Goal: Task Accomplishment & Management: Use online tool/utility

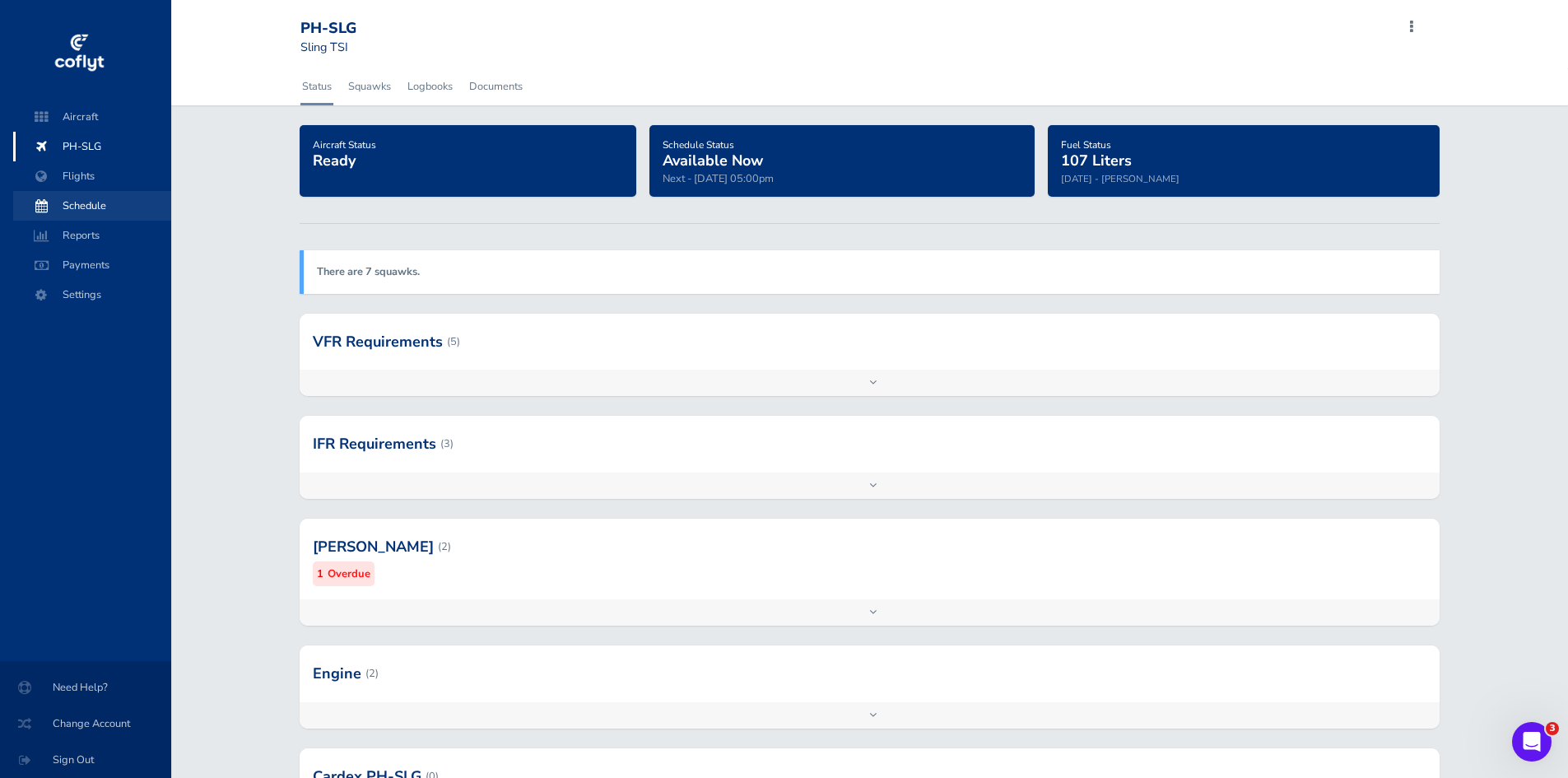
click at [102, 214] on span "Schedule" at bounding box center [93, 206] width 126 height 30
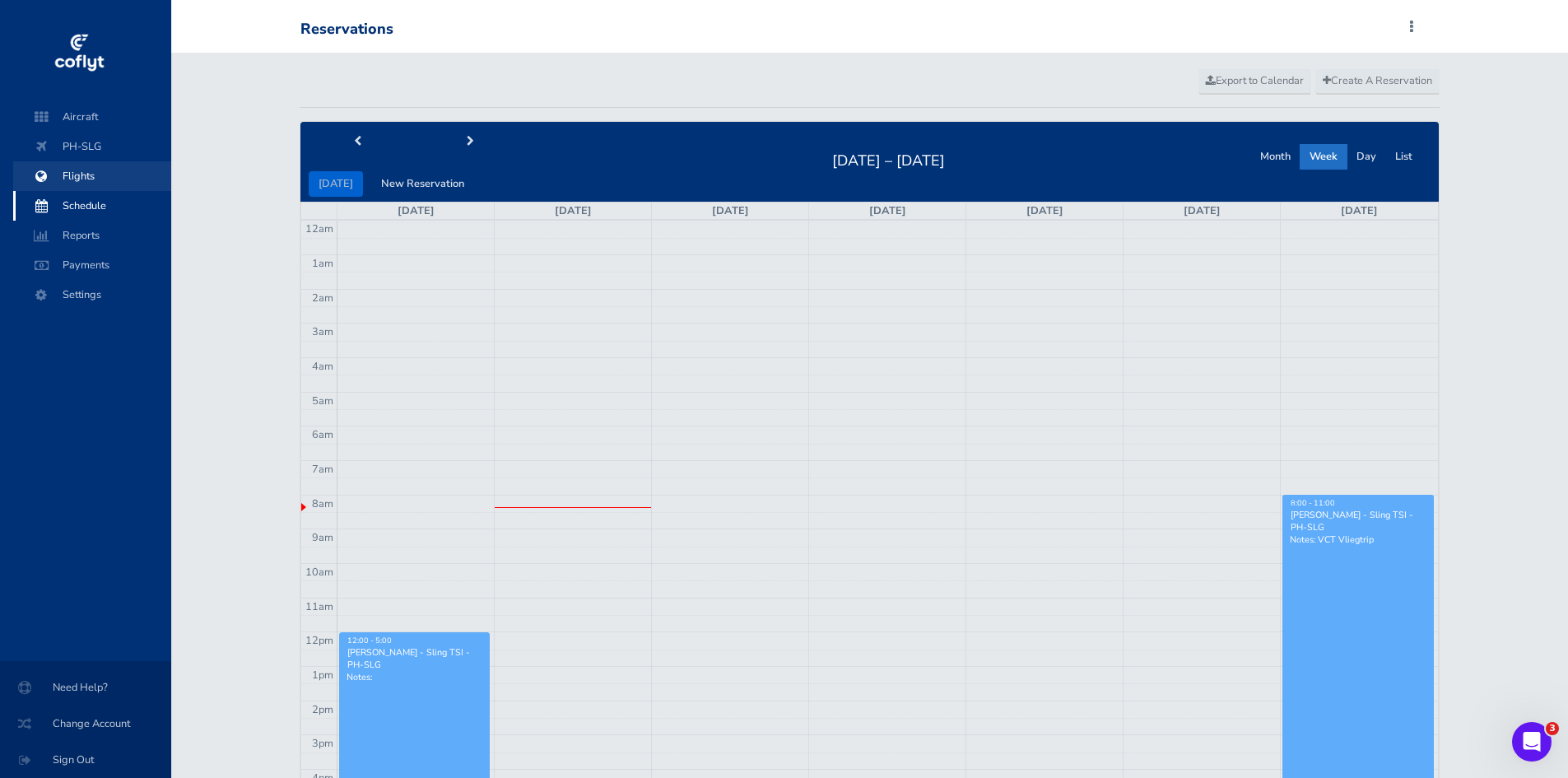
click at [83, 172] on span "Flights" at bounding box center [93, 176] width 126 height 30
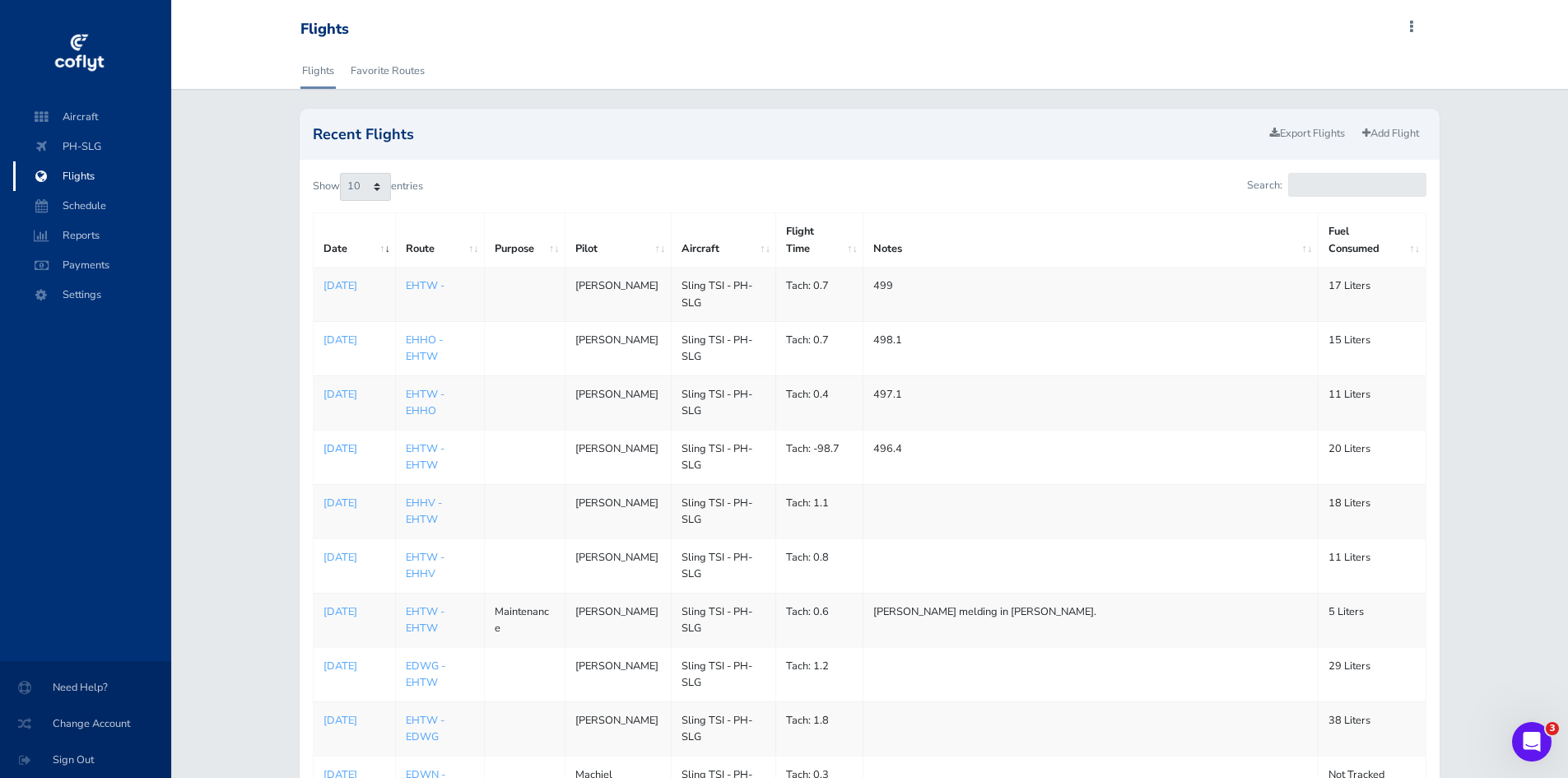
click at [334, 457] on p "[DATE]" at bounding box center [355, 448] width 62 height 17
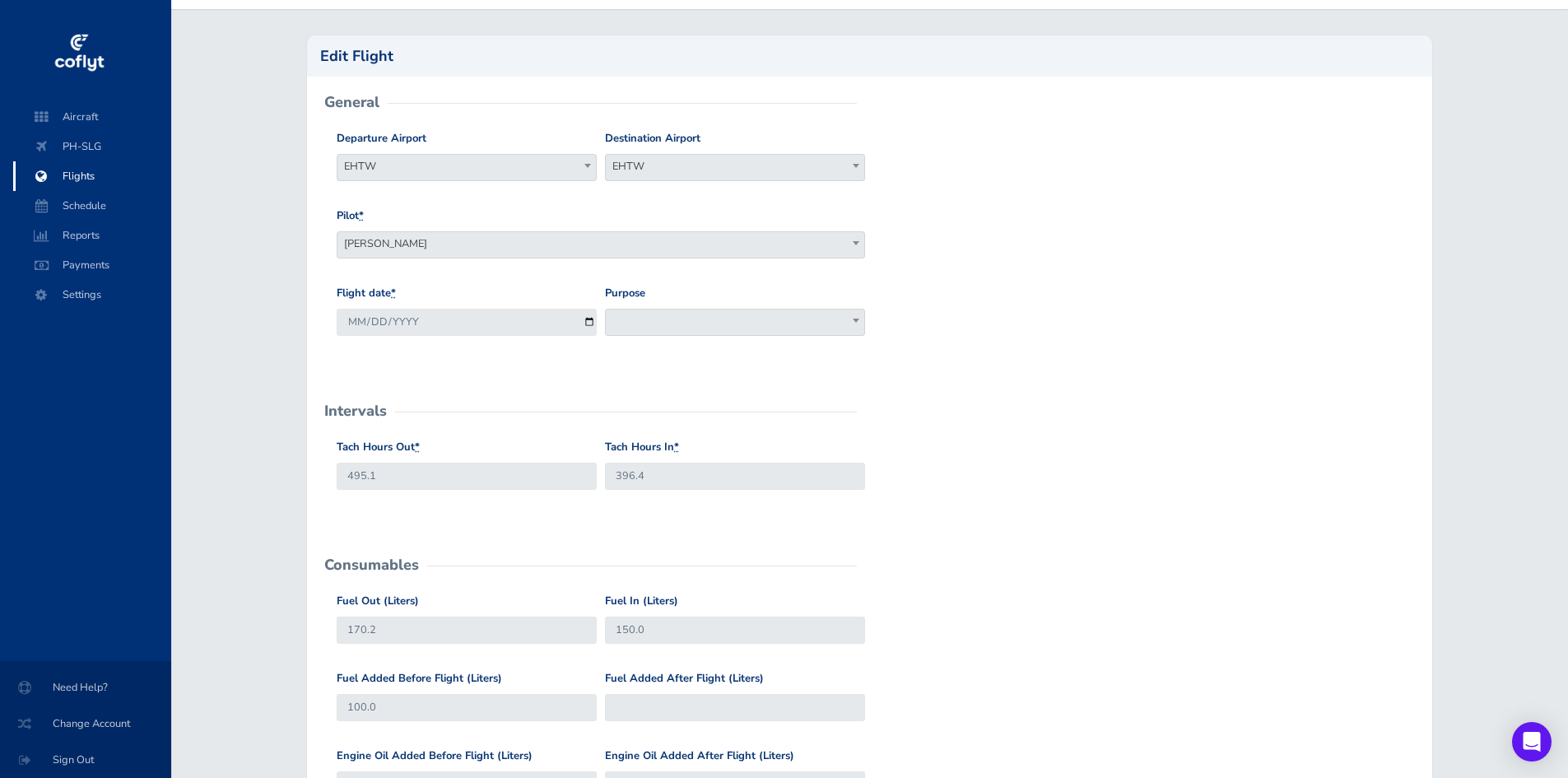
scroll to position [83, 0]
drag, startPoint x: 496, startPoint y: 469, endPoint x: 471, endPoint y: 472, distance: 25.2
click at [490, 470] on input "495.1" at bounding box center [466, 473] width 260 height 27
type input "4"
type input "395"
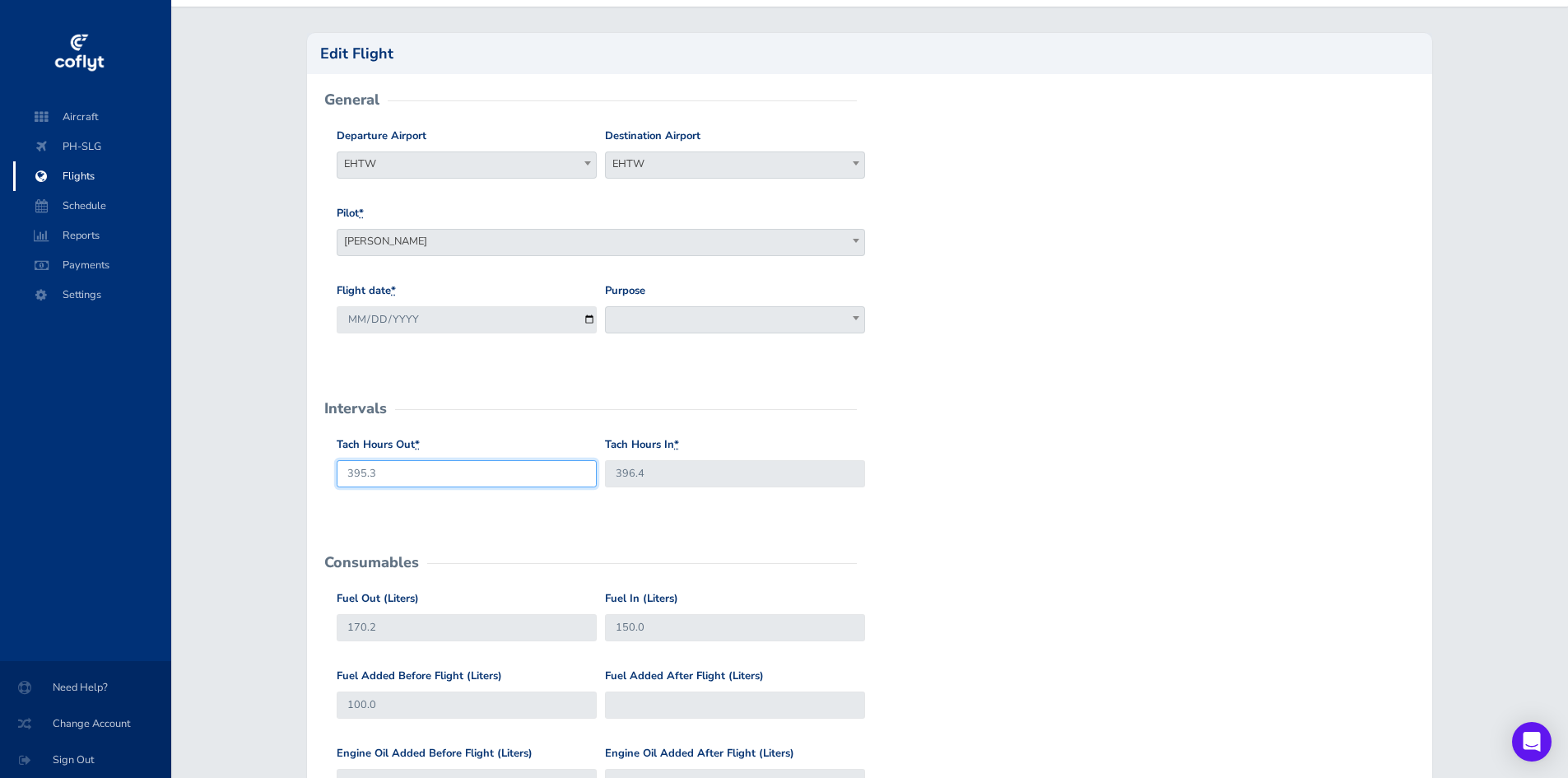
type input "395.3"
click at [1016, 509] on div "Tach Hours Out * 395.3 Tach Hours In * 396.4" at bounding box center [869, 475] width 1073 height 78
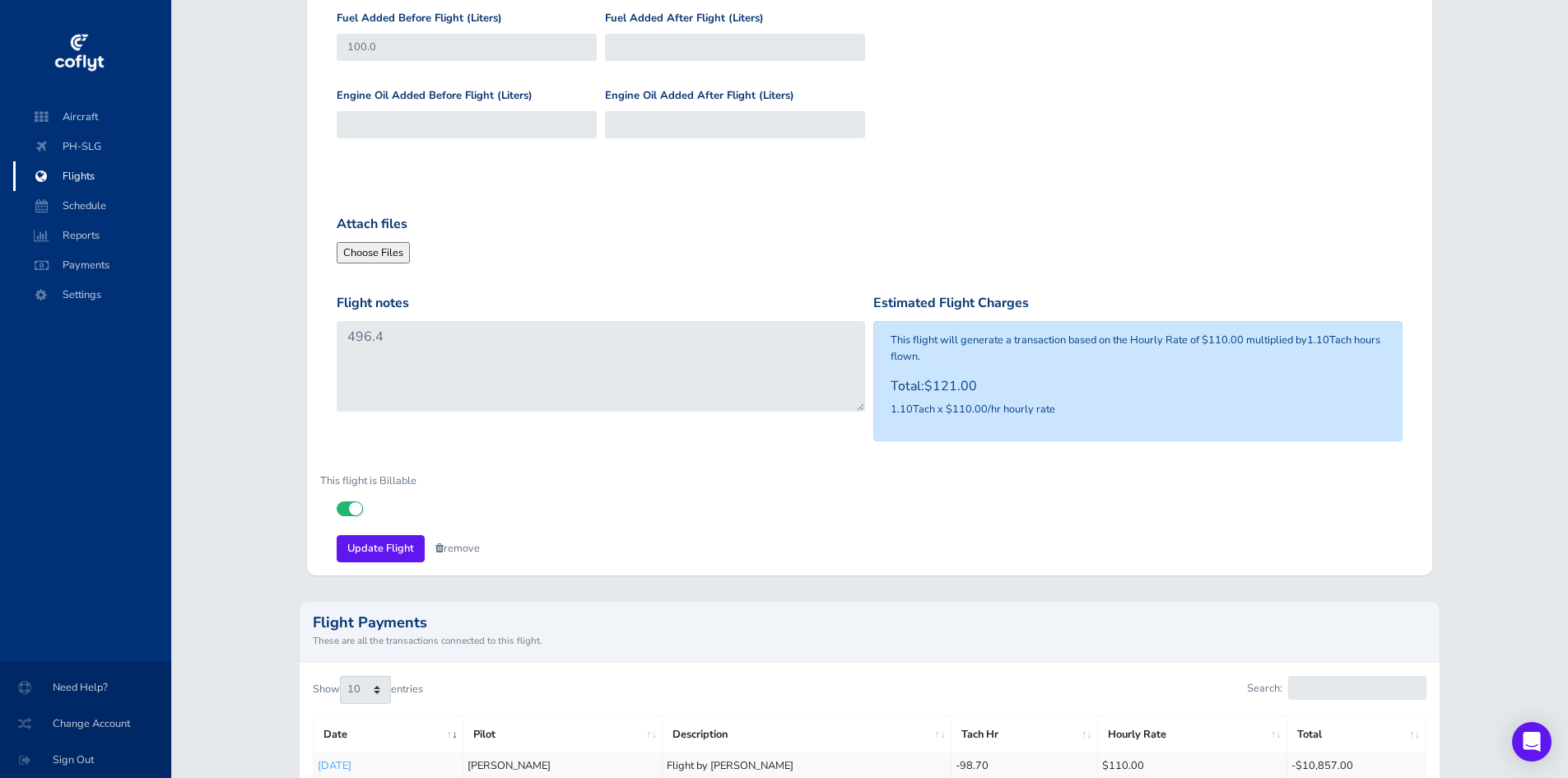
scroll to position [741, 0]
click at [391, 539] on input "Update Flight" at bounding box center [381, 547] width 88 height 27
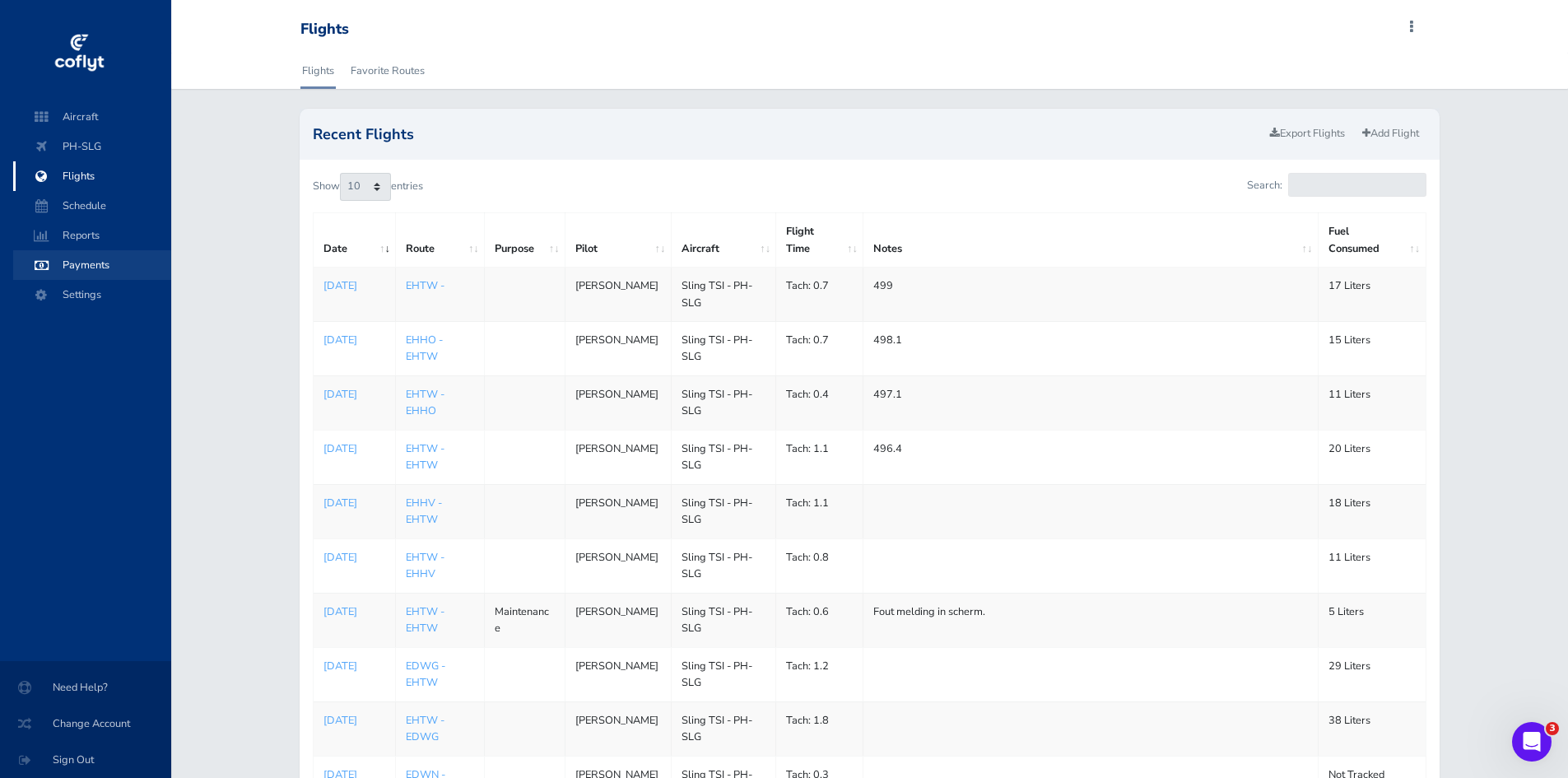
click at [108, 266] on span "Payments" at bounding box center [93, 265] width 126 height 30
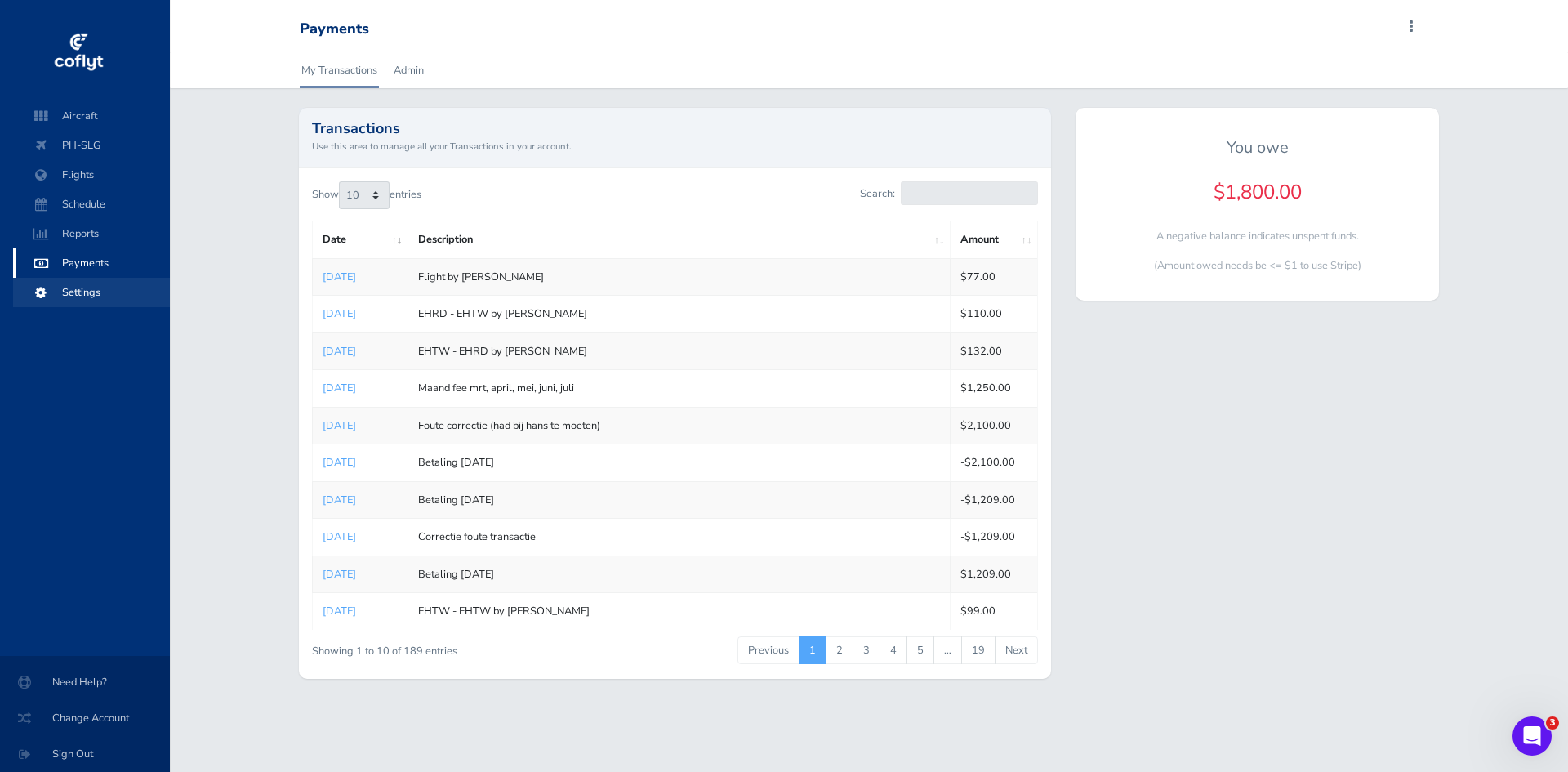
click at [97, 290] on span "Settings" at bounding box center [92, 293] width 125 height 30
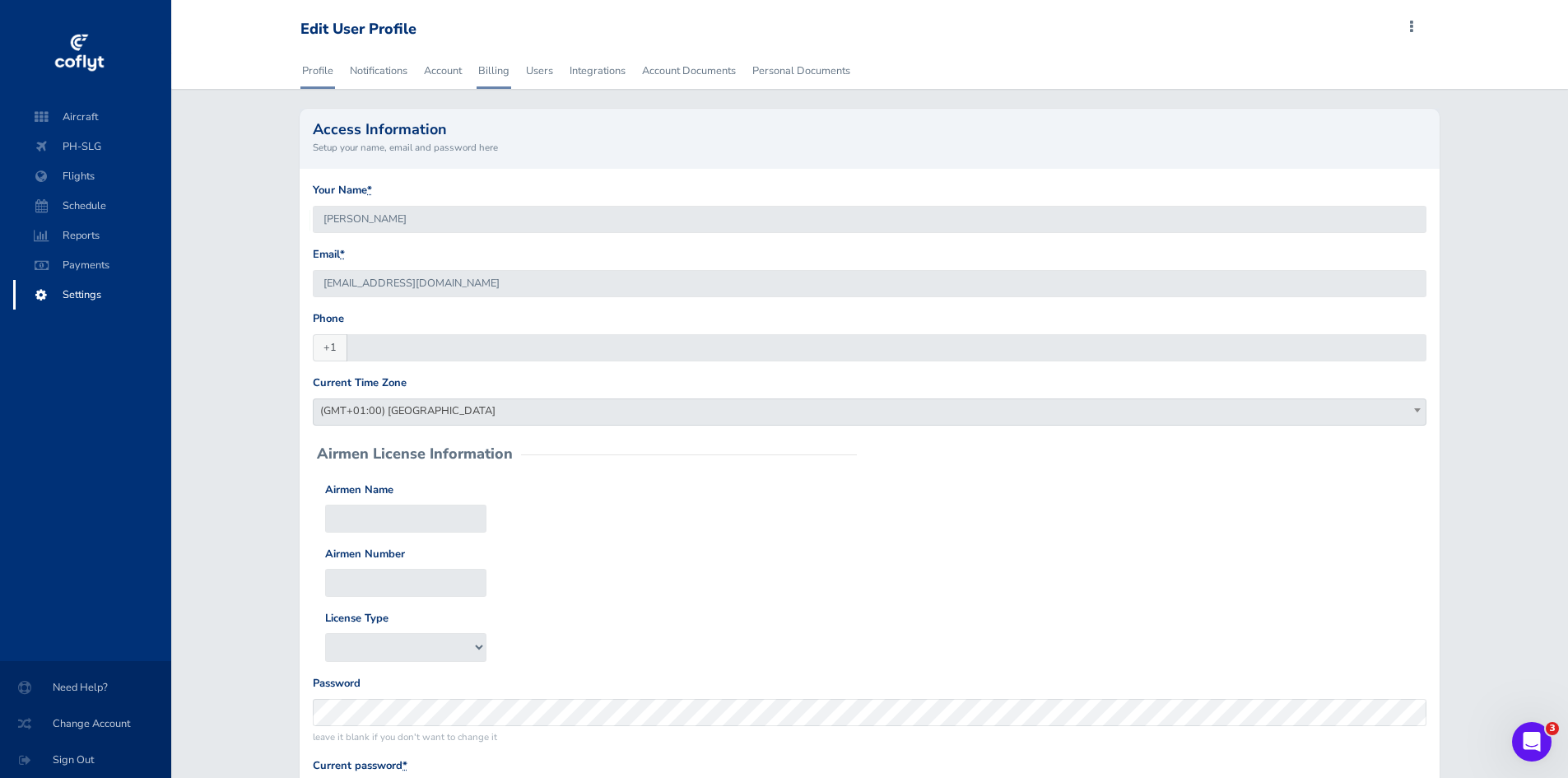
click at [500, 68] on link "Billing" at bounding box center [493, 71] width 35 height 36
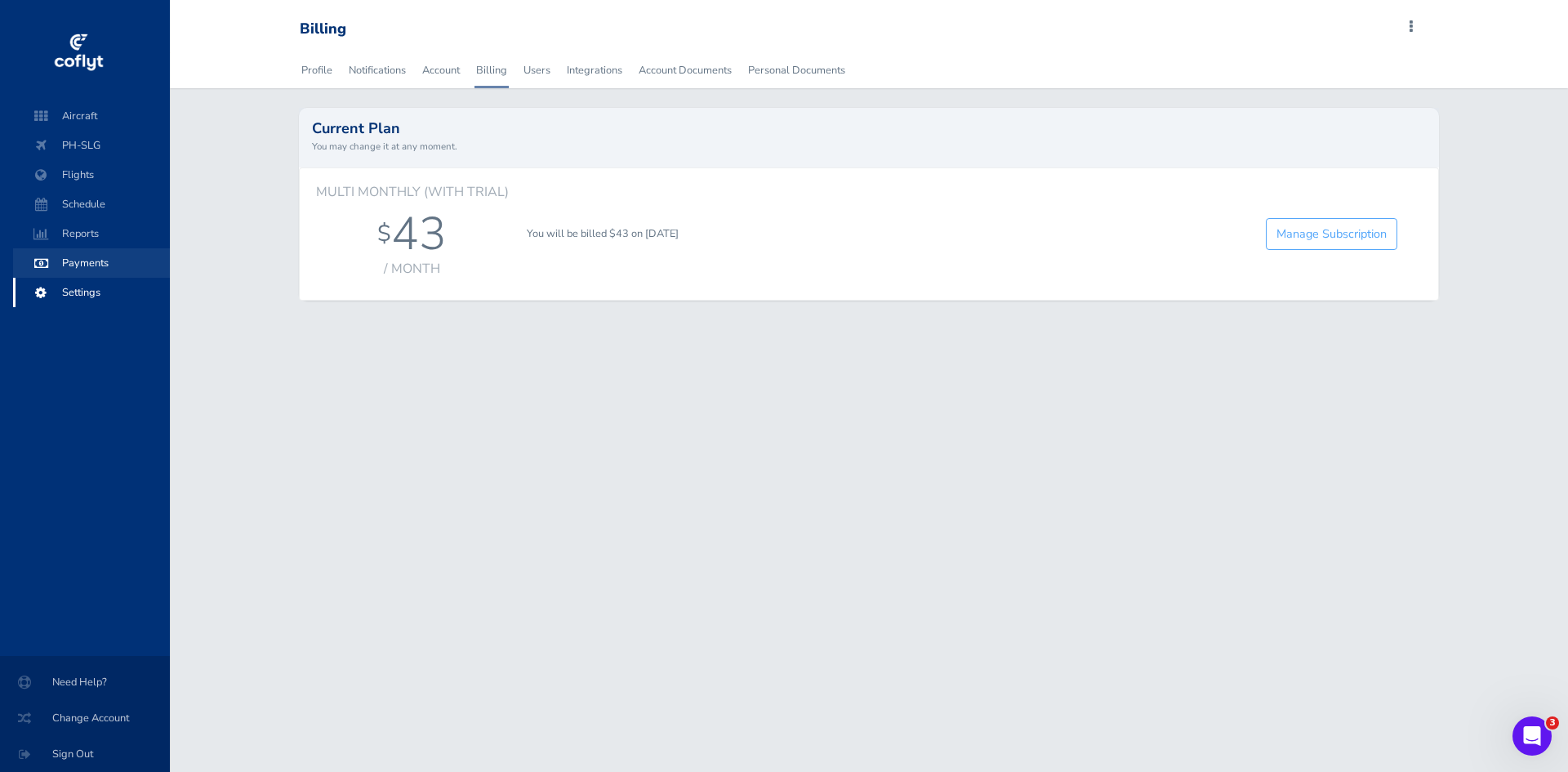
click at [100, 266] on span "Payments" at bounding box center [92, 263] width 125 height 30
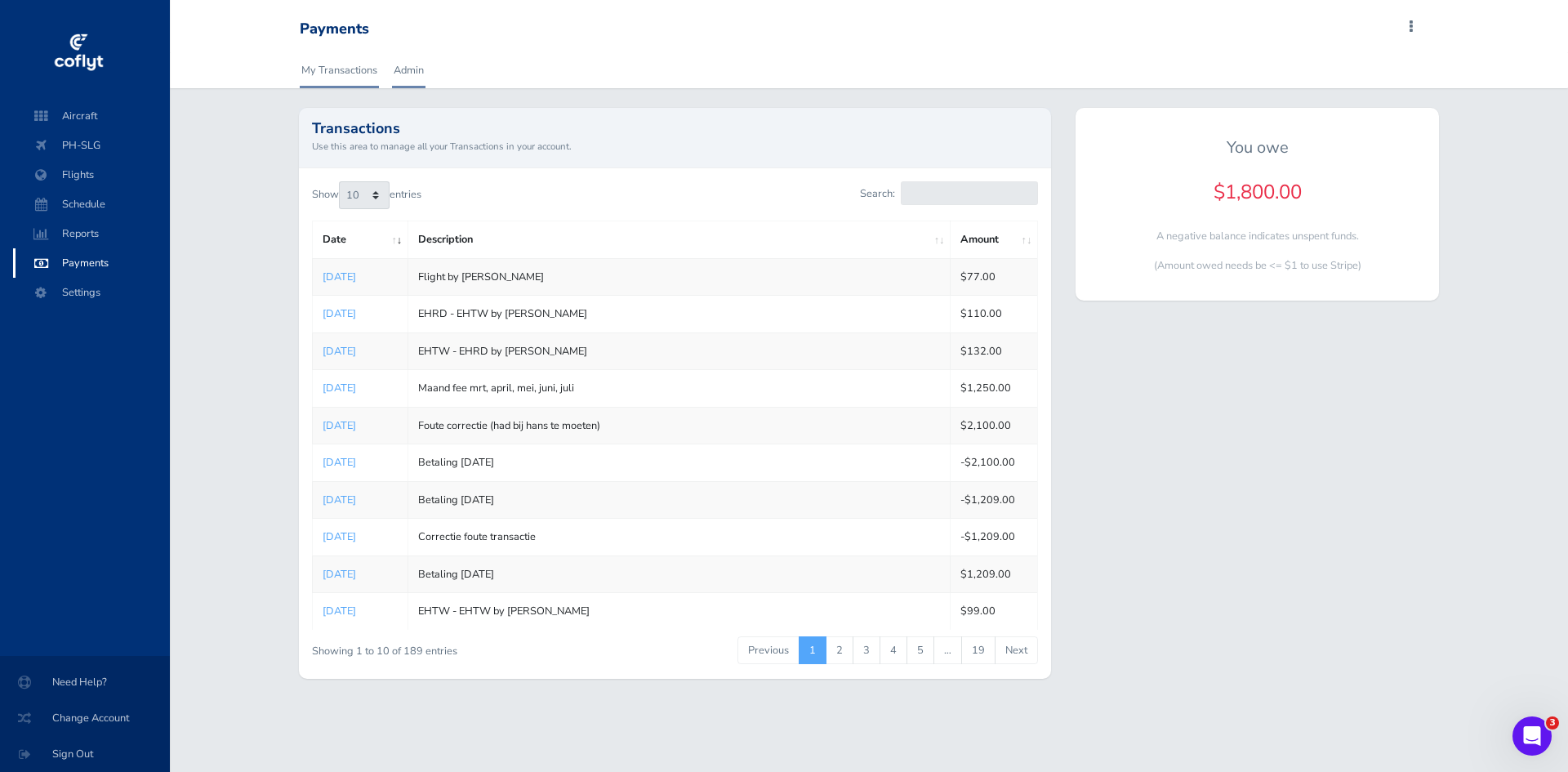
click at [397, 71] on link "Admin" at bounding box center [409, 70] width 34 height 36
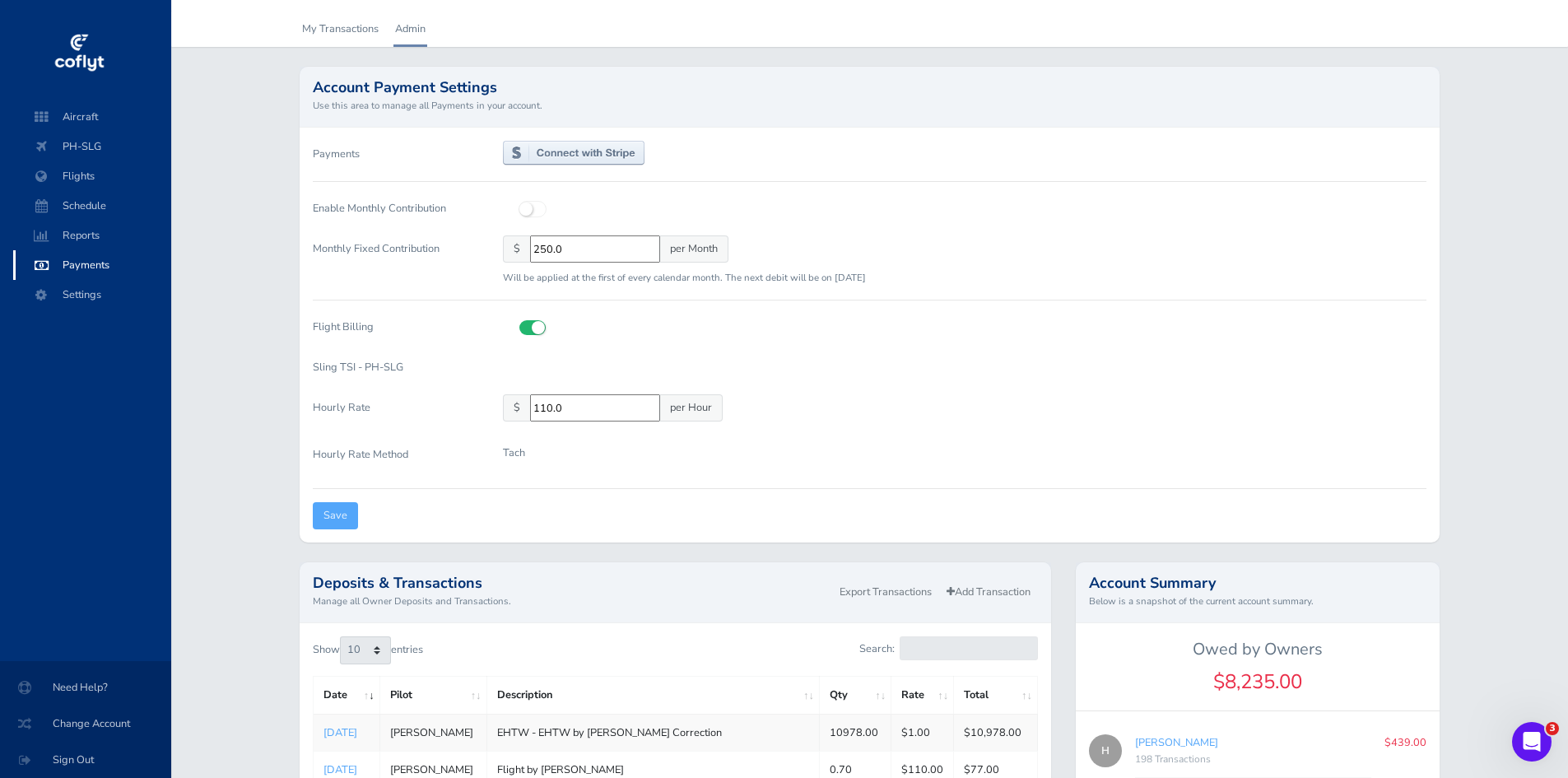
scroll to position [83, 0]
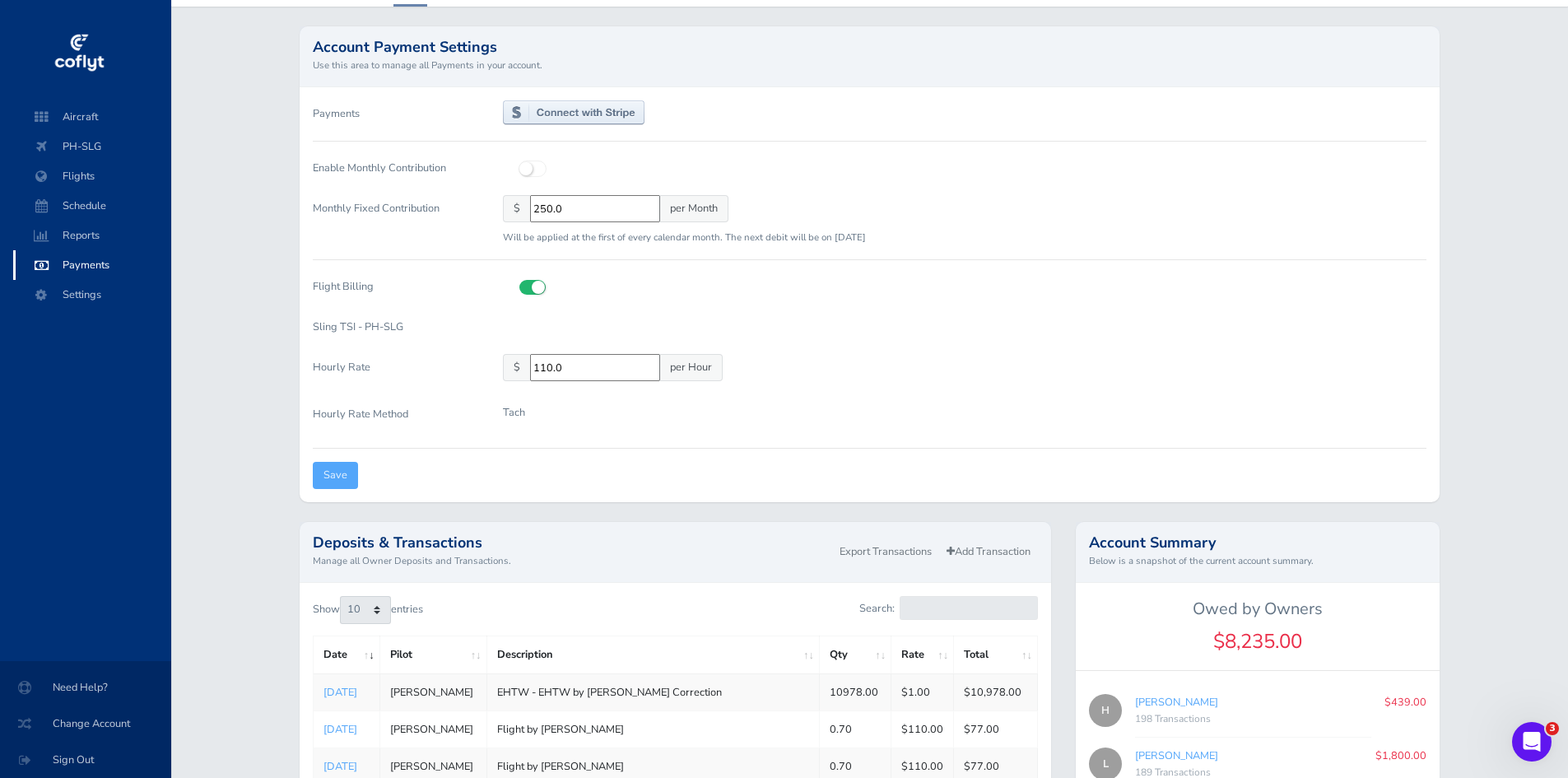
click at [547, 371] on input "110.0" at bounding box center [595, 367] width 131 height 27
type input "120.0"
click at [510, 411] on p "Tach" at bounding box center [514, 412] width 22 height 17
click at [334, 480] on input "Save" at bounding box center [335, 475] width 45 height 27
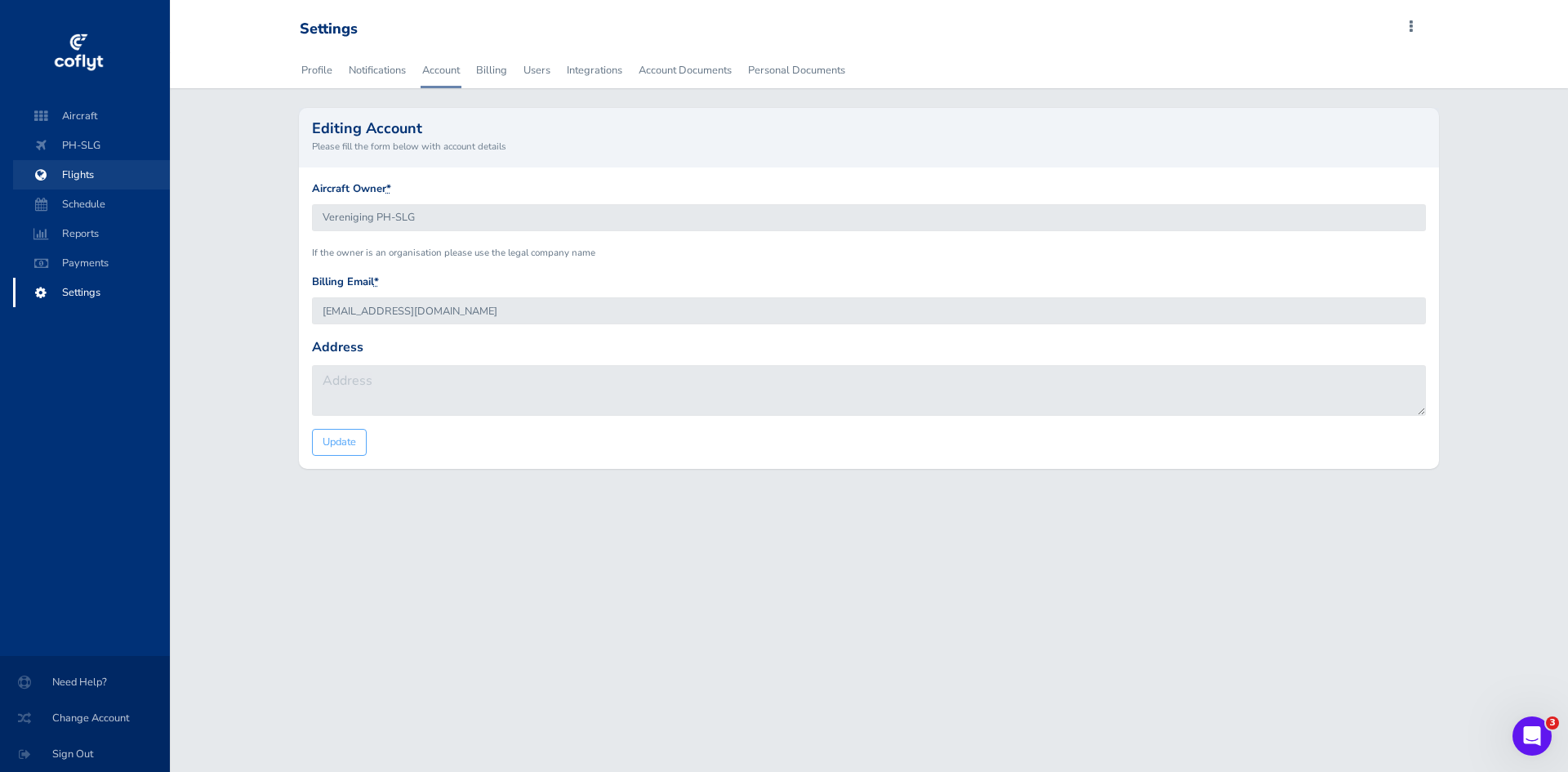
click at [107, 181] on span "Flights" at bounding box center [92, 175] width 125 height 30
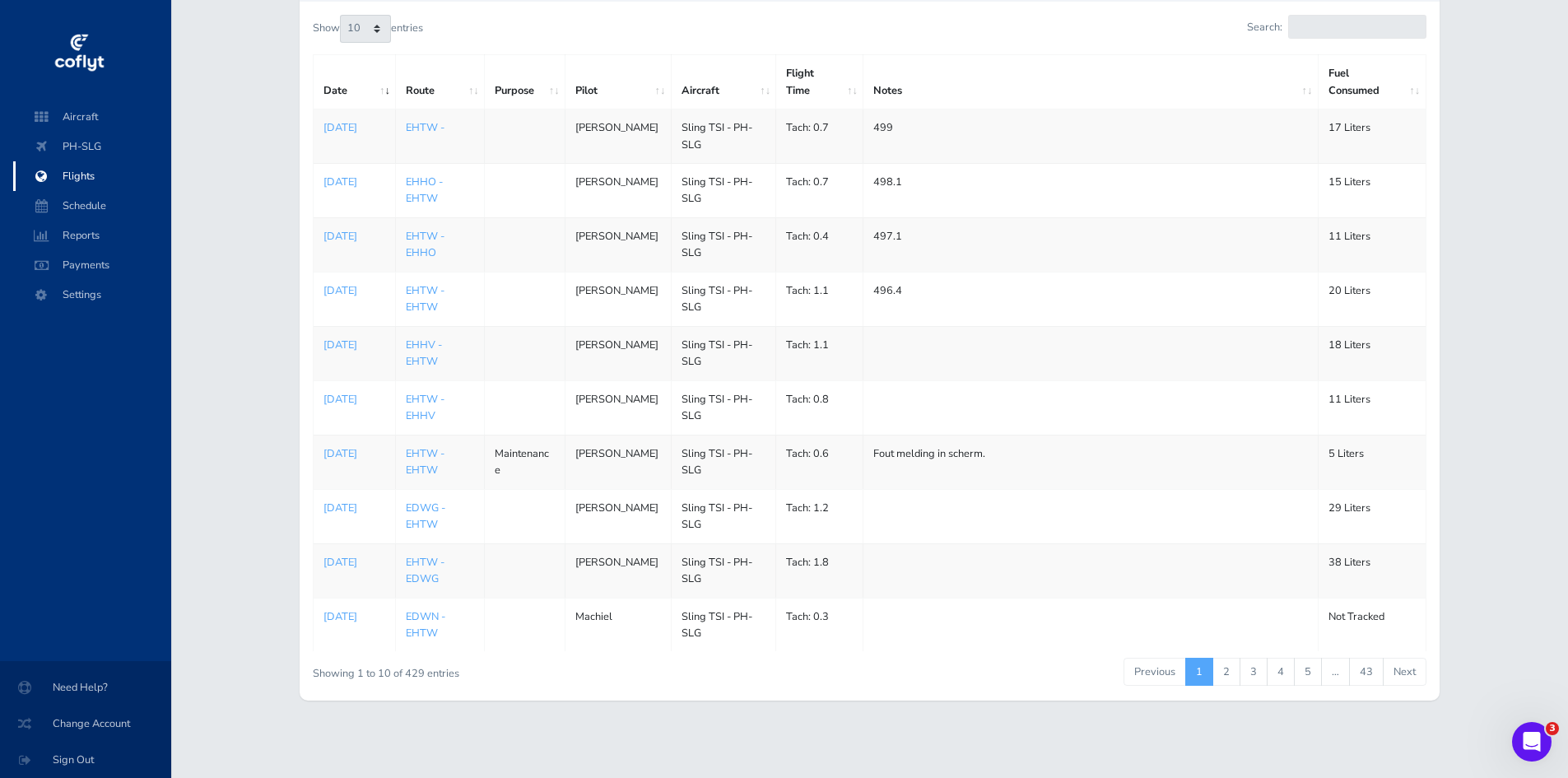
scroll to position [290, 0]
click at [83, 264] on span "Payments" at bounding box center [93, 265] width 126 height 30
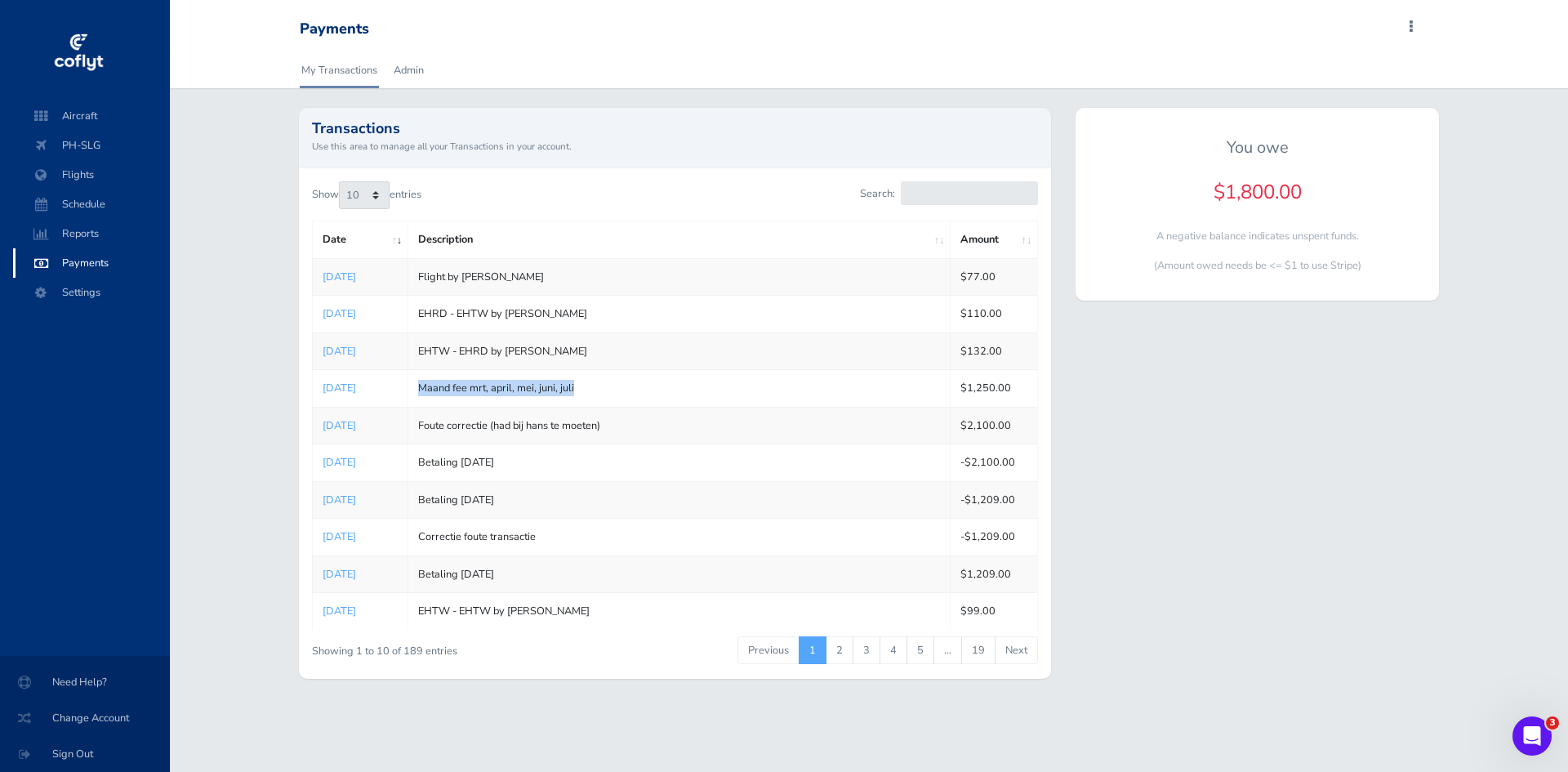
drag, startPoint x: 418, startPoint y: 385, endPoint x: 600, endPoint y: 392, distance: 182.1
click at [600, 392] on td "Maand fee mrt, april, mei, juni, juli" at bounding box center [678, 387] width 543 height 37
click at [416, 69] on link "Admin" at bounding box center [409, 70] width 34 height 36
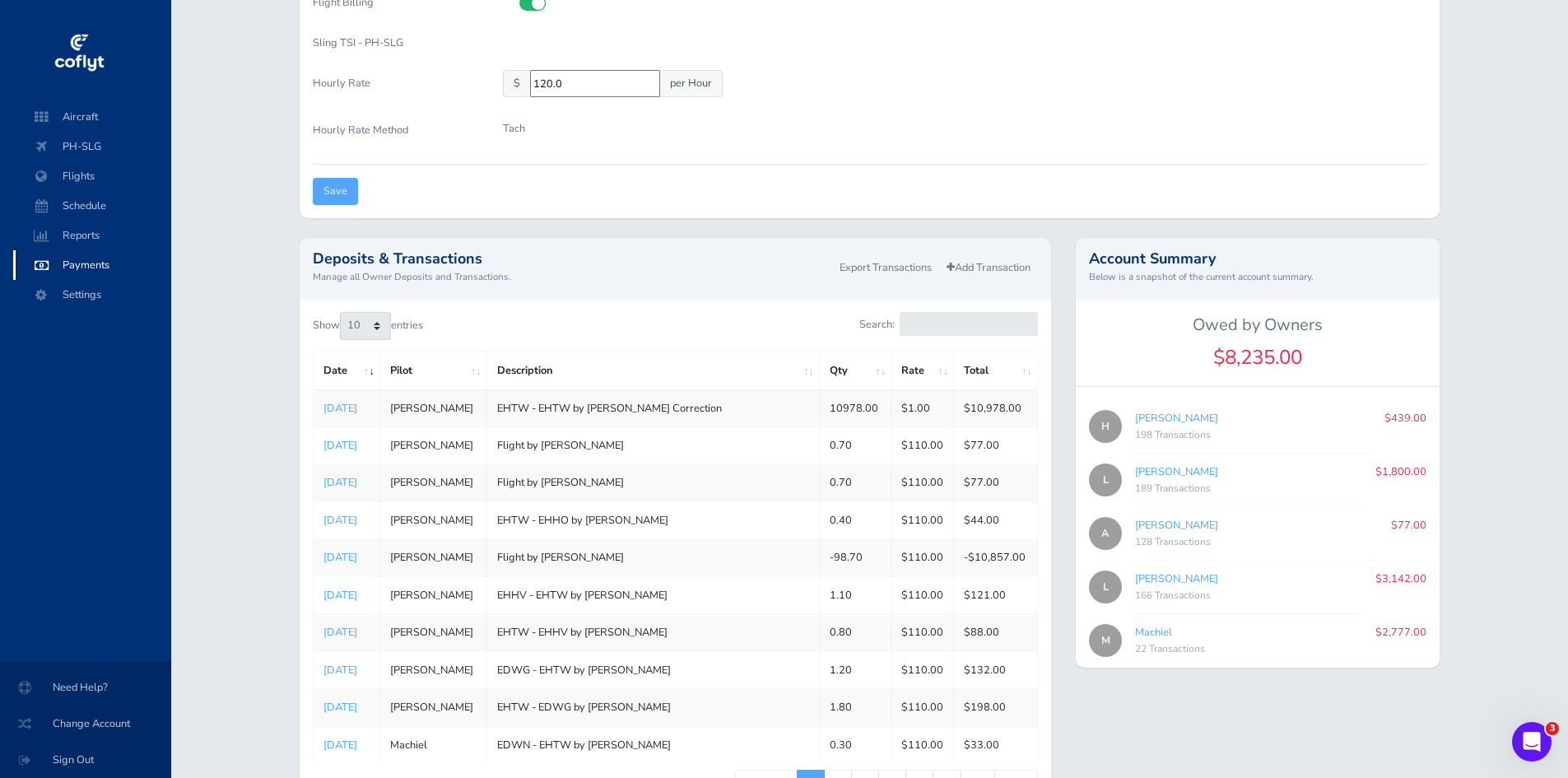
scroll to position [411, 0]
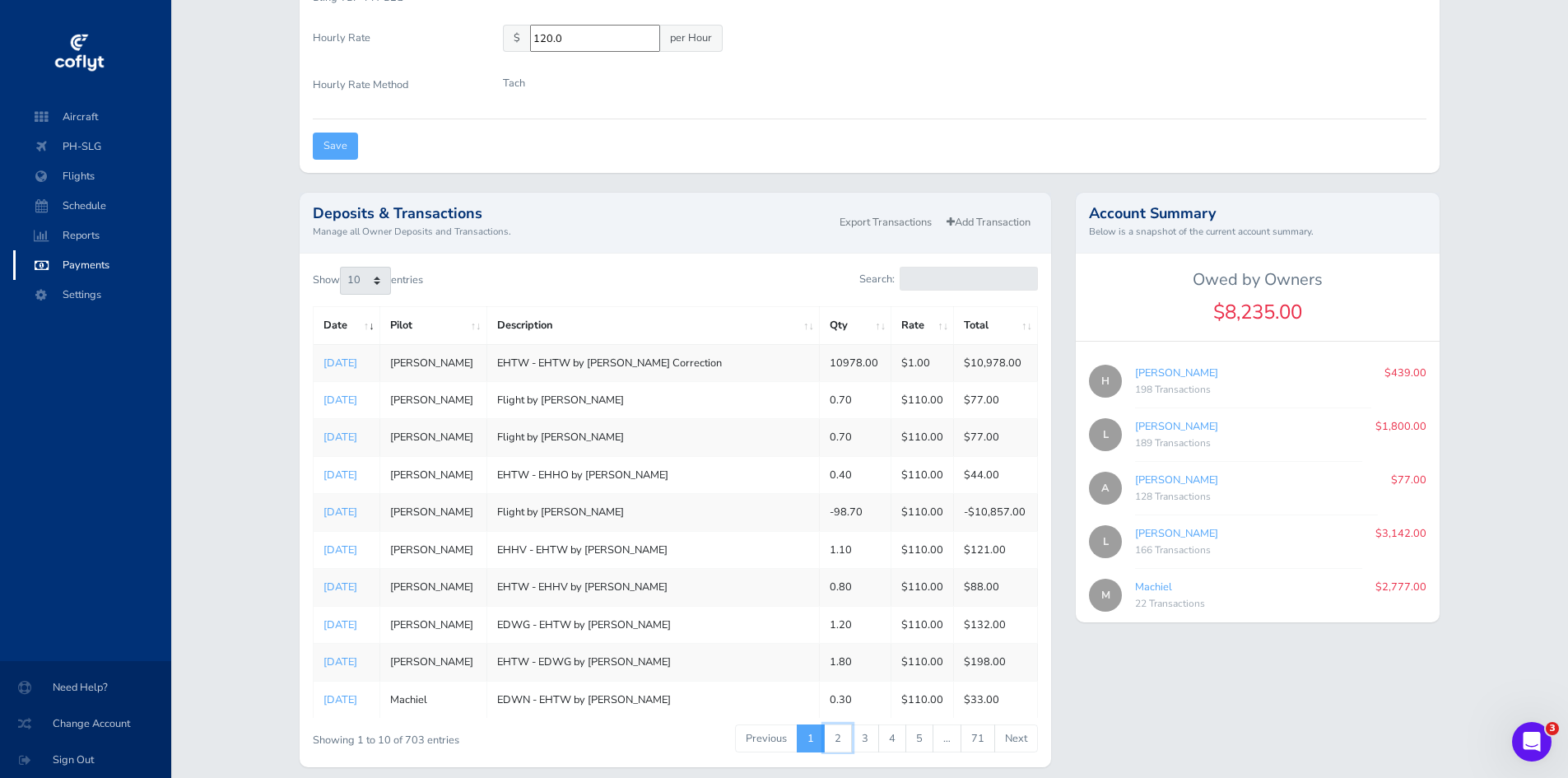
click at [841, 740] on link "2" at bounding box center [838, 738] width 28 height 28
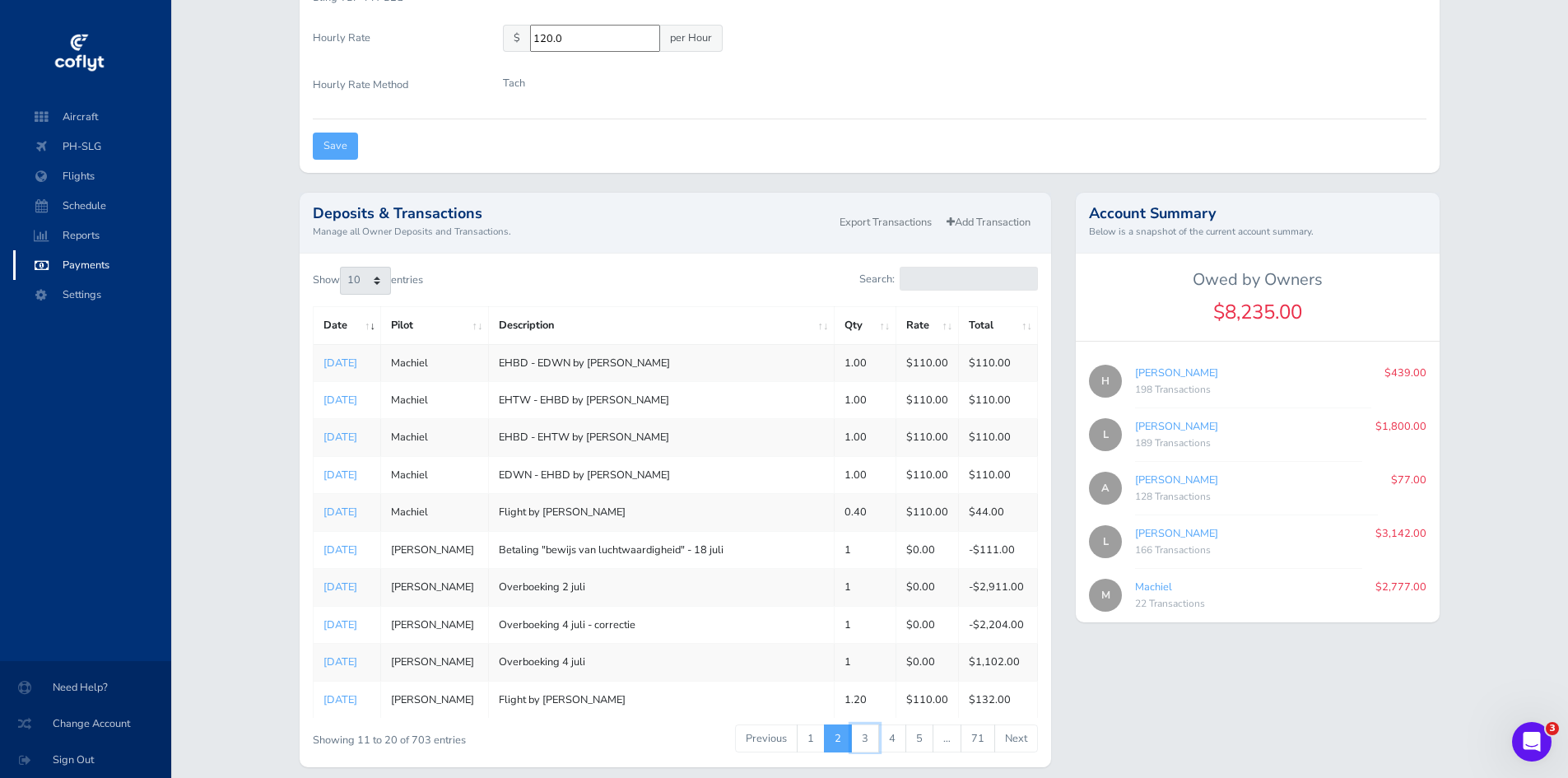
click at [873, 737] on link "3" at bounding box center [865, 738] width 28 height 28
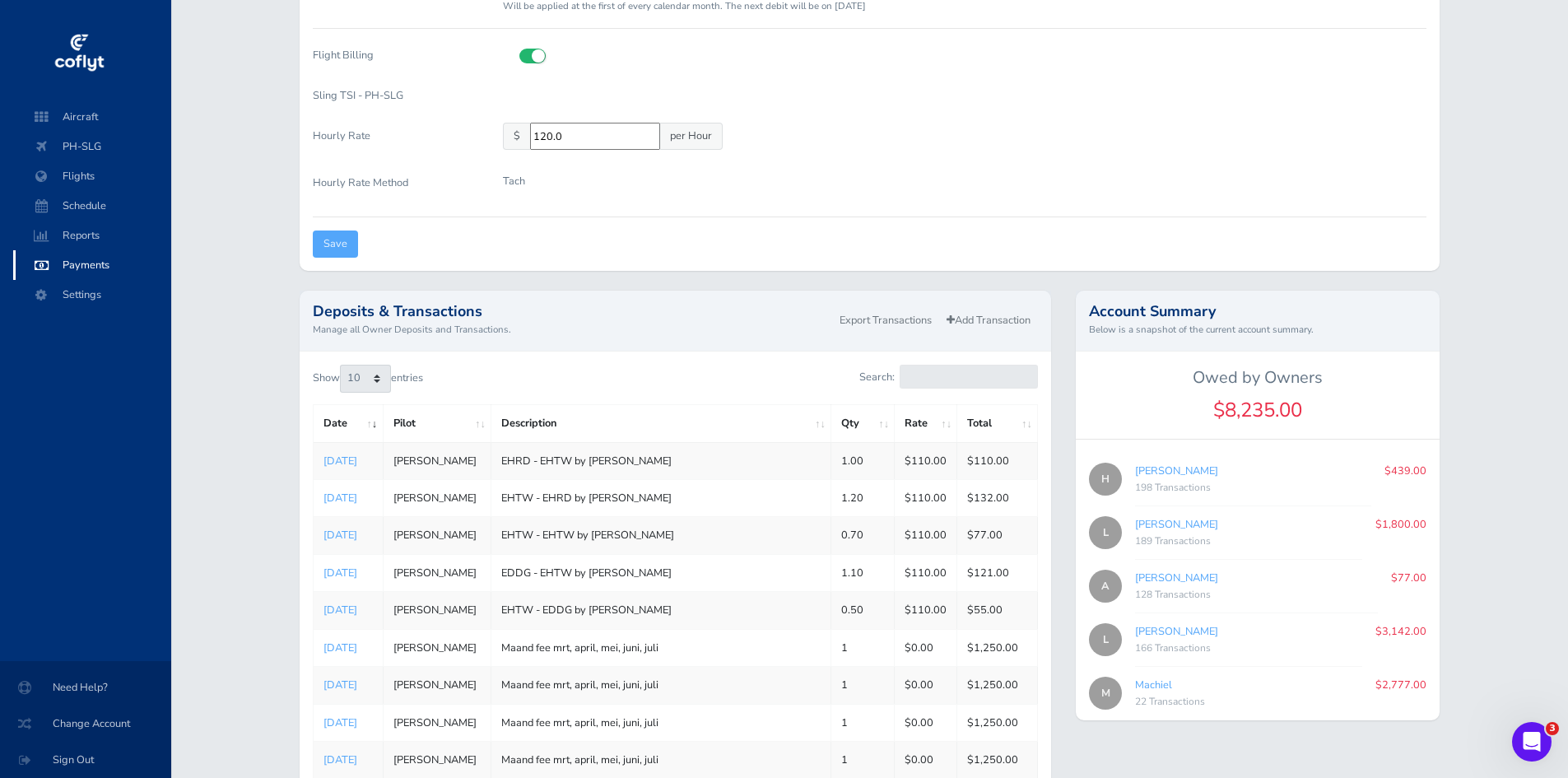
scroll to position [395, 0]
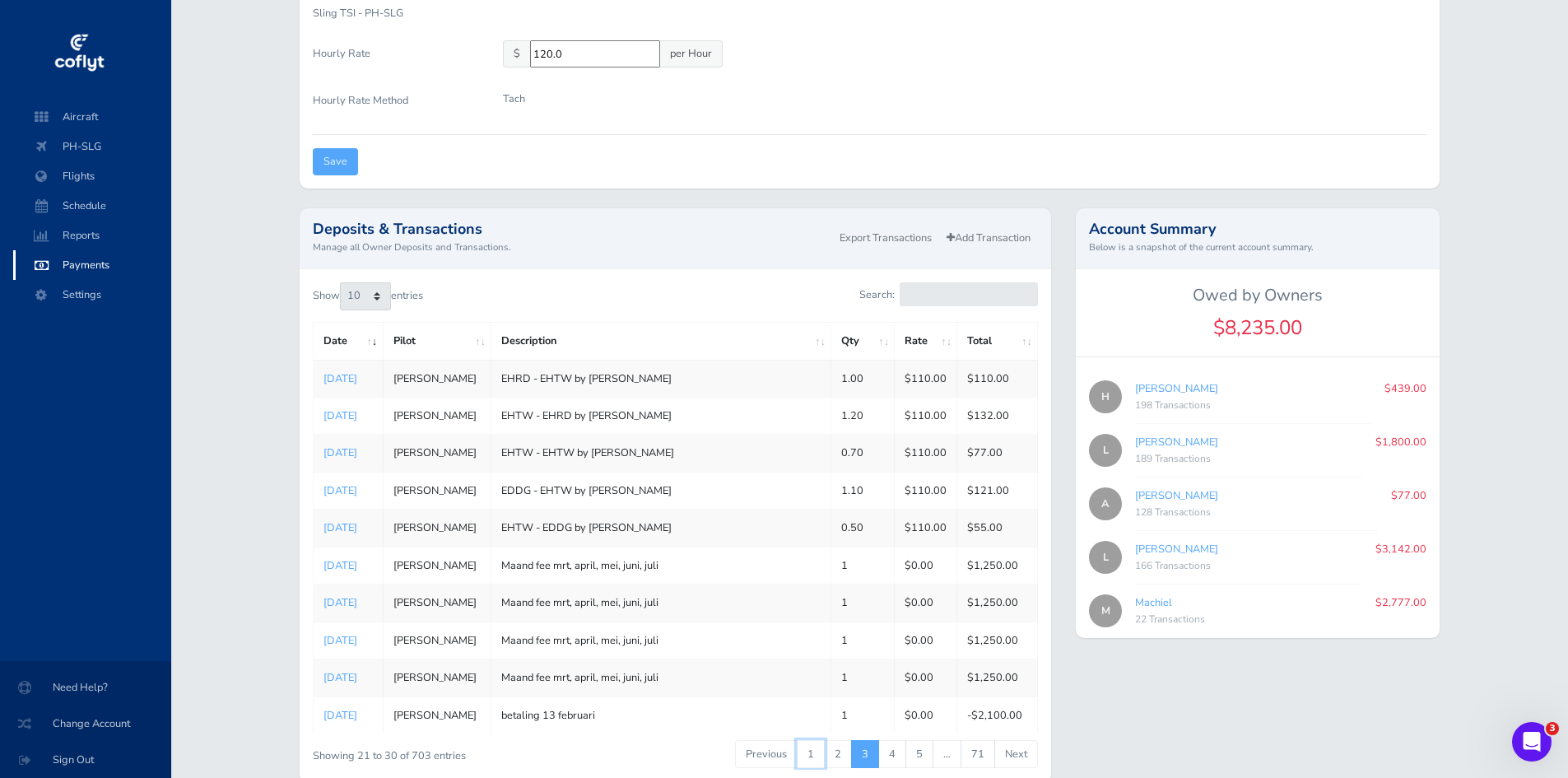
click at [811, 751] on link "1" at bounding box center [811, 754] width 28 height 28
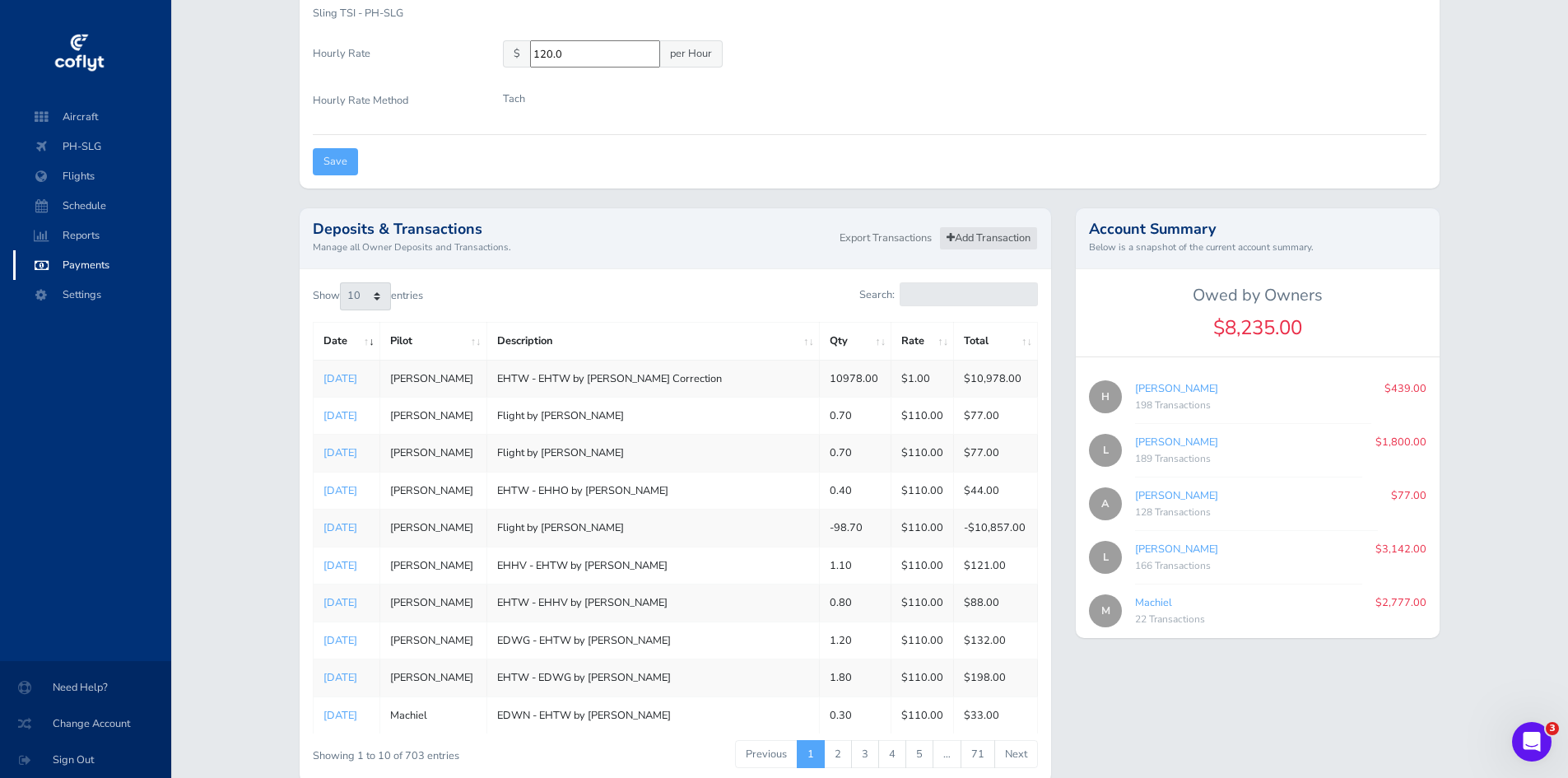
click at [986, 235] on link "Add Transaction" at bounding box center [988, 238] width 99 height 24
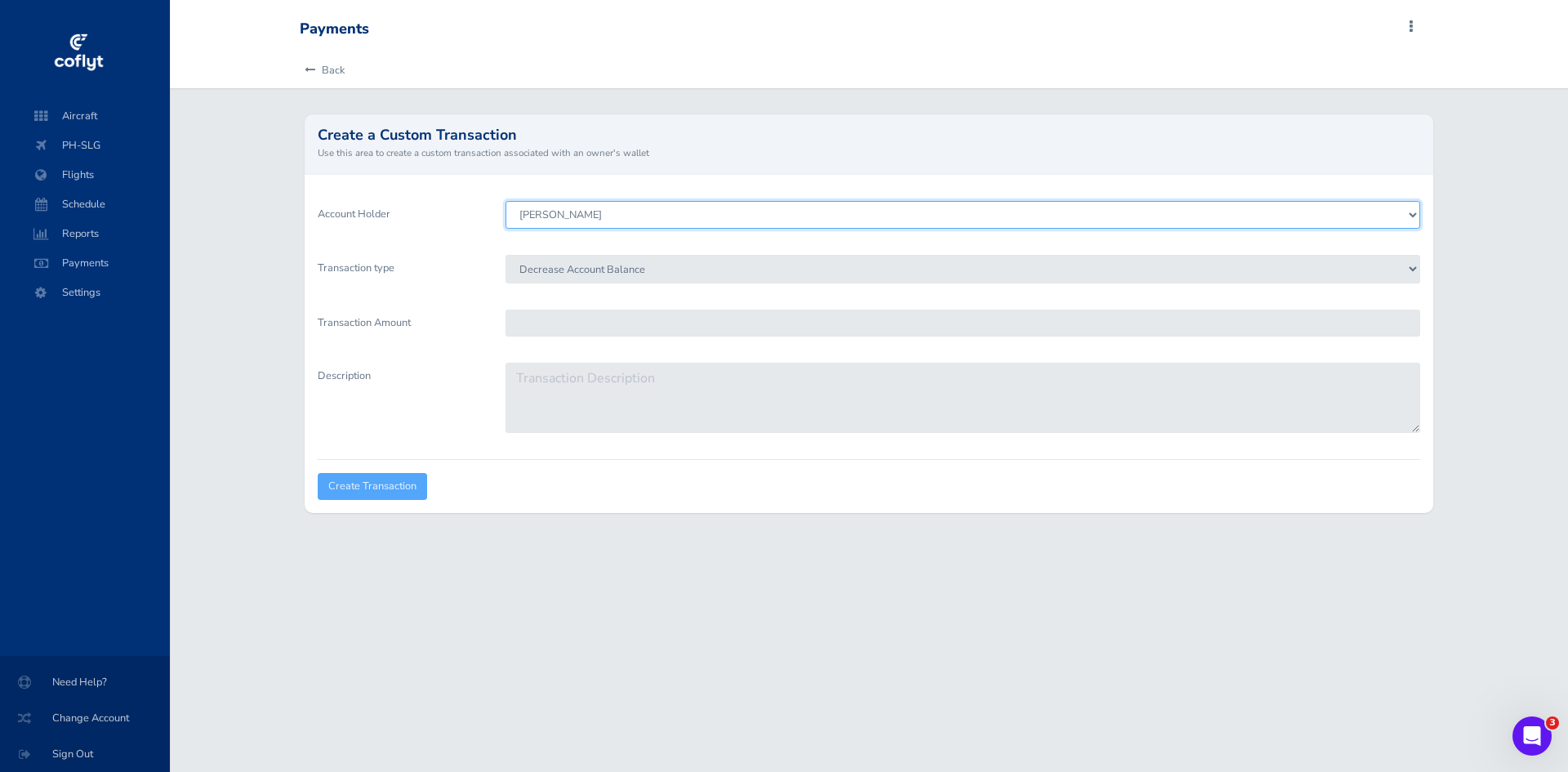
click at [594, 214] on select "Leon de Vries Hans Brummelhuis Andre Pluimers Lodewijk Wagenaar Machiel" at bounding box center [962, 214] width 915 height 28
click at [505, 201] on select "Leon de Vries Hans Brummelhuis Andre Pluimers Lodewijk Wagenaar Machiel" at bounding box center [962, 214] width 915 height 28
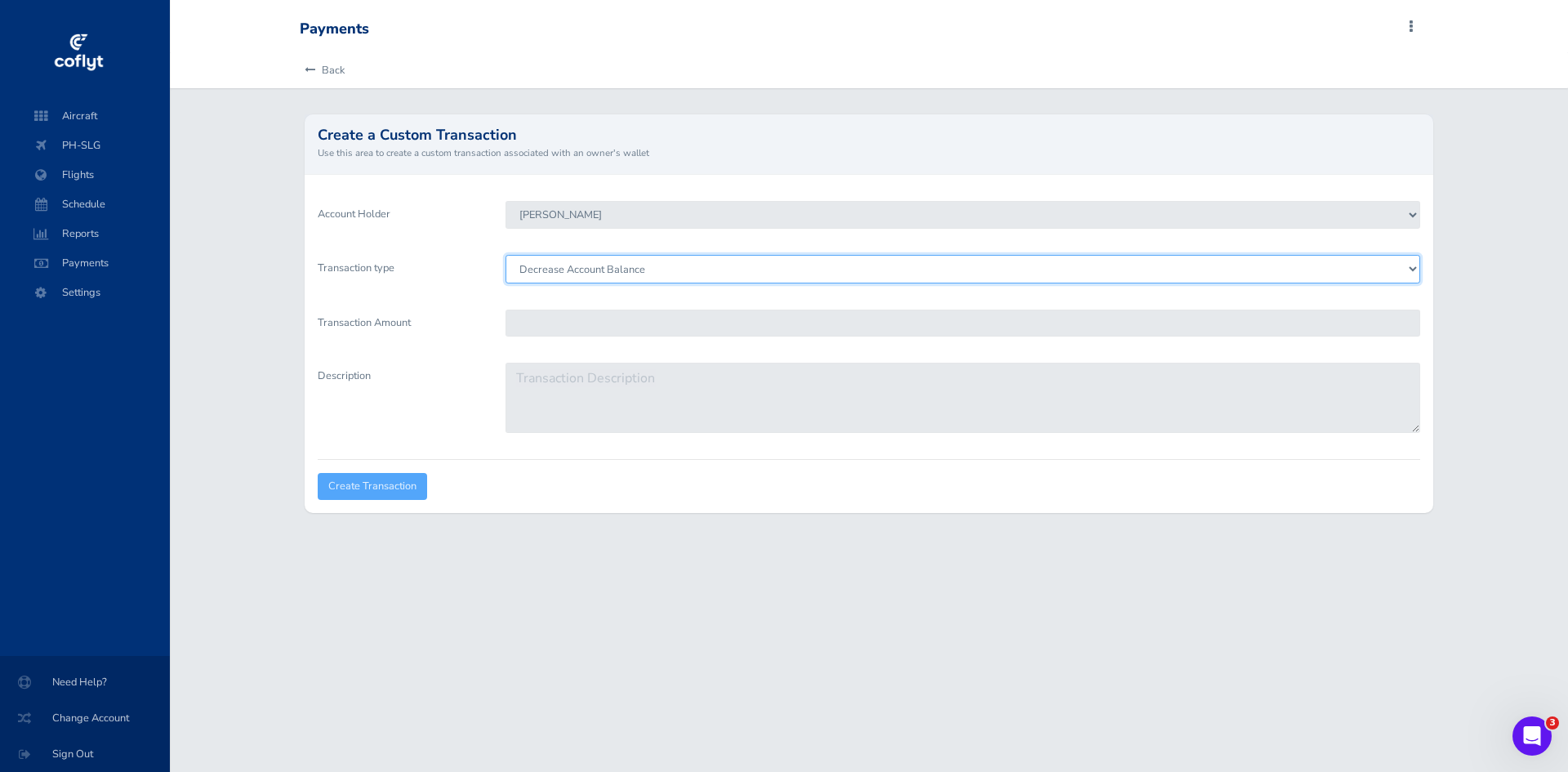
click at [599, 269] on select "Decrease Account Balance Increase Account Balance" at bounding box center [962, 269] width 915 height 28
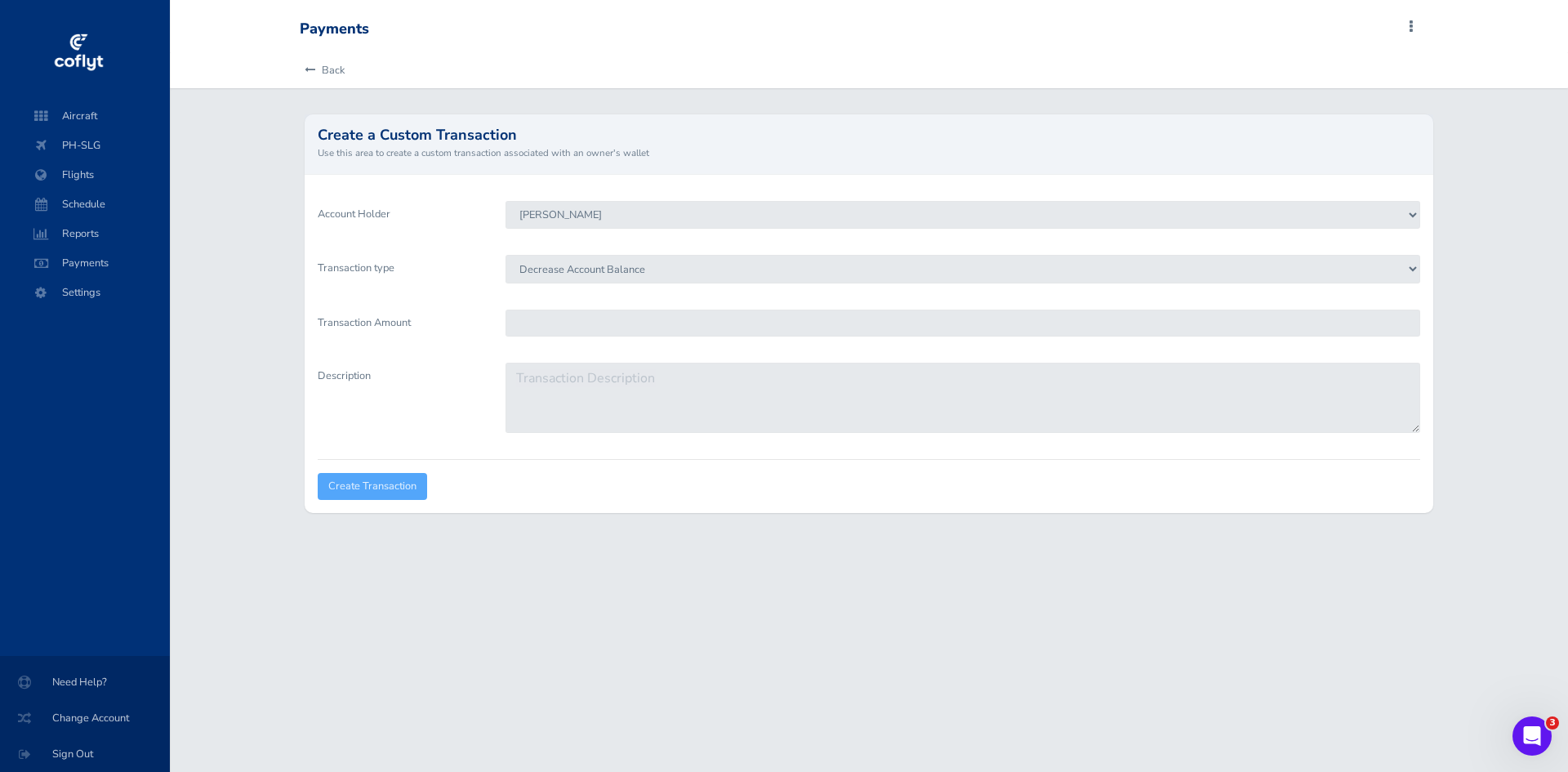
click at [459, 294] on label "Transaction type" at bounding box center [399, 275] width 188 height 41
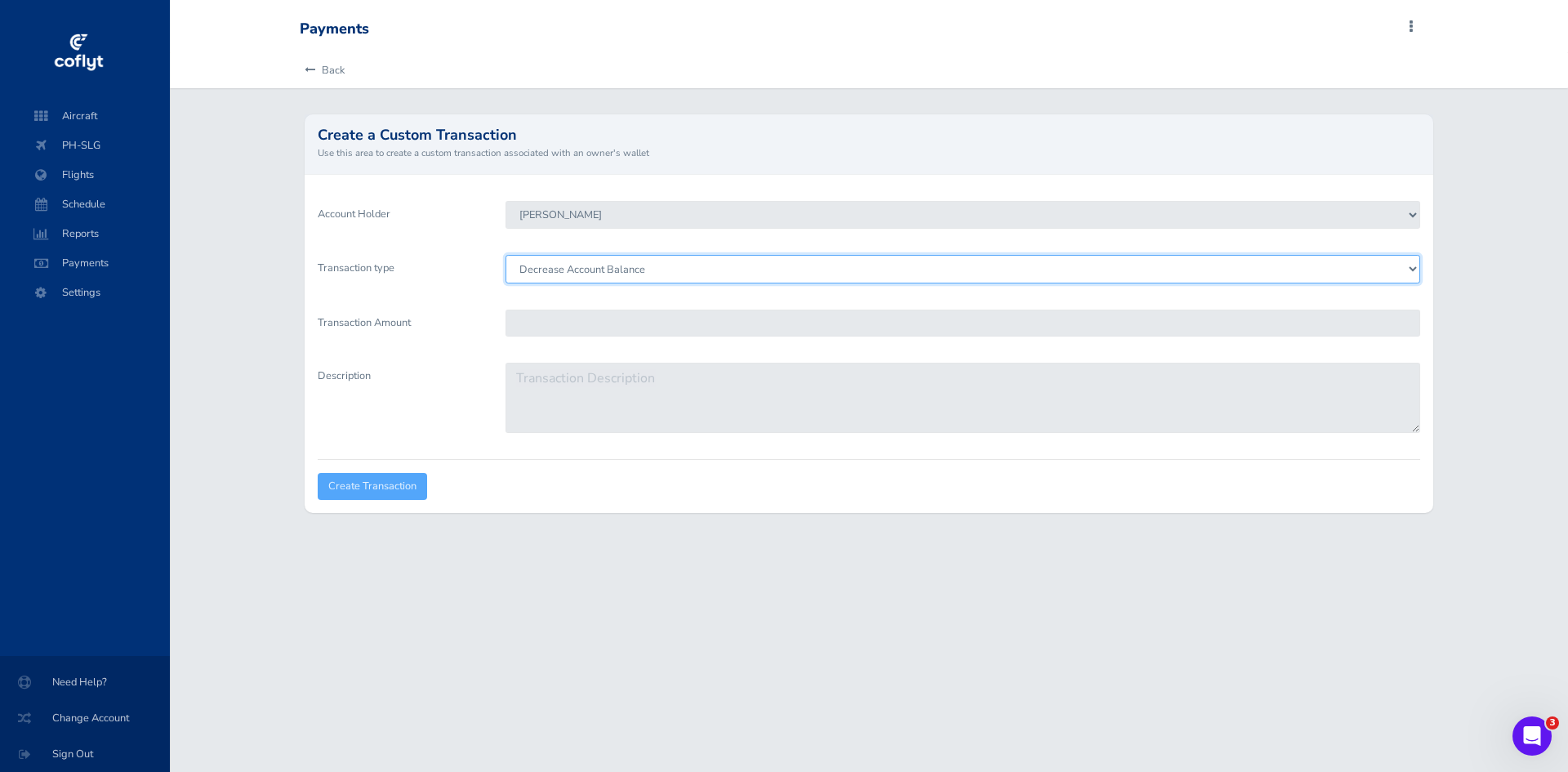
click at [505, 283] on select "Decrease Account Balance Increase Account Balance" at bounding box center [962, 269] width 915 height 28
click at [566, 274] on select "Decrease Account Balance Increase Account Balance" at bounding box center [962, 269] width 915 height 28
select select "Credit"
click at [505, 255] on select "Decrease Account Balance Increase Account Balance" at bounding box center [962, 269] width 915 height 28
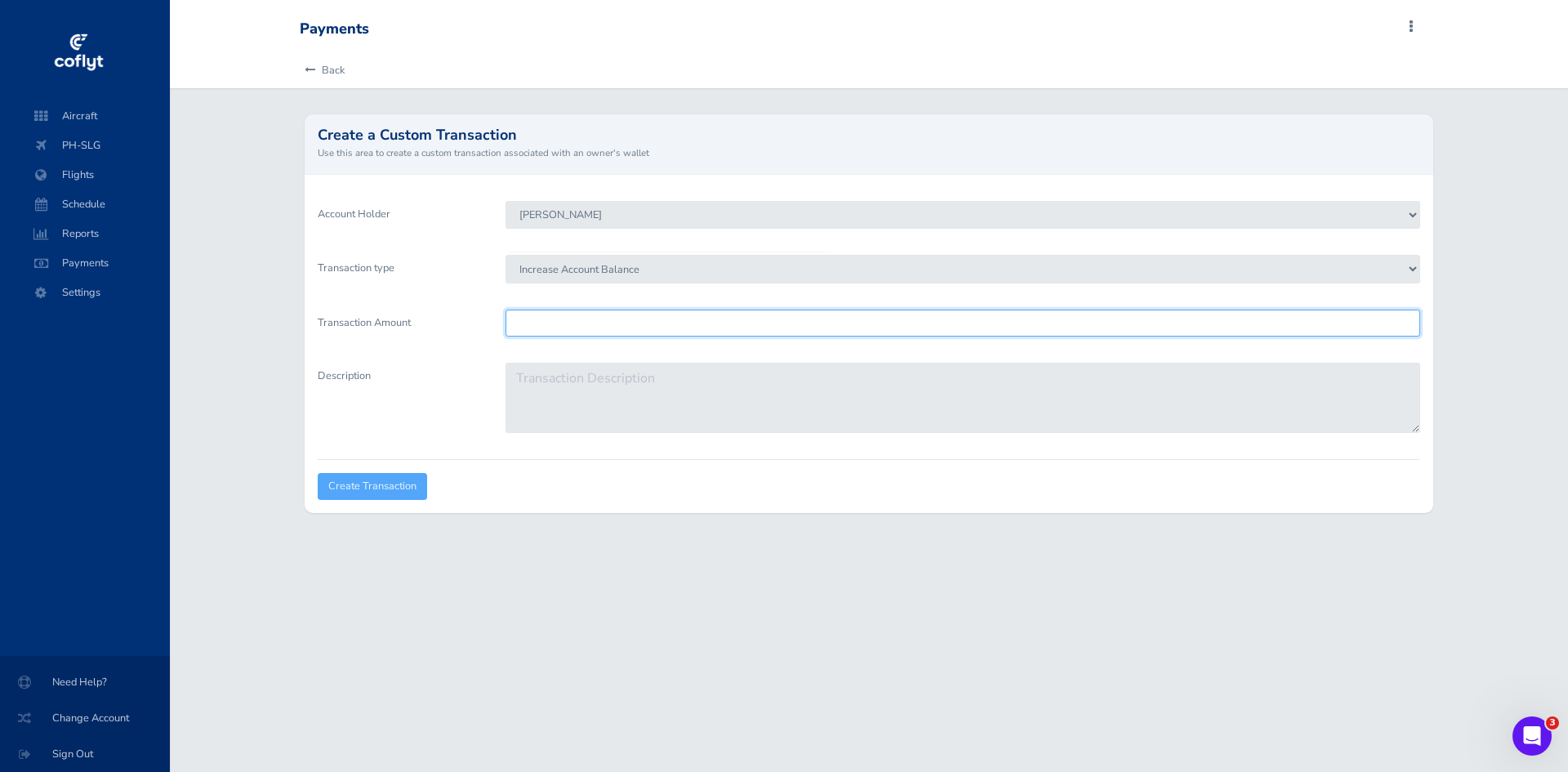
click at [571, 315] on input "Transaction Amount" at bounding box center [962, 322] width 915 height 27
type input "250"
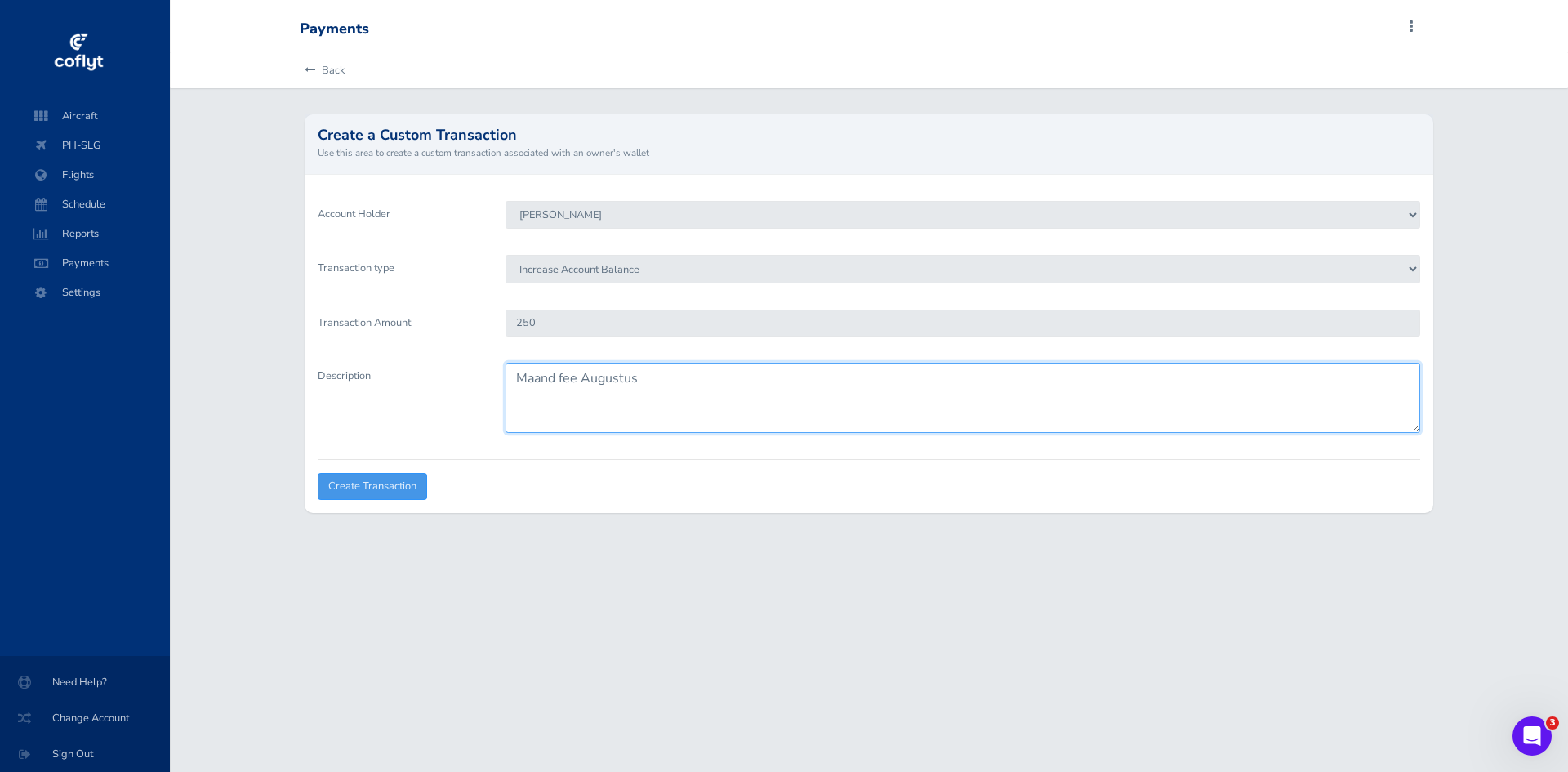
type textarea "Maand fee Augustus"
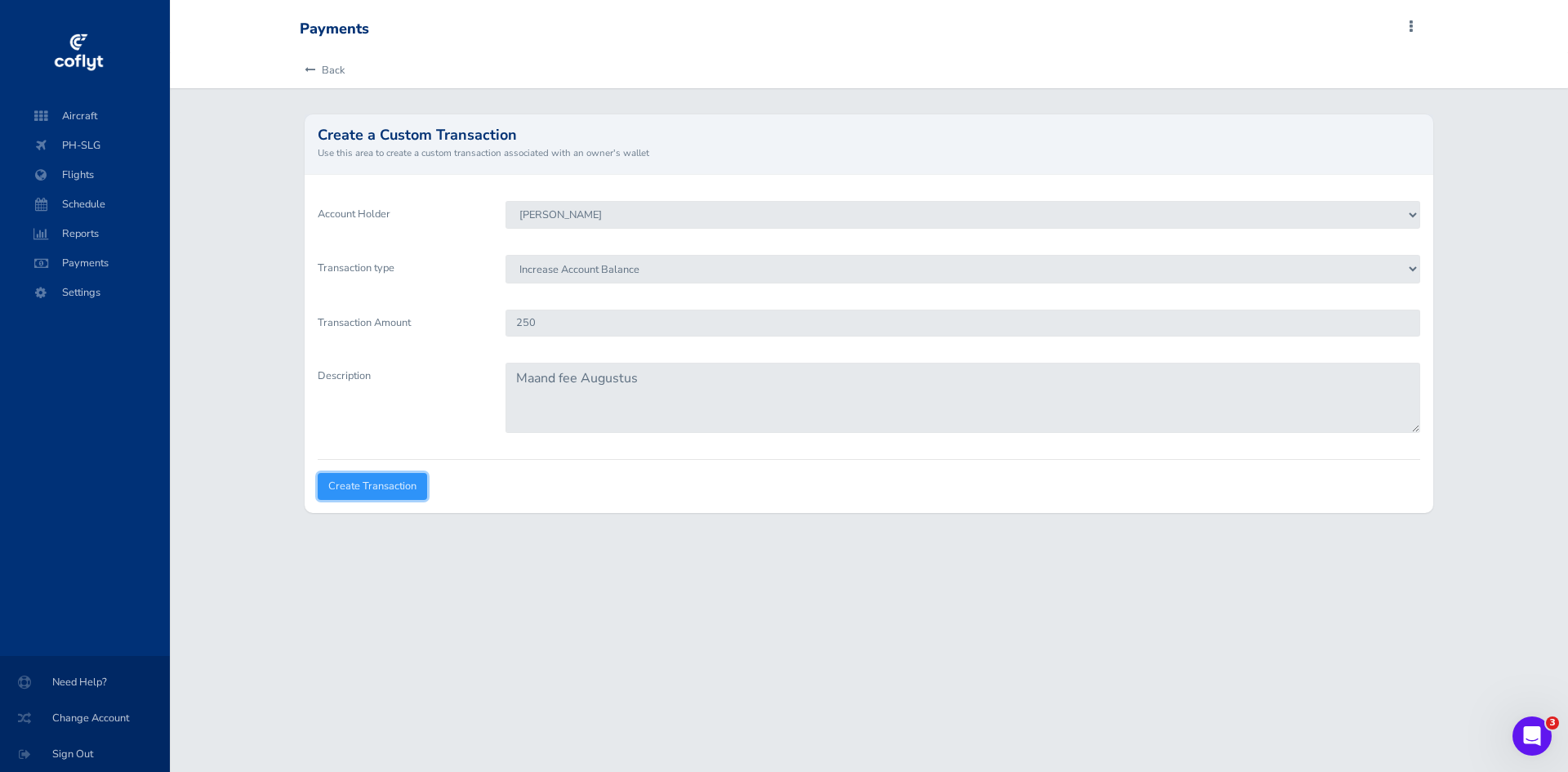
click at [379, 492] on input "Create Transaction" at bounding box center [372, 485] width 110 height 27
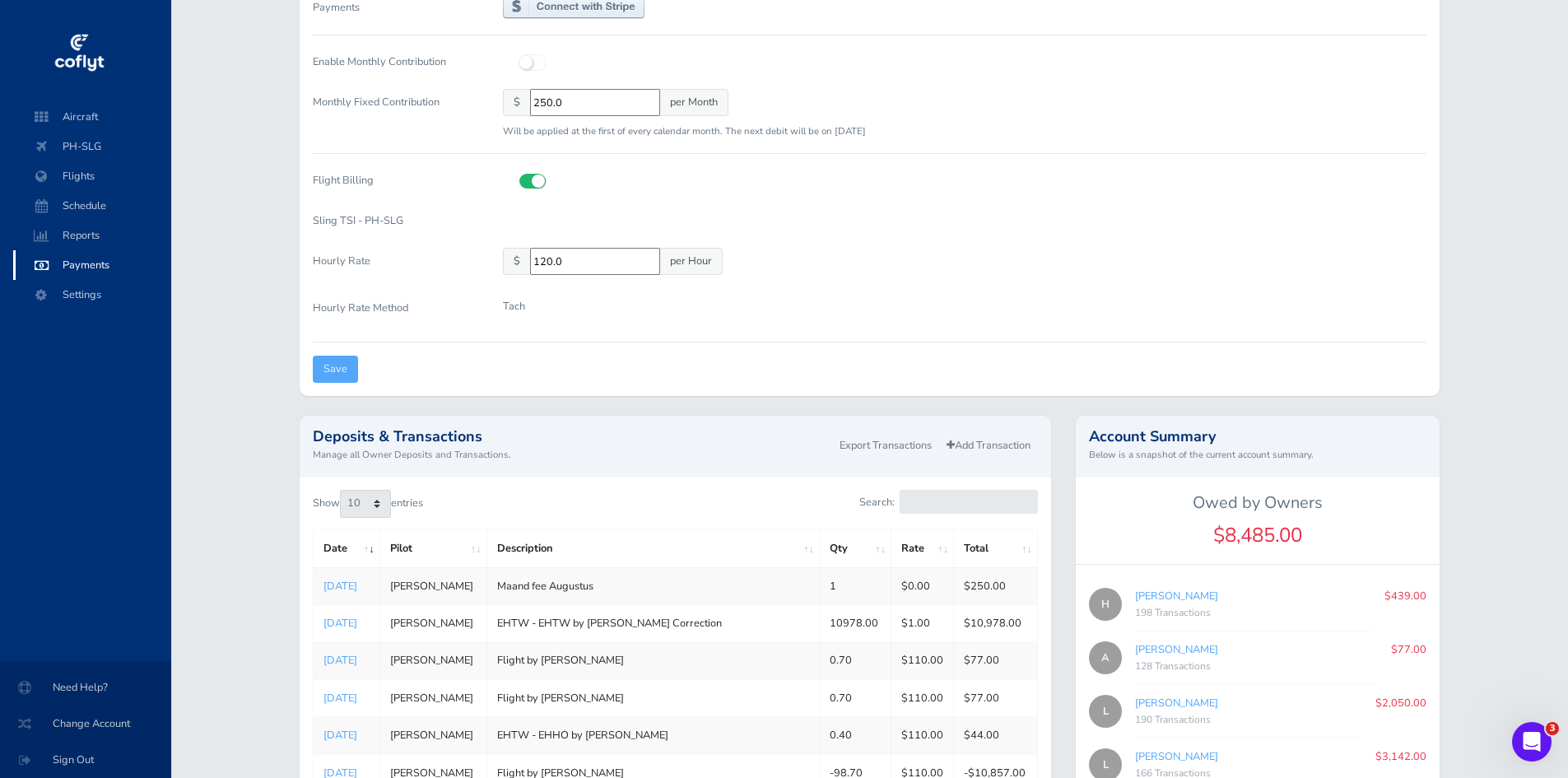
scroll to position [164, 0]
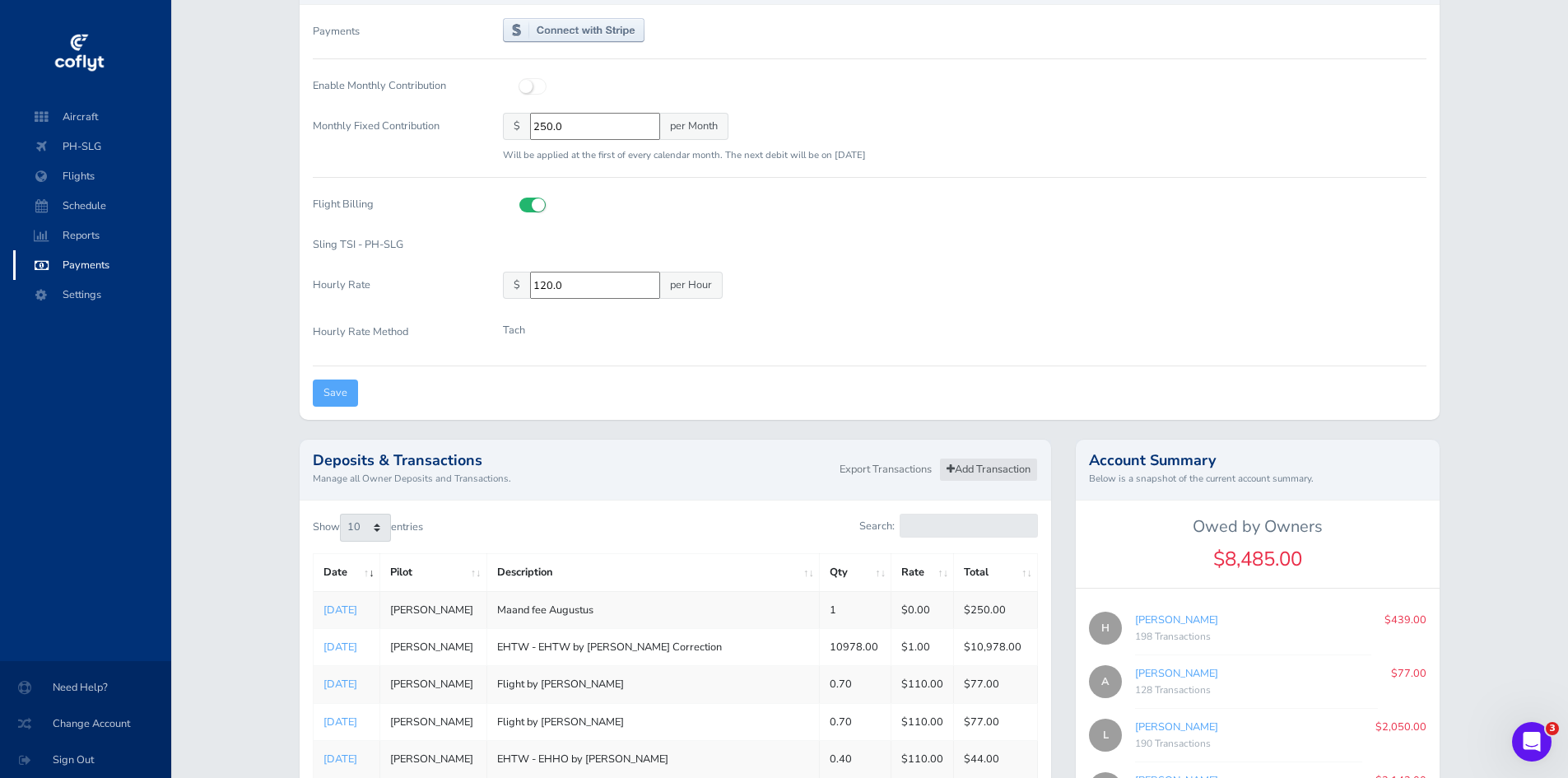
click at [1009, 464] on link "Add Transaction" at bounding box center [988, 469] width 99 height 24
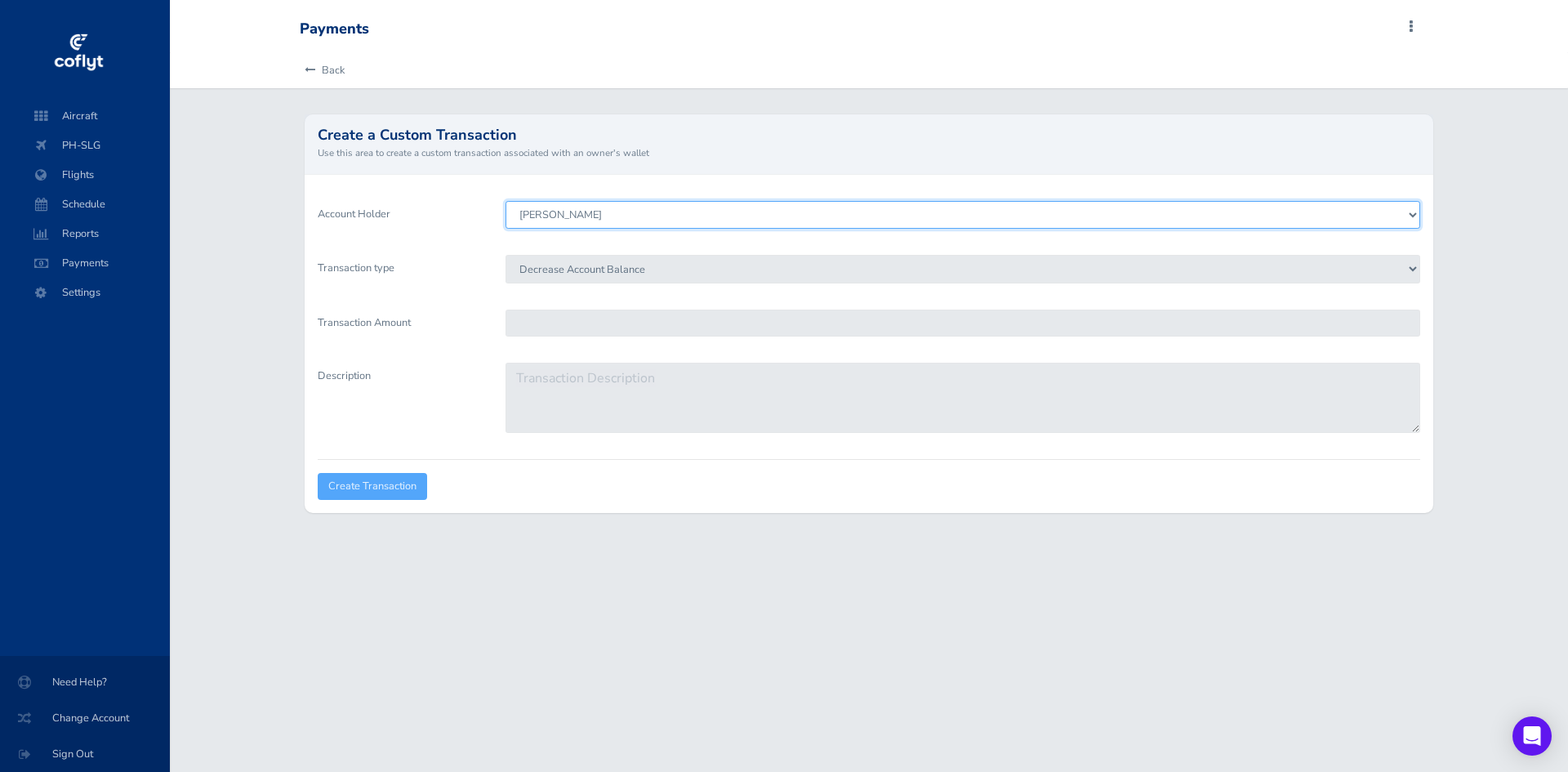
click at [593, 218] on select "[PERSON_NAME] [PERSON_NAME] [PERSON_NAME] [PERSON_NAME] [PERSON_NAME]" at bounding box center [962, 214] width 915 height 28
select select "3891"
click at [505, 201] on select "Leon de Vries Hans Brummelhuis Andre Pluimers Lodewijk Wagenaar Machiel" at bounding box center [962, 214] width 915 height 28
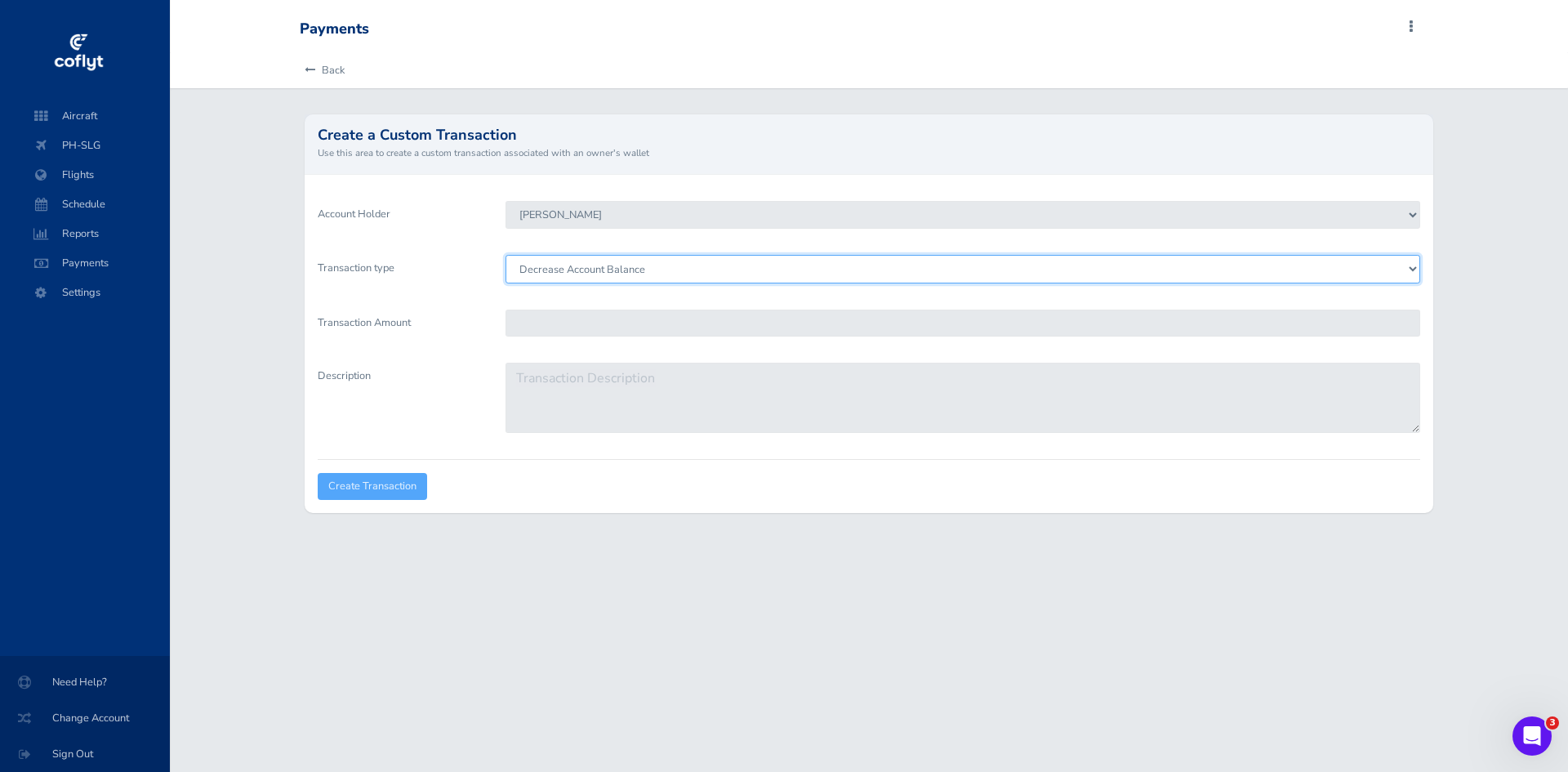
click at [584, 270] on select "Decrease Account Balance Increase Account Balance" at bounding box center [962, 269] width 915 height 28
select select "Credit"
click at [505, 255] on select "Decrease Account Balance Increase Account Balance" at bounding box center [962, 269] width 915 height 28
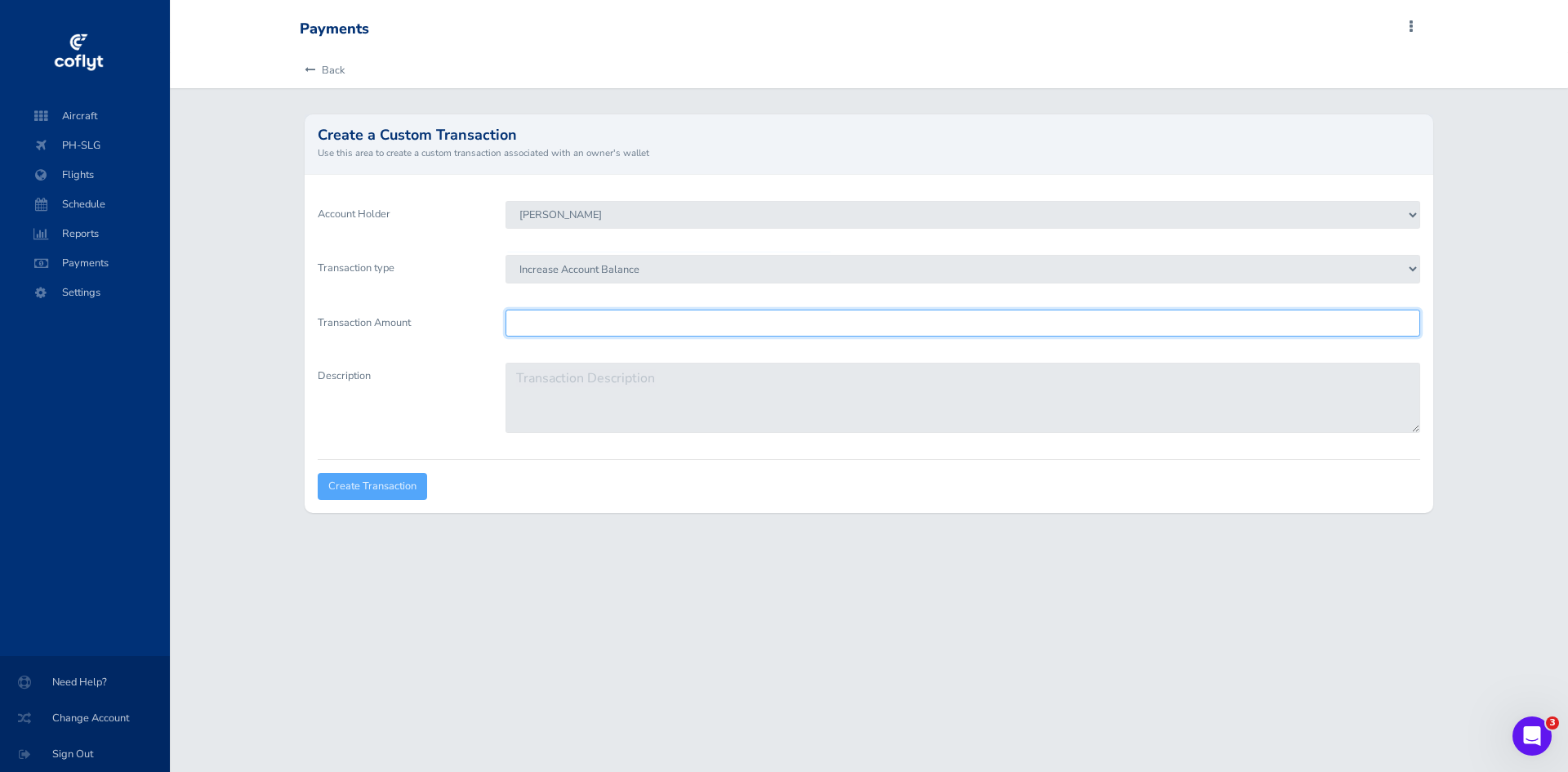
click at [577, 317] on input "Transaction Amount" at bounding box center [962, 322] width 915 height 27
type input "250"
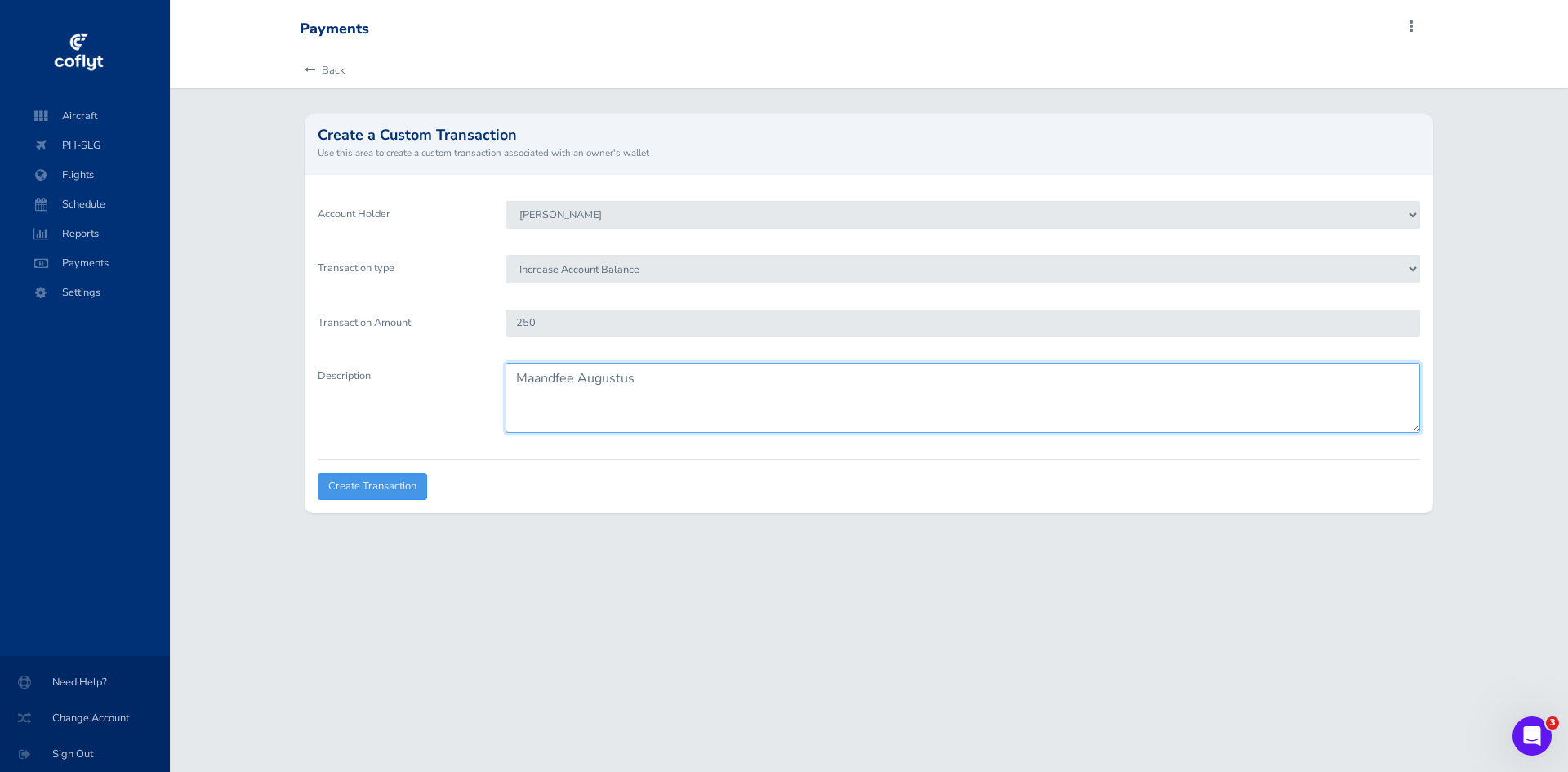
type textarea "Maandfee Augustus"
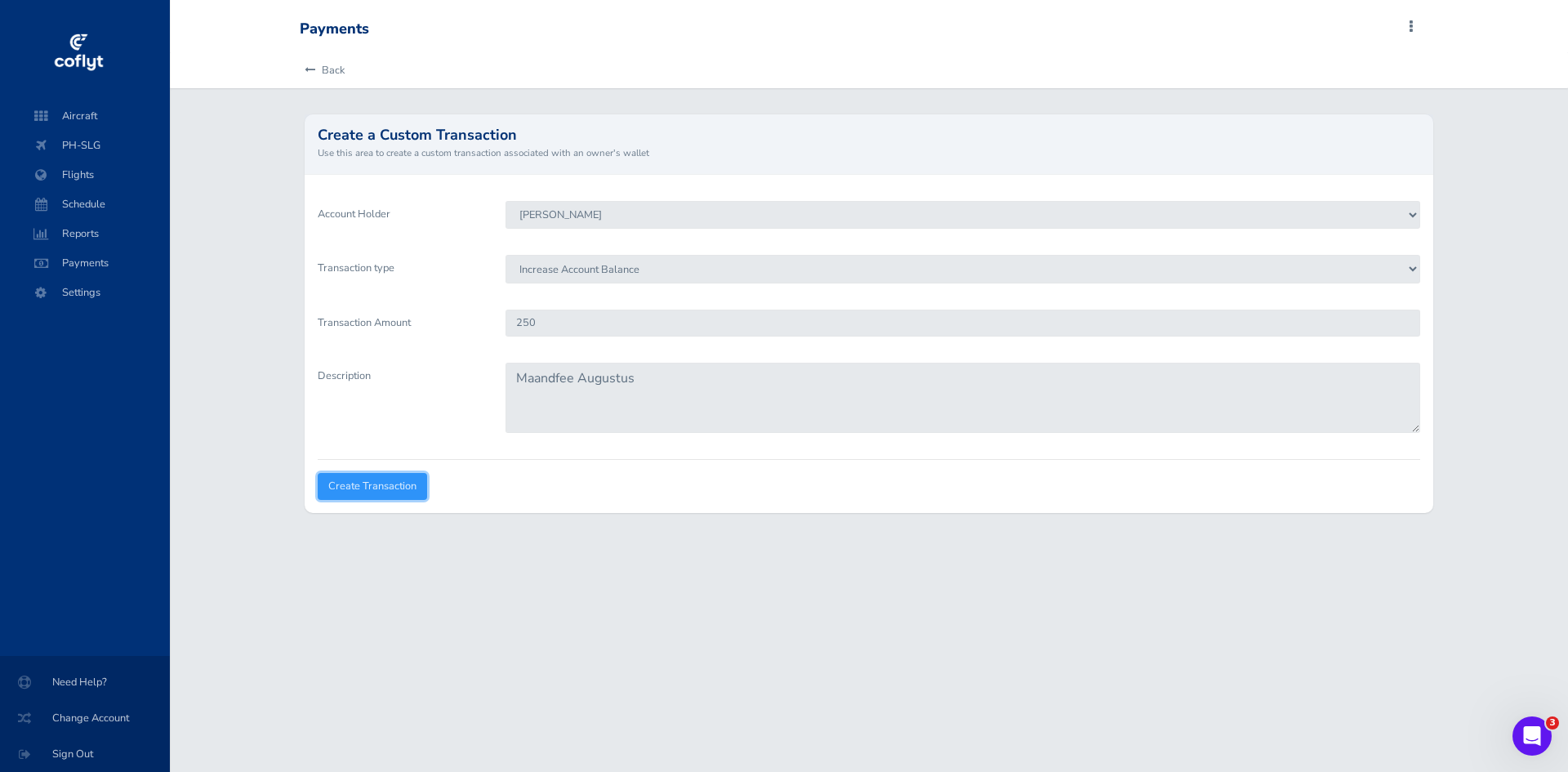
click at [404, 483] on input "Create Transaction" at bounding box center [372, 485] width 110 height 27
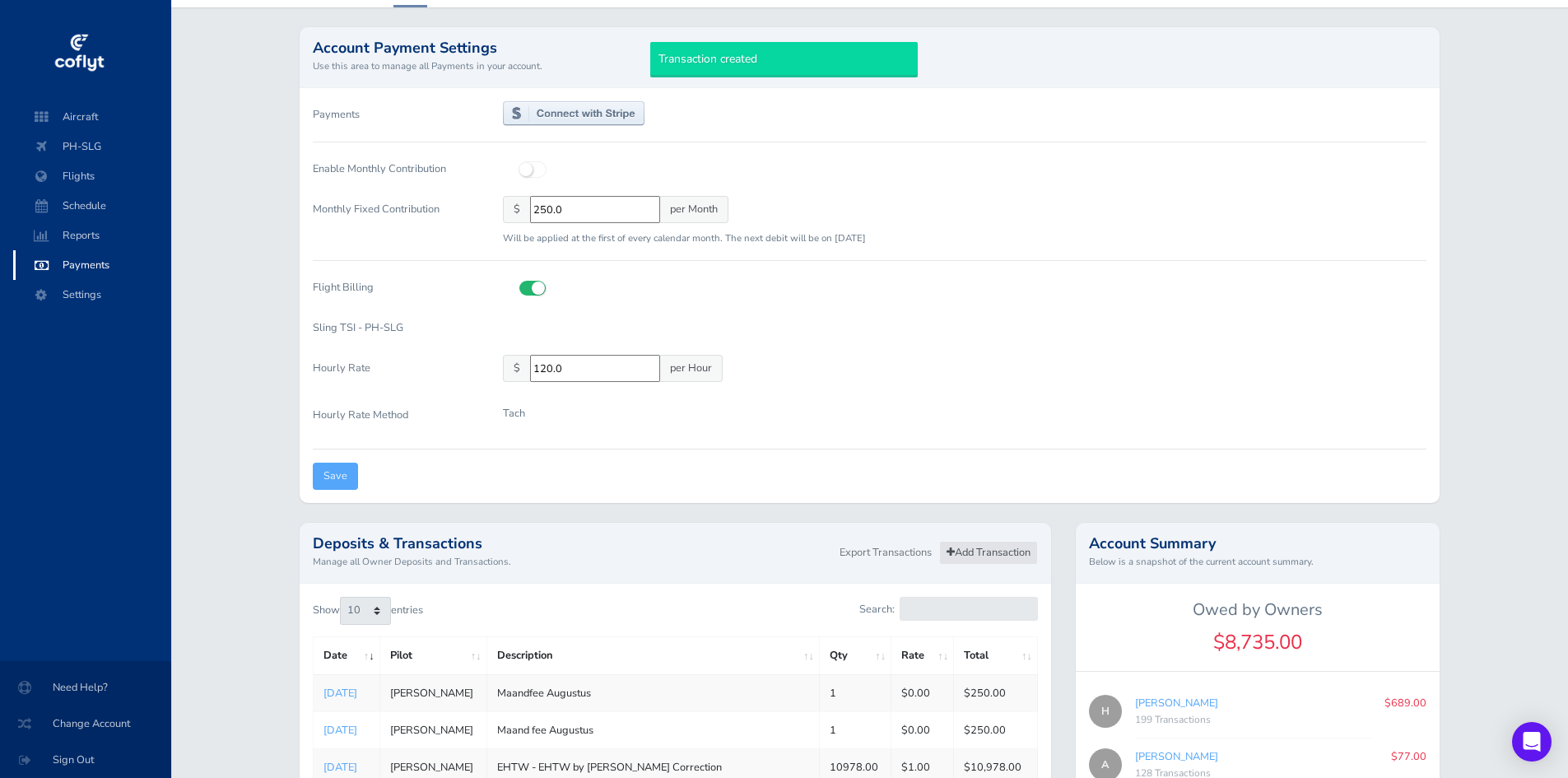
scroll to position [83, 0]
click at [966, 546] on link "Add Transaction" at bounding box center [988, 552] width 99 height 24
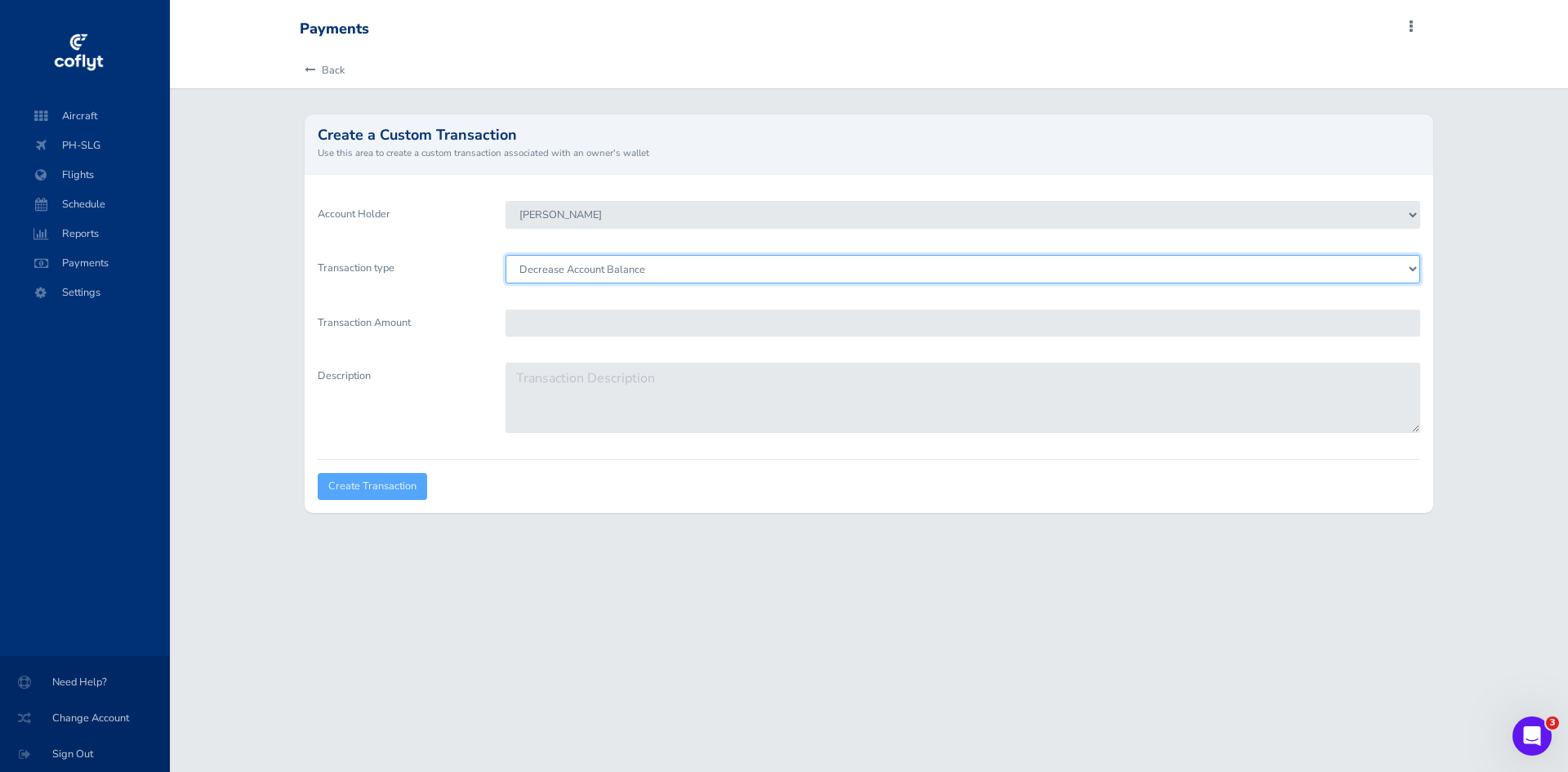
click at [581, 268] on select "Decrease Account Balance Increase Account Balance" at bounding box center [962, 269] width 915 height 28
select select "Credit"
click at [505, 255] on select "Decrease Account Balance Increase Account Balance" at bounding box center [962, 269] width 915 height 28
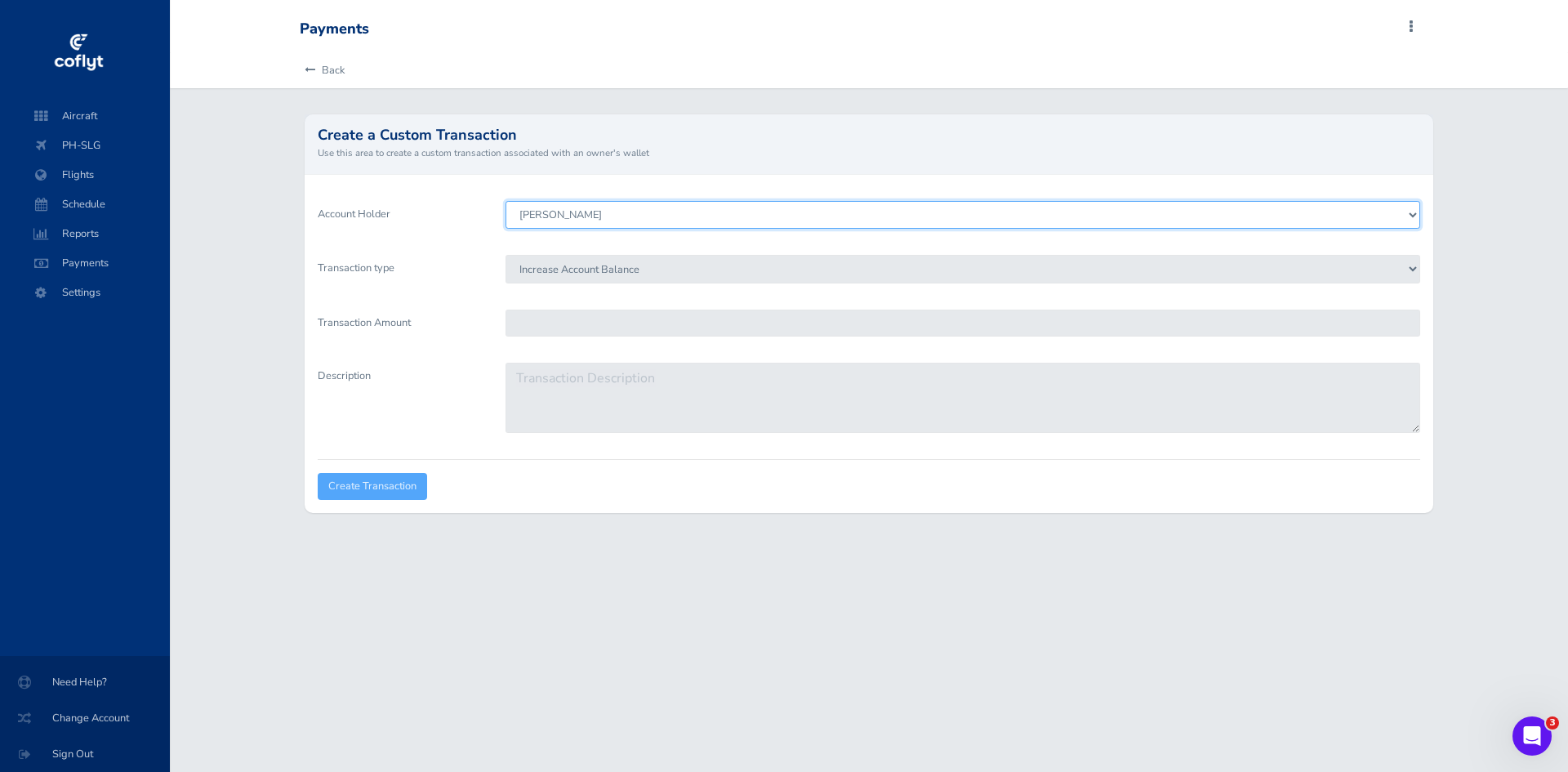
click at [590, 212] on select "[PERSON_NAME] [PERSON_NAME] [PERSON_NAME] [PERSON_NAME] [PERSON_NAME]" at bounding box center [962, 214] width 915 height 28
select select "3892"
click at [505, 201] on select "Leon de Vries Hans Brummelhuis Andre Pluimers Lodewijk Wagenaar Machiel" at bounding box center [962, 214] width 915 height 28
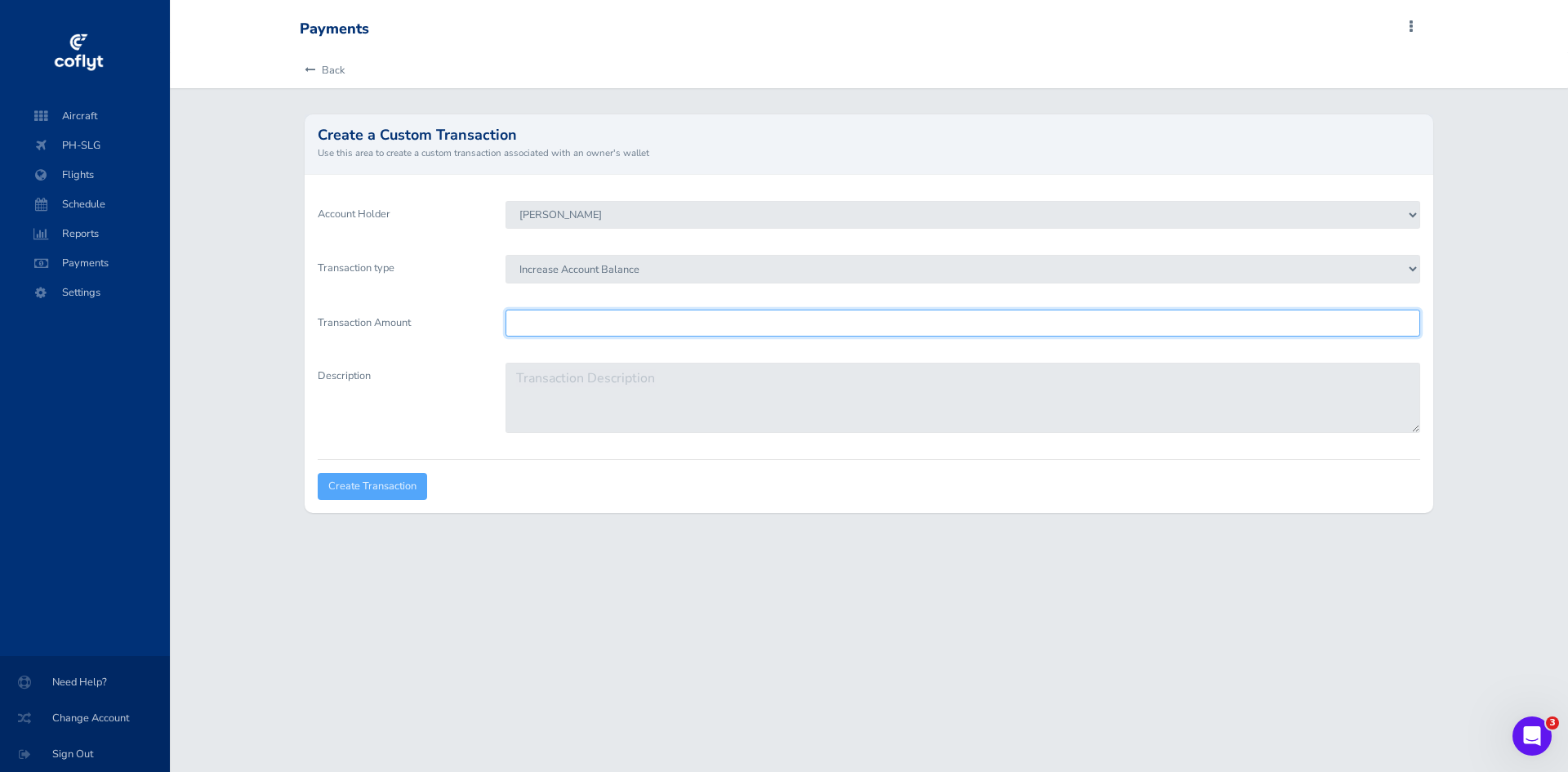
click at [600, 324] on input "Transaction Amount" at bounding box center [962, 322] width 915 height 27
type input "250"
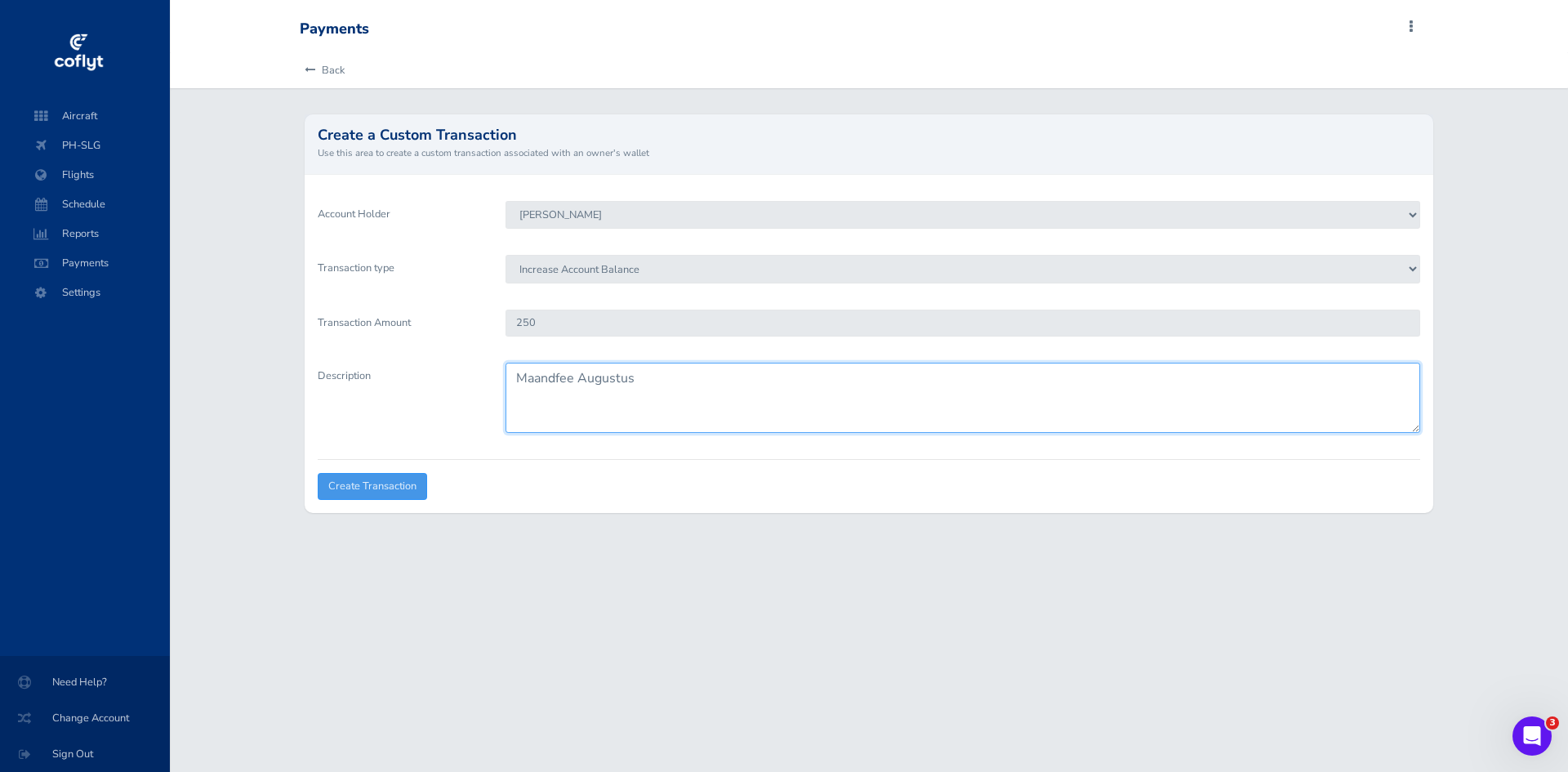
type textarea "Maandfee Augustus"
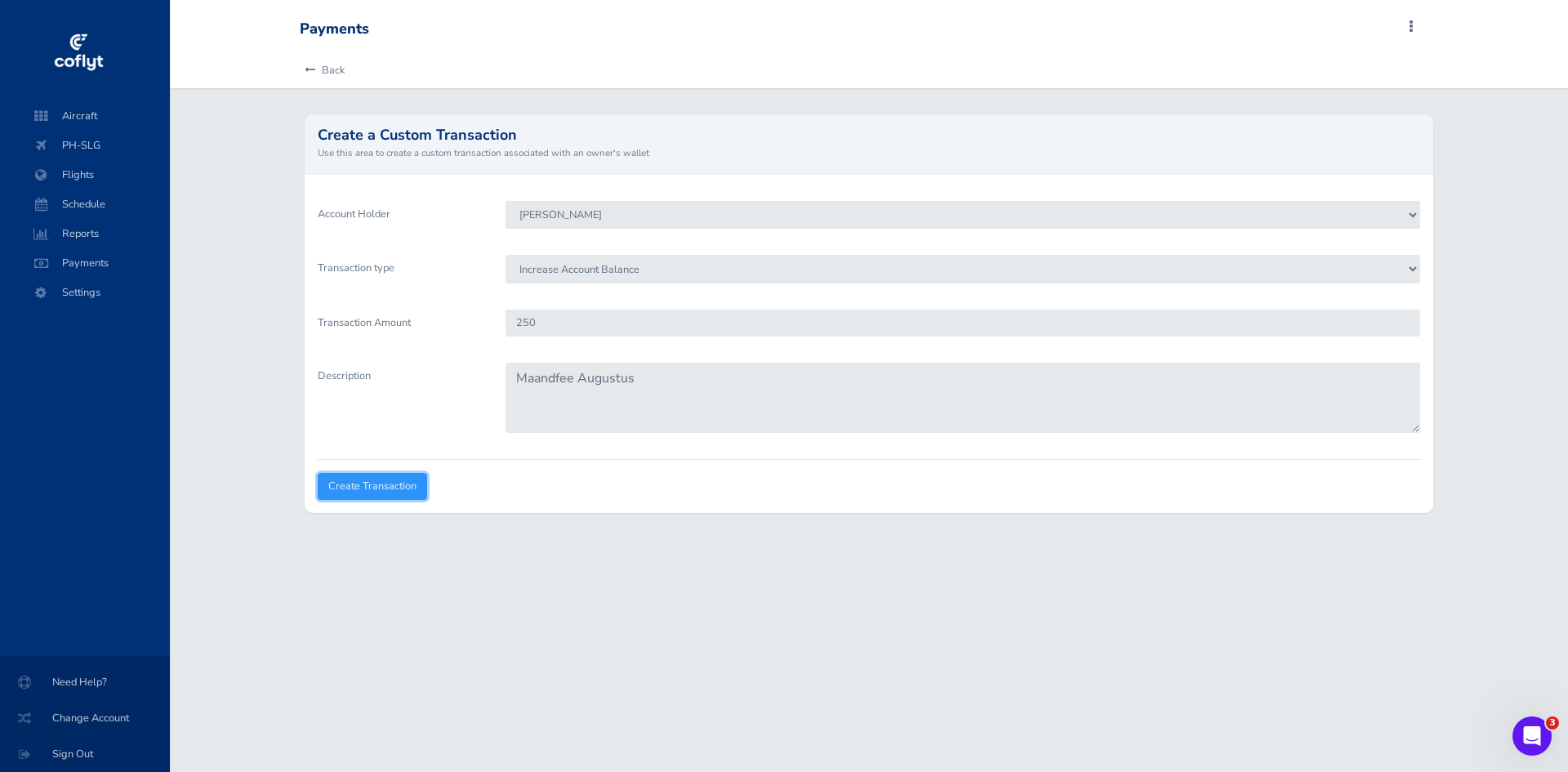
click at [397, 477] on input "Create Transaction" at bounding box center [372, 485] width 110 height 27
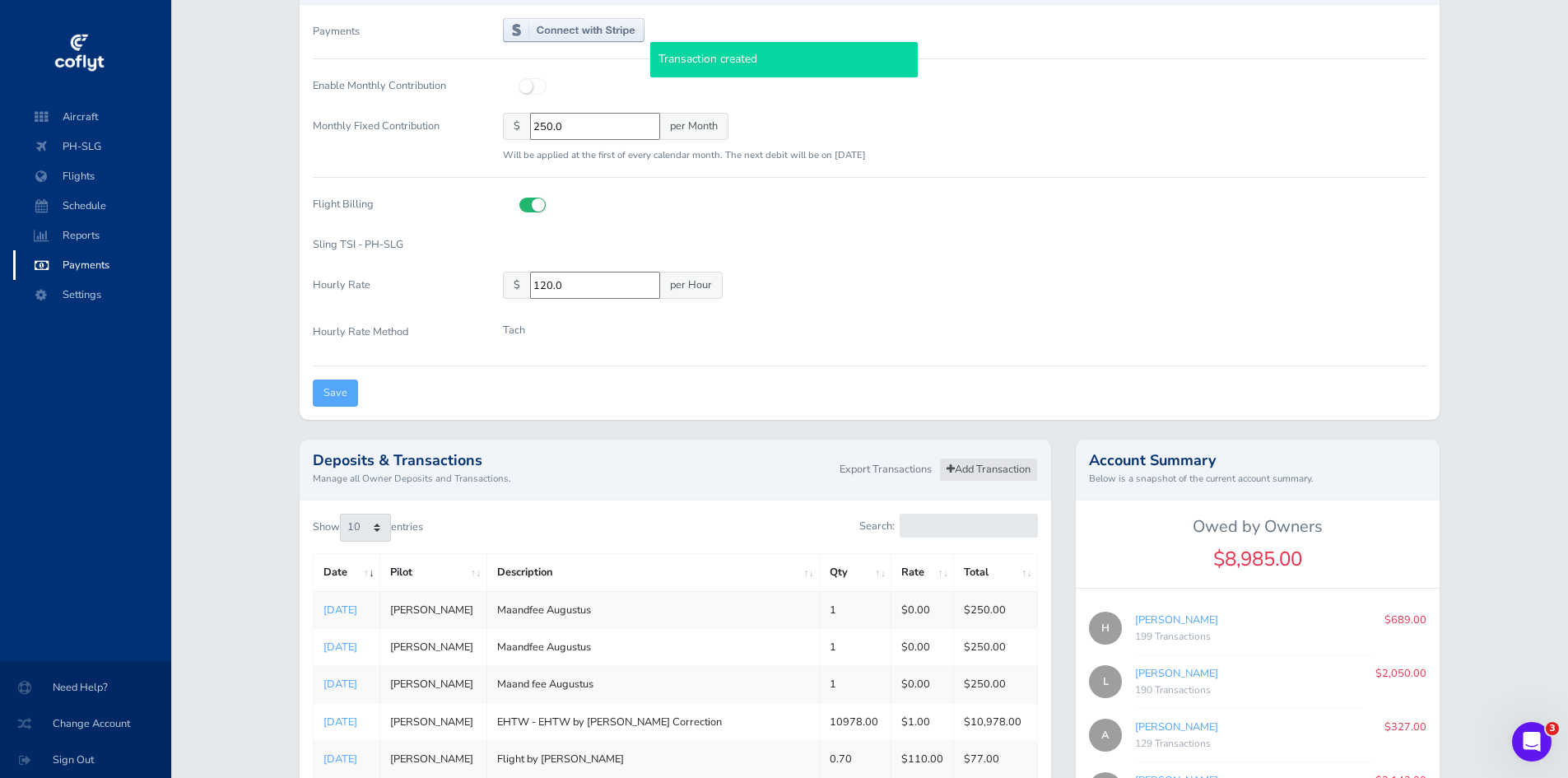
click at [1005, 470] on link "Add Transaction" at bounding box center [988, 469] width 99 height 24
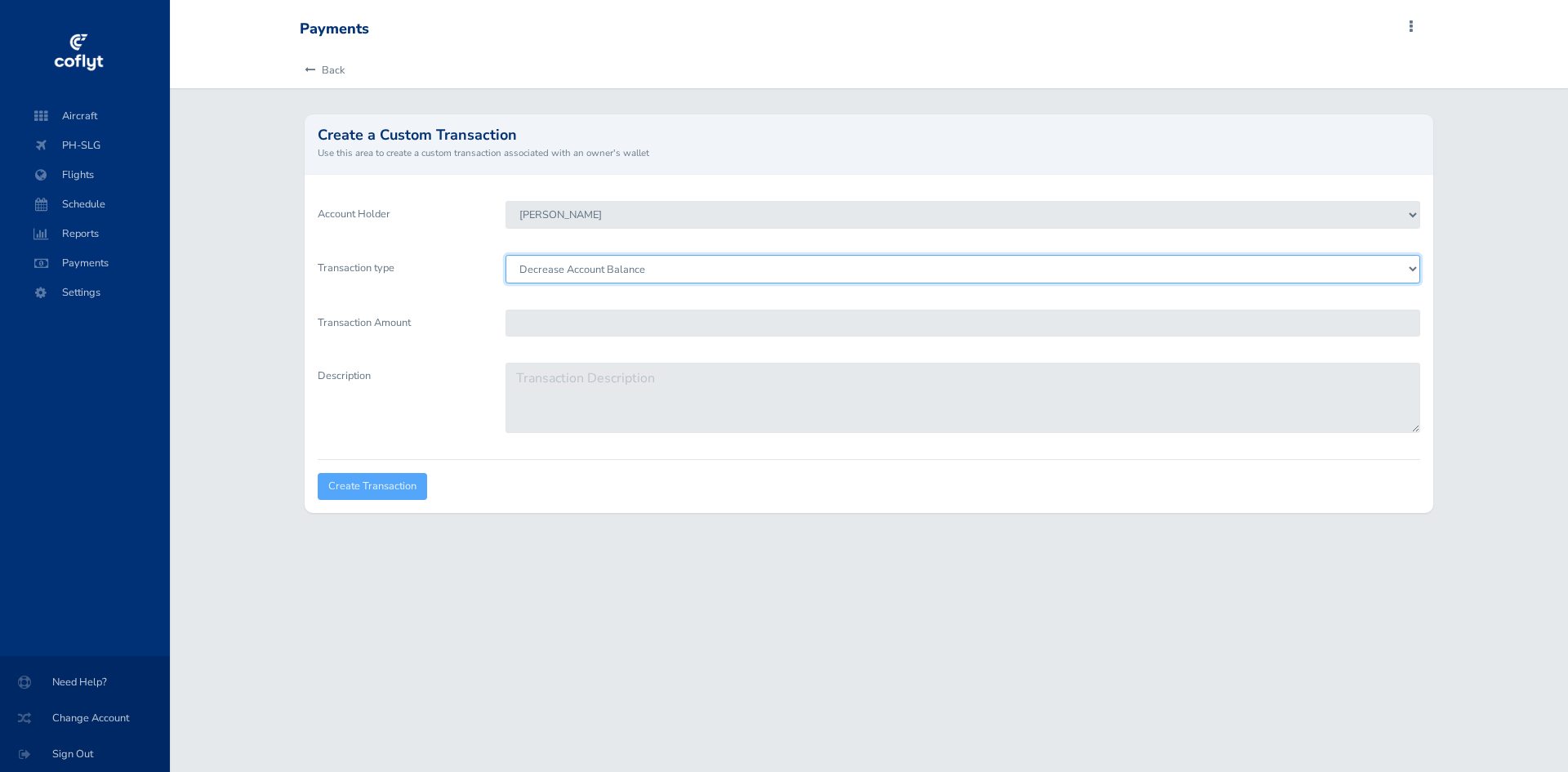
click at [568, 256] on select "Decrease Account Balance Increase Account Balance" at bounding box center [962, 269] width 915 height 28
select select "Credit"
click at [505, 255] on select "Decrease Account Balance Increase Account Balance" at bounding box center [962, 269] width 915 height 28
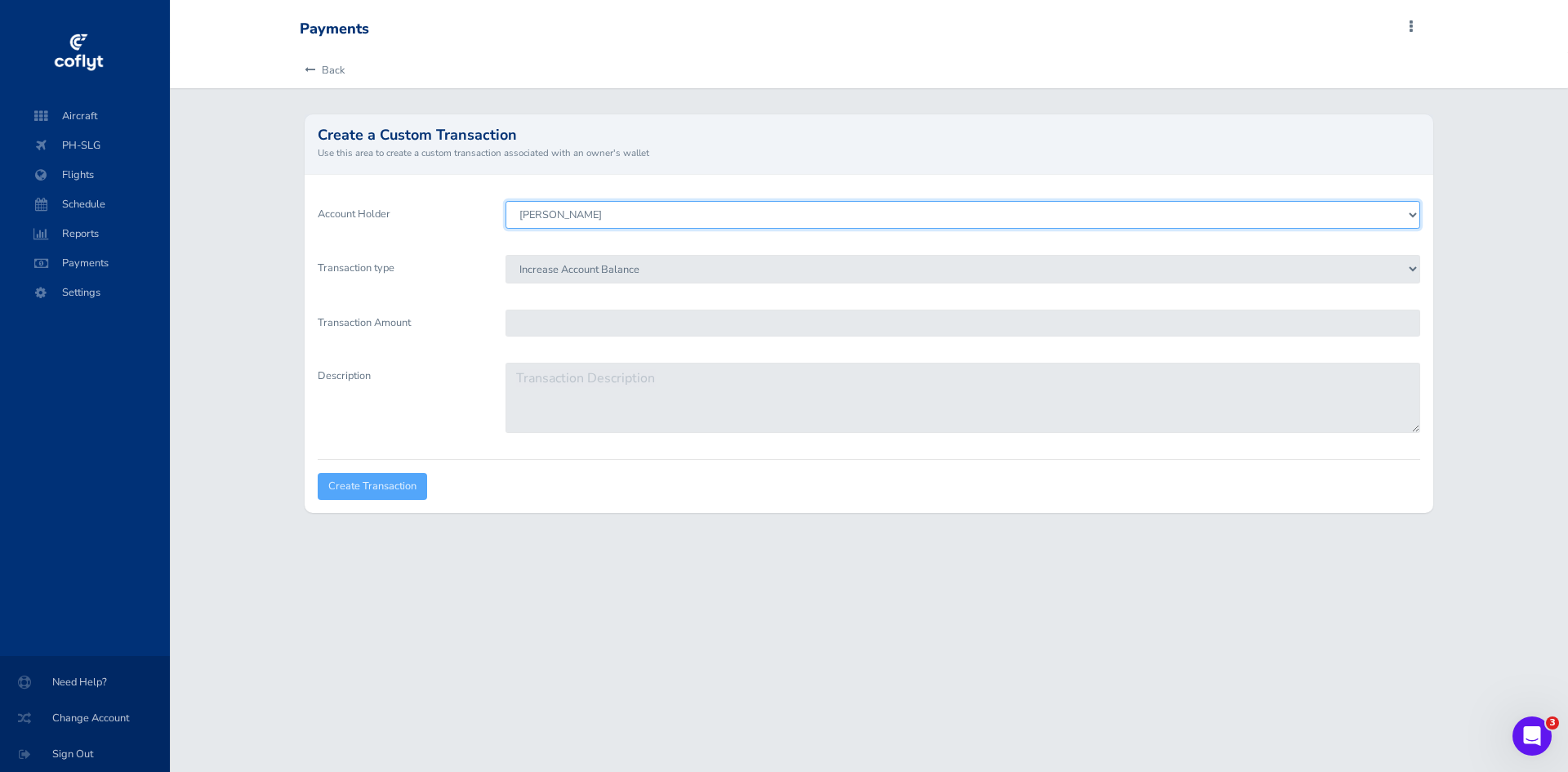
click at [576, 214] on select "Leon de Vries Hans Brummelhuis Andre Pluimers Lodewijk Wagenaar Machiel" at bounding box center [962, 214] width 915 height 28
select select "3893"
click at [505, 201] on select "Leon de Vries Hans Brummelhuis Andre Pluimers Lodewijk Wagenaar Machiel" at bounding box center [962, 214] width 915 height 28
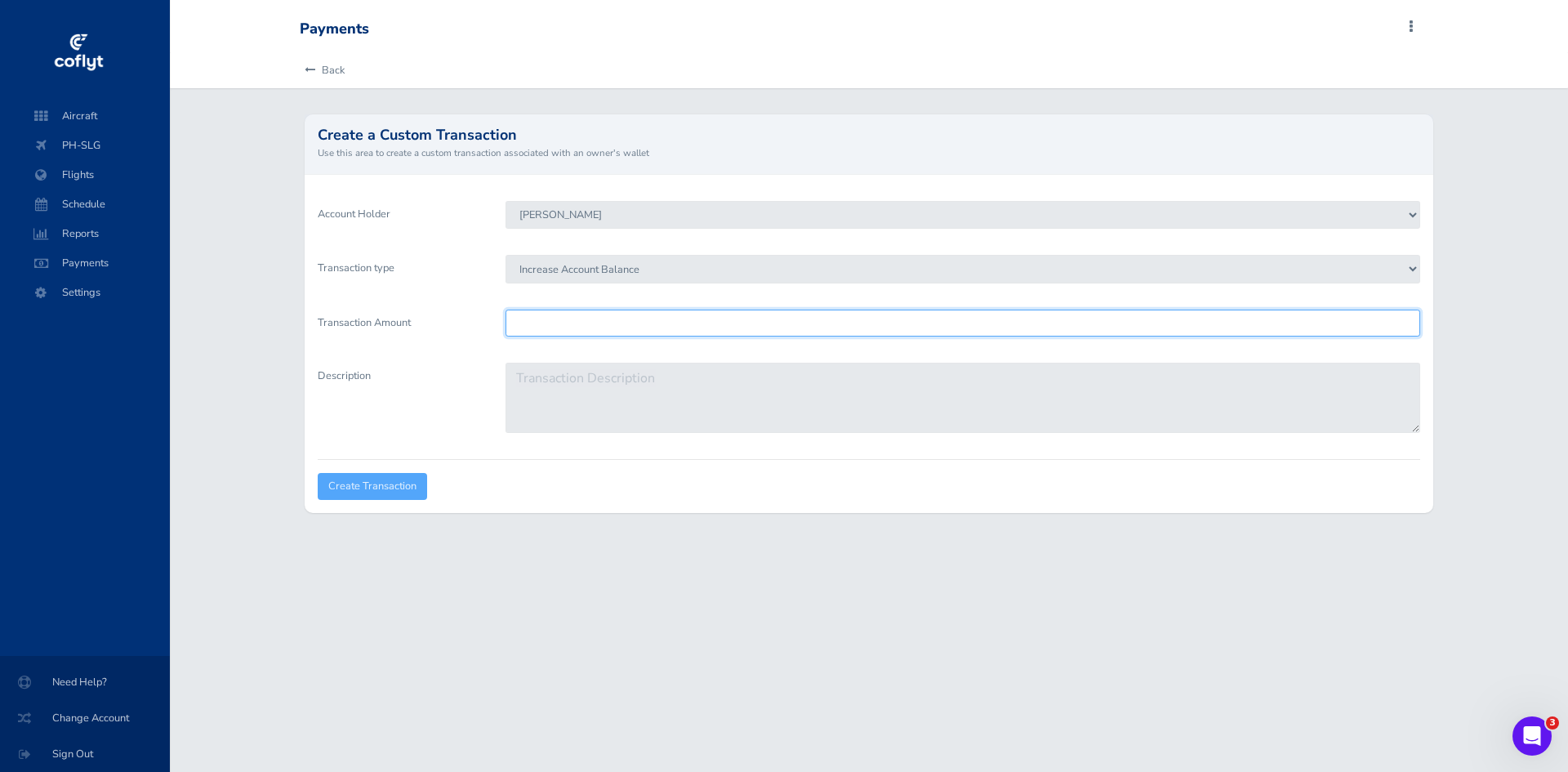
click at [571, 322] on input "Transaction Amount" at bounding box center [962, 322] width 915 height 27
type input "250"
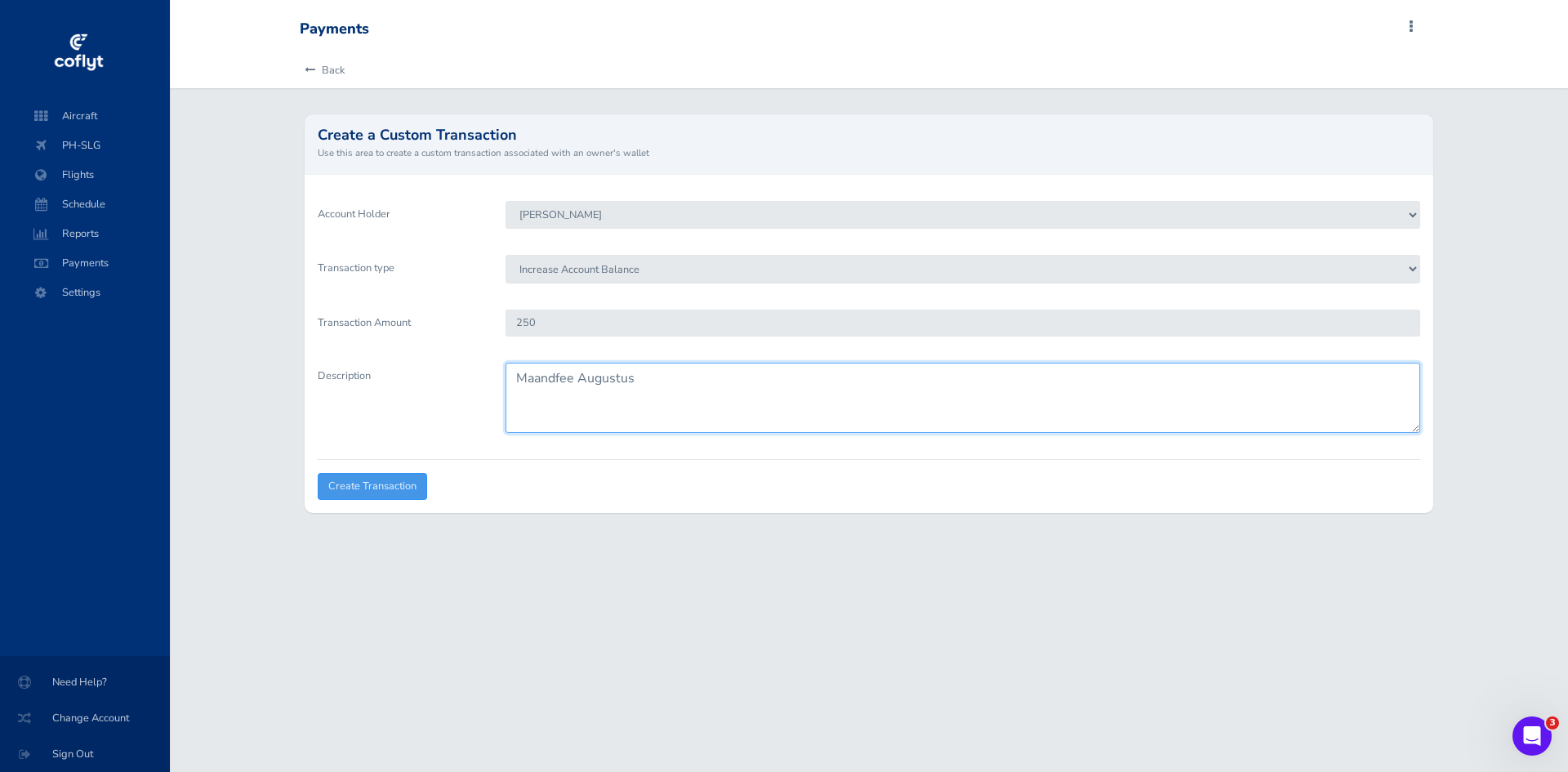
type textarea "Maandfee Augustus"
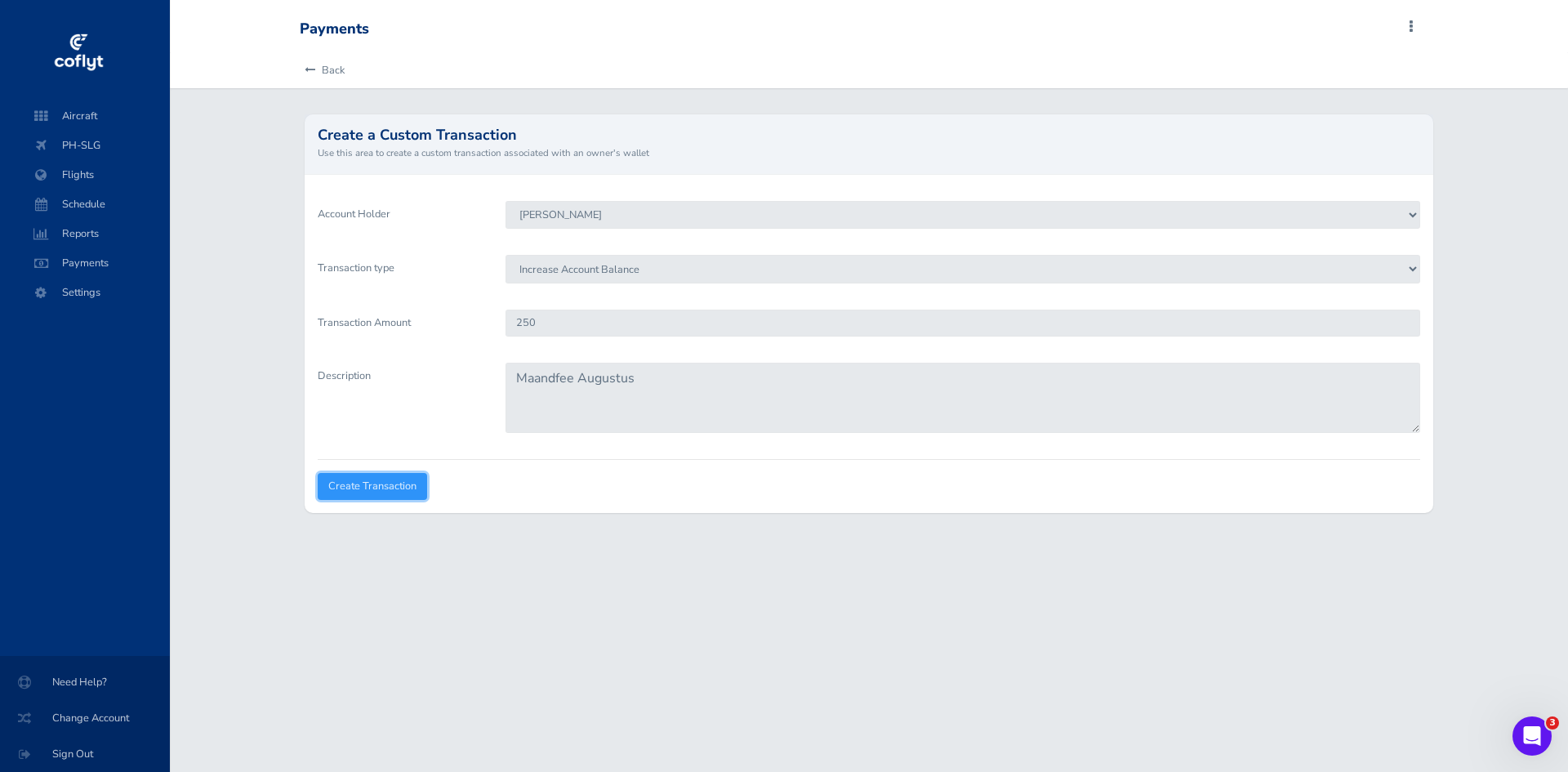
drag, startPoint x: 396, startPoint y: 484, endPoint x: 371, endPoint y: 491, distance: 26.0
click at [371, 491] on input "Create Transaction" at bounding box center [372, 485] width 110 height 27
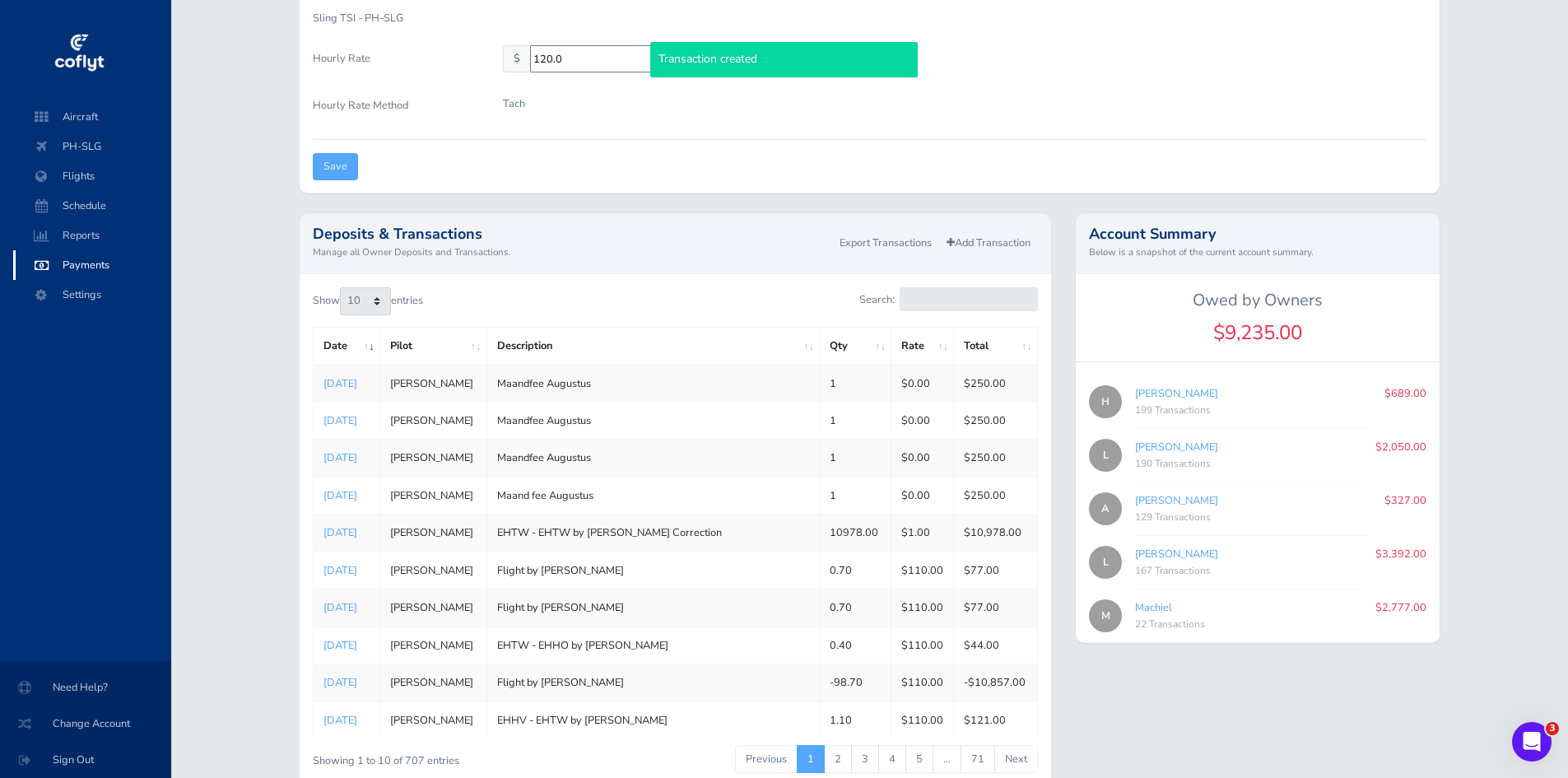
scroll to position [478, 0]
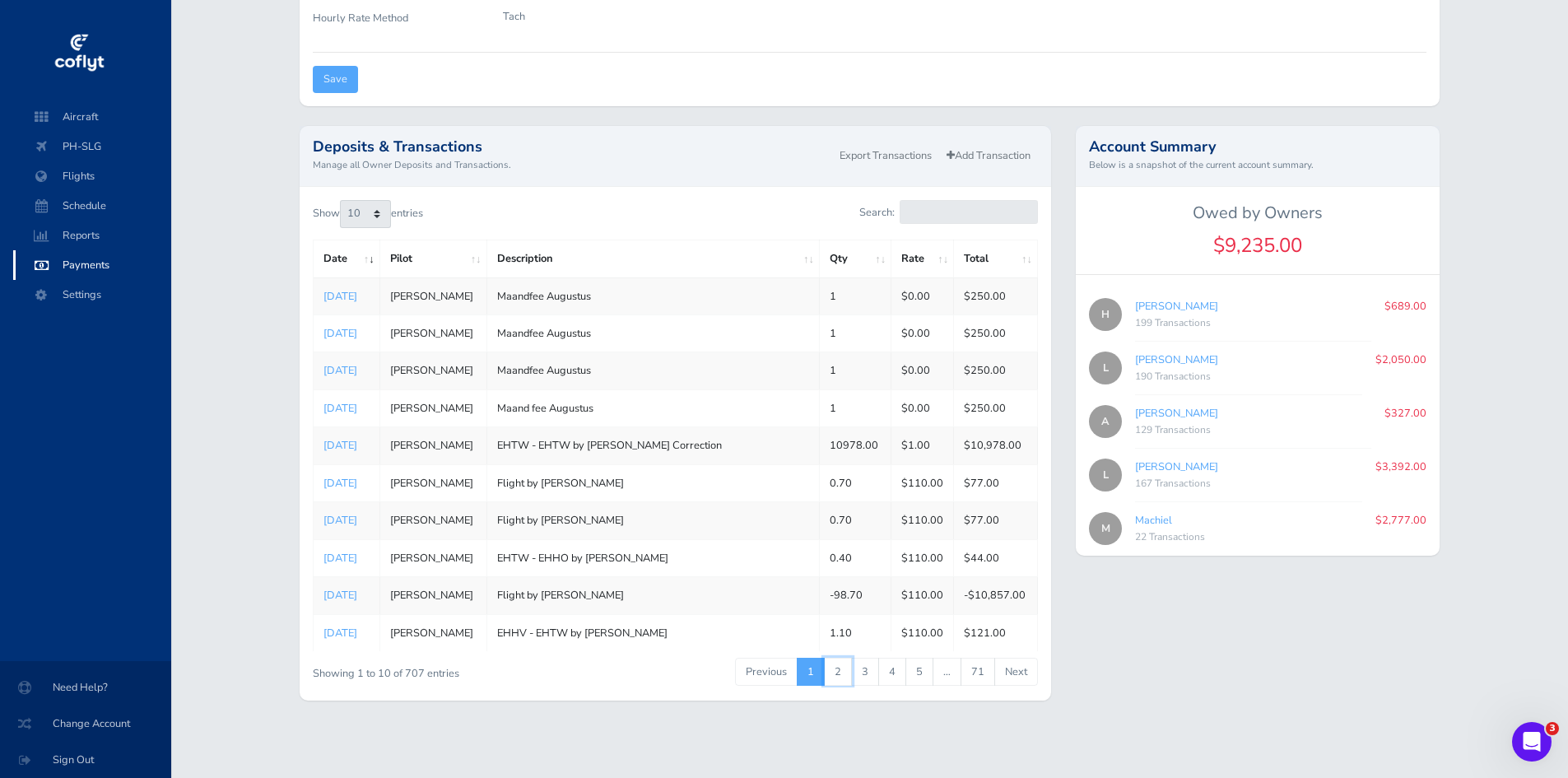
click at [842, 675] on link "2" at bounding box center [838, 671] width 28 height 28
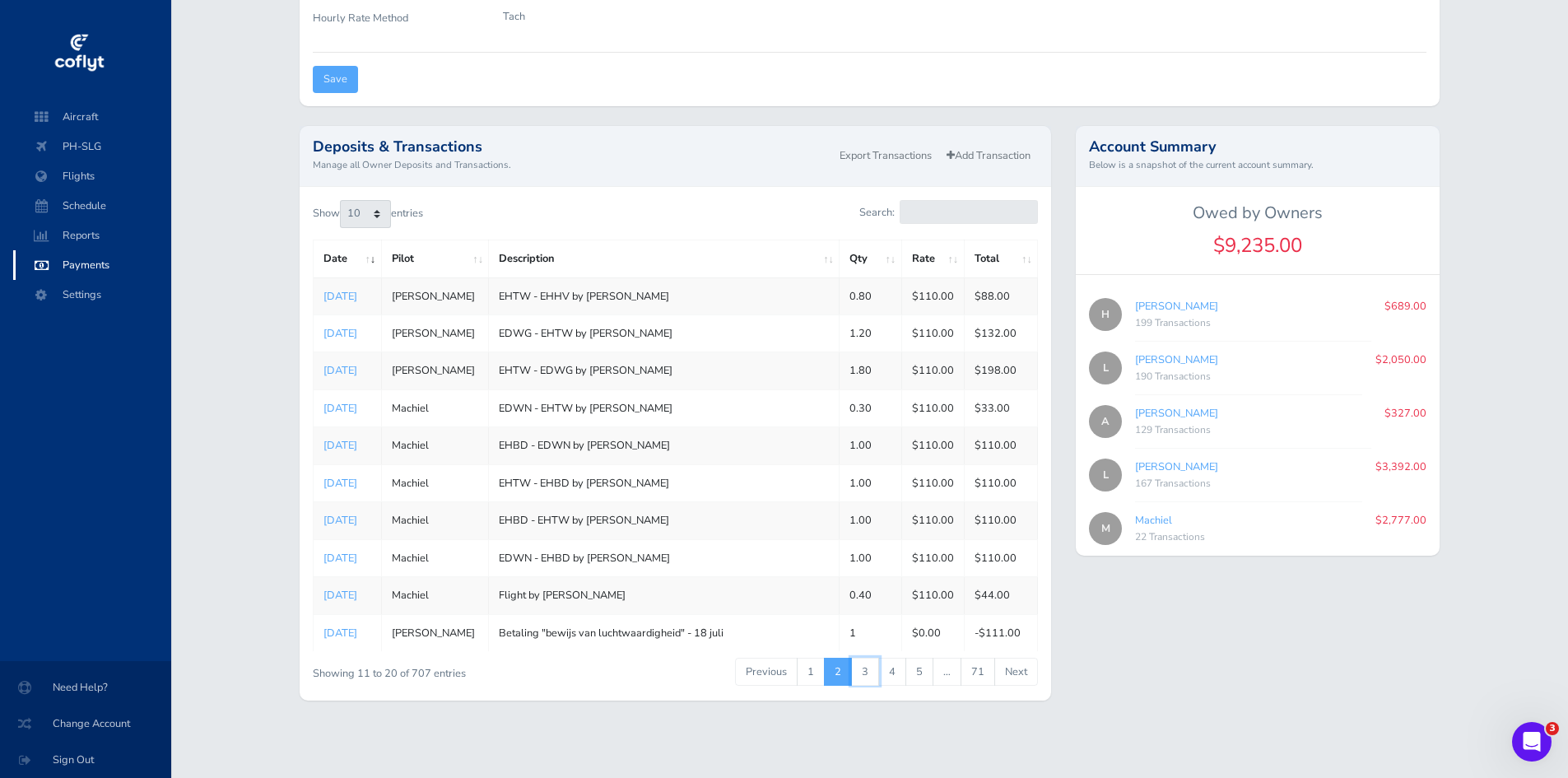
click at [874, 672] on link "3" at bounding box center [865, 671] width 28 height 28
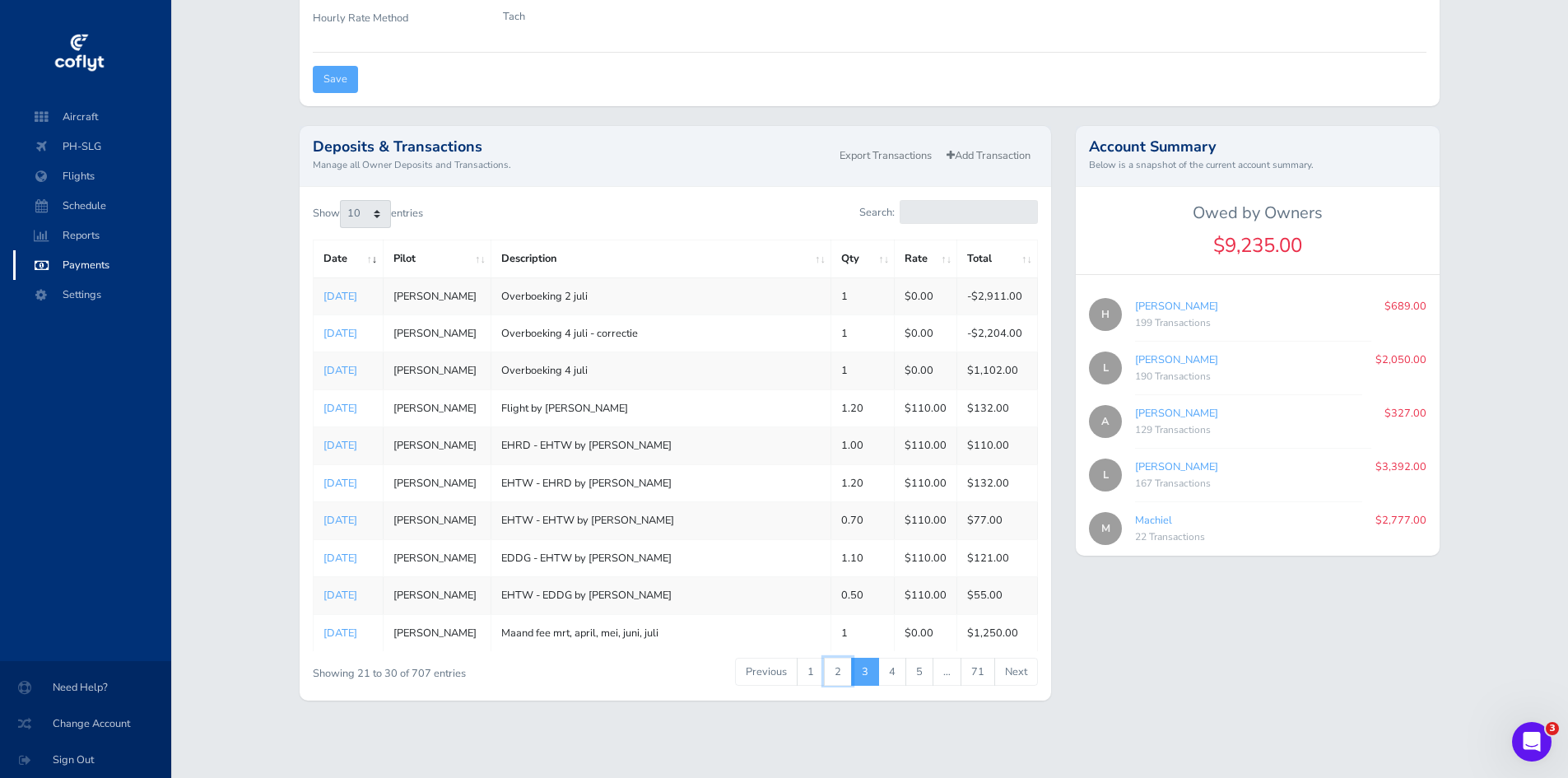
click at [841, 678] on link "2" at bounding box center [838, 671] width 28 height 28
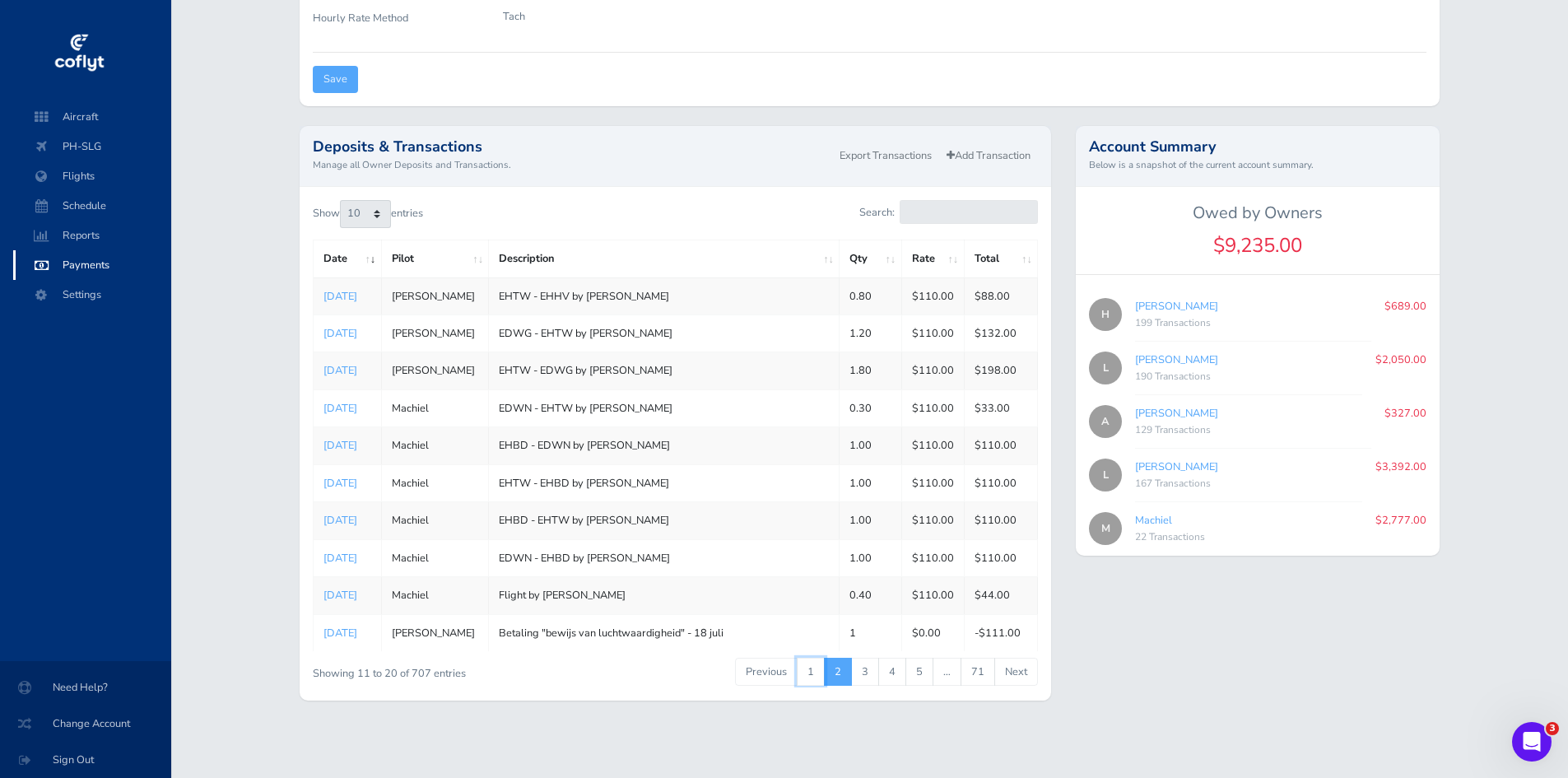
click at [820, 669] on link "1" at bounding box center [811, 671] width 28 height 28
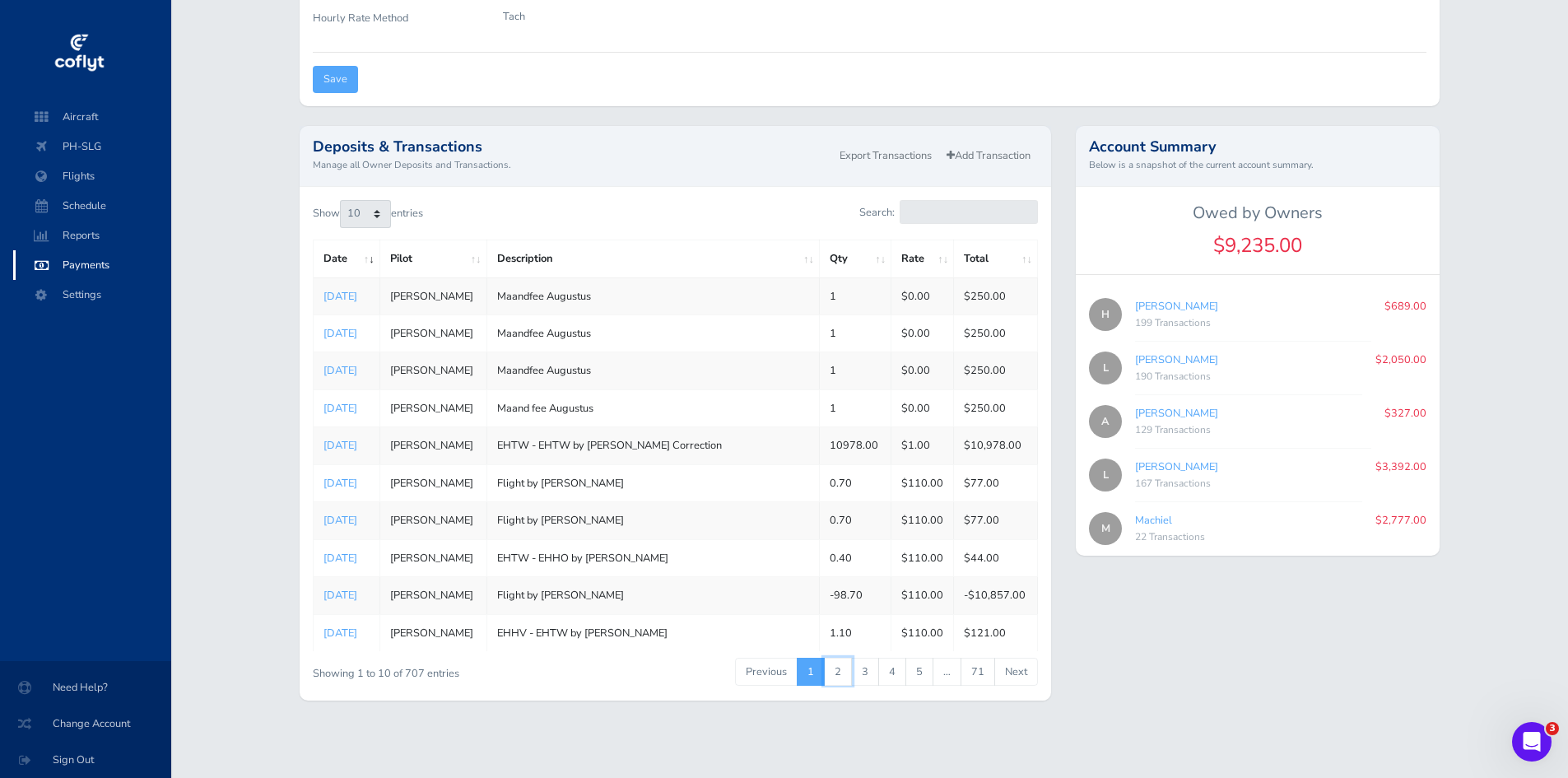
click at [845, 675] on link "2" at bounding box center [838, 671] width 28 height 28
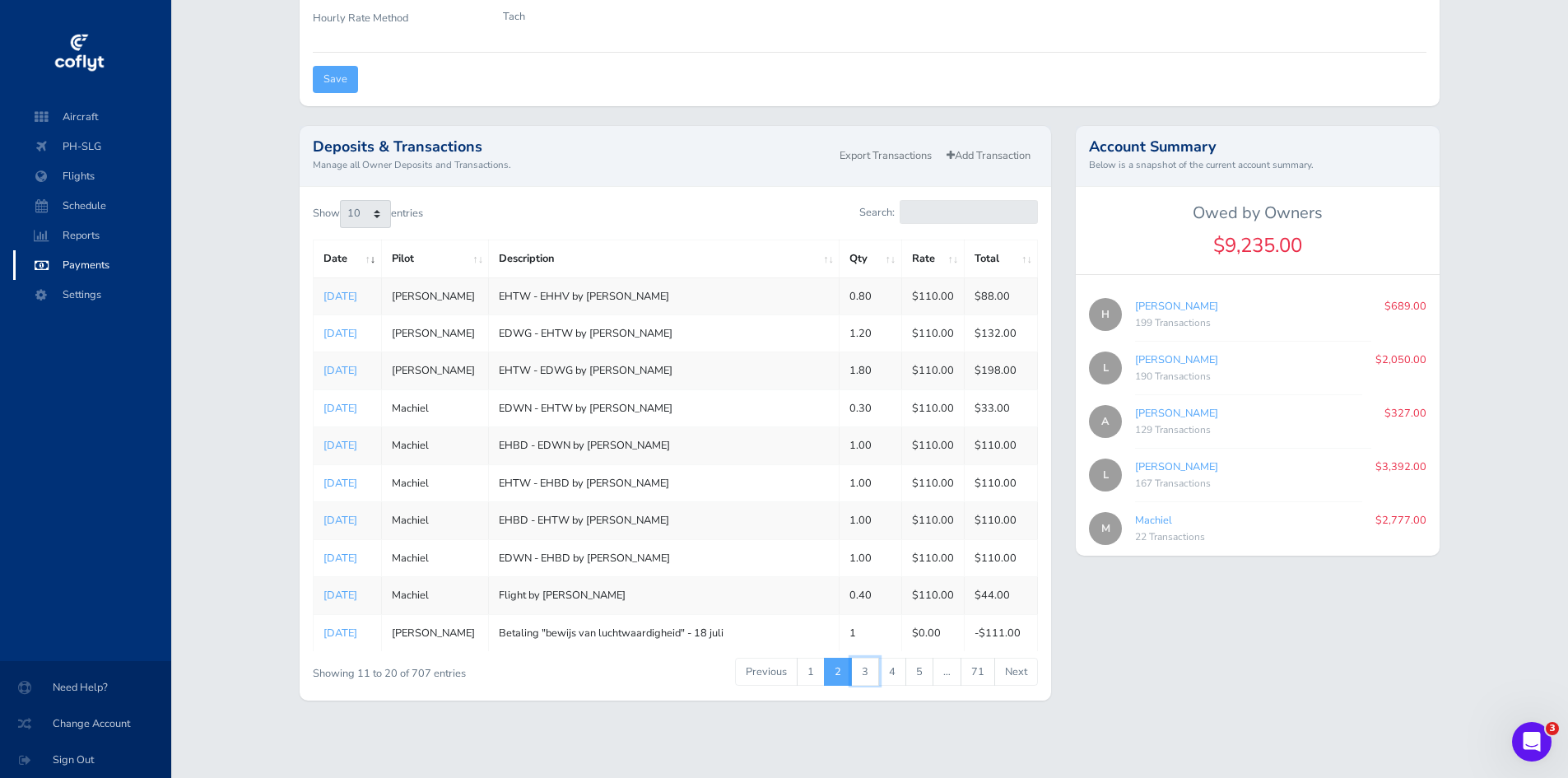
click at [878, 676] on link "3" at bounding box center [865, 671] width 28 height 28
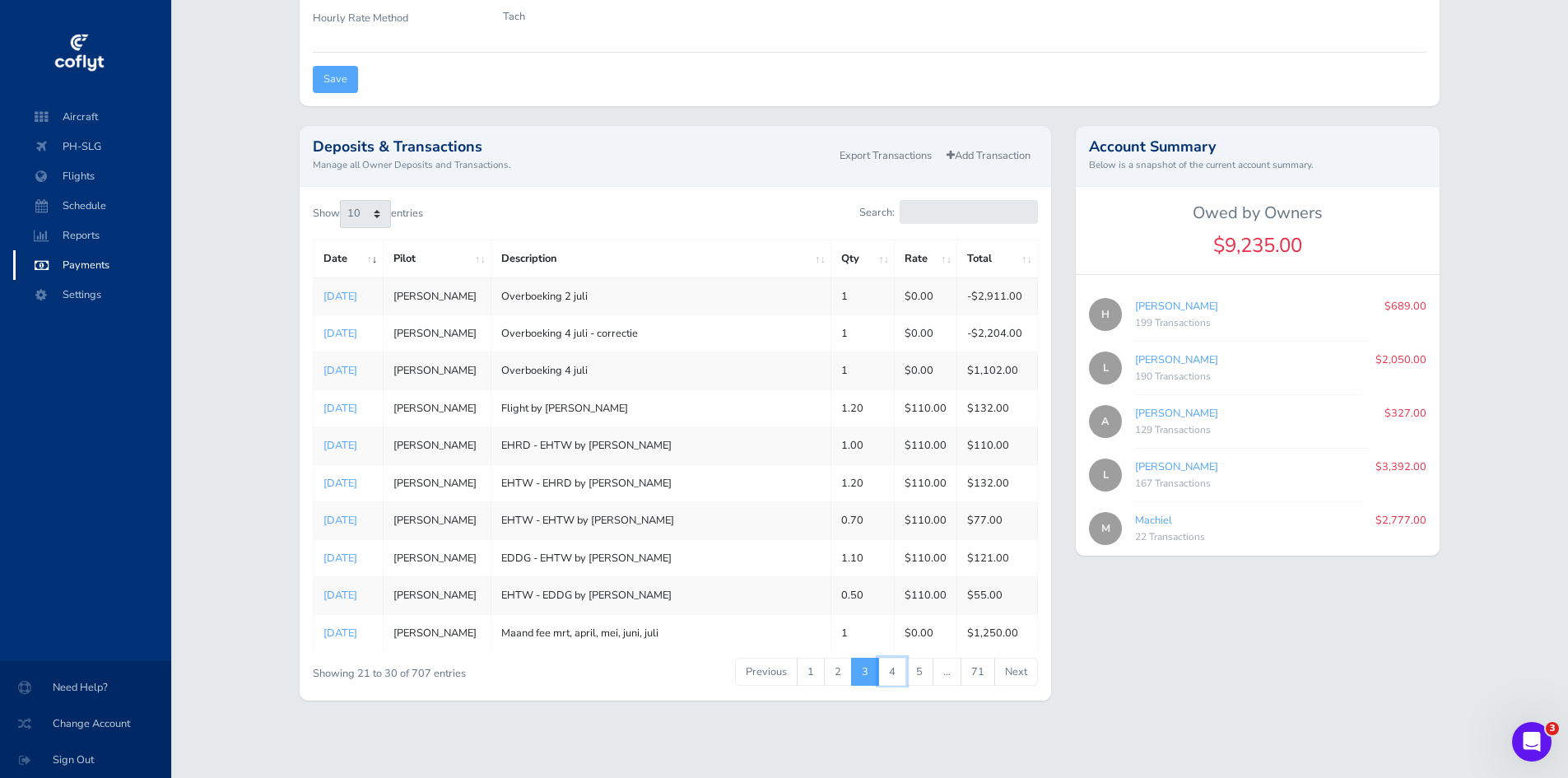
click at [897, 673] on link "4" at bounding box center [893, 671] width 28 height 28
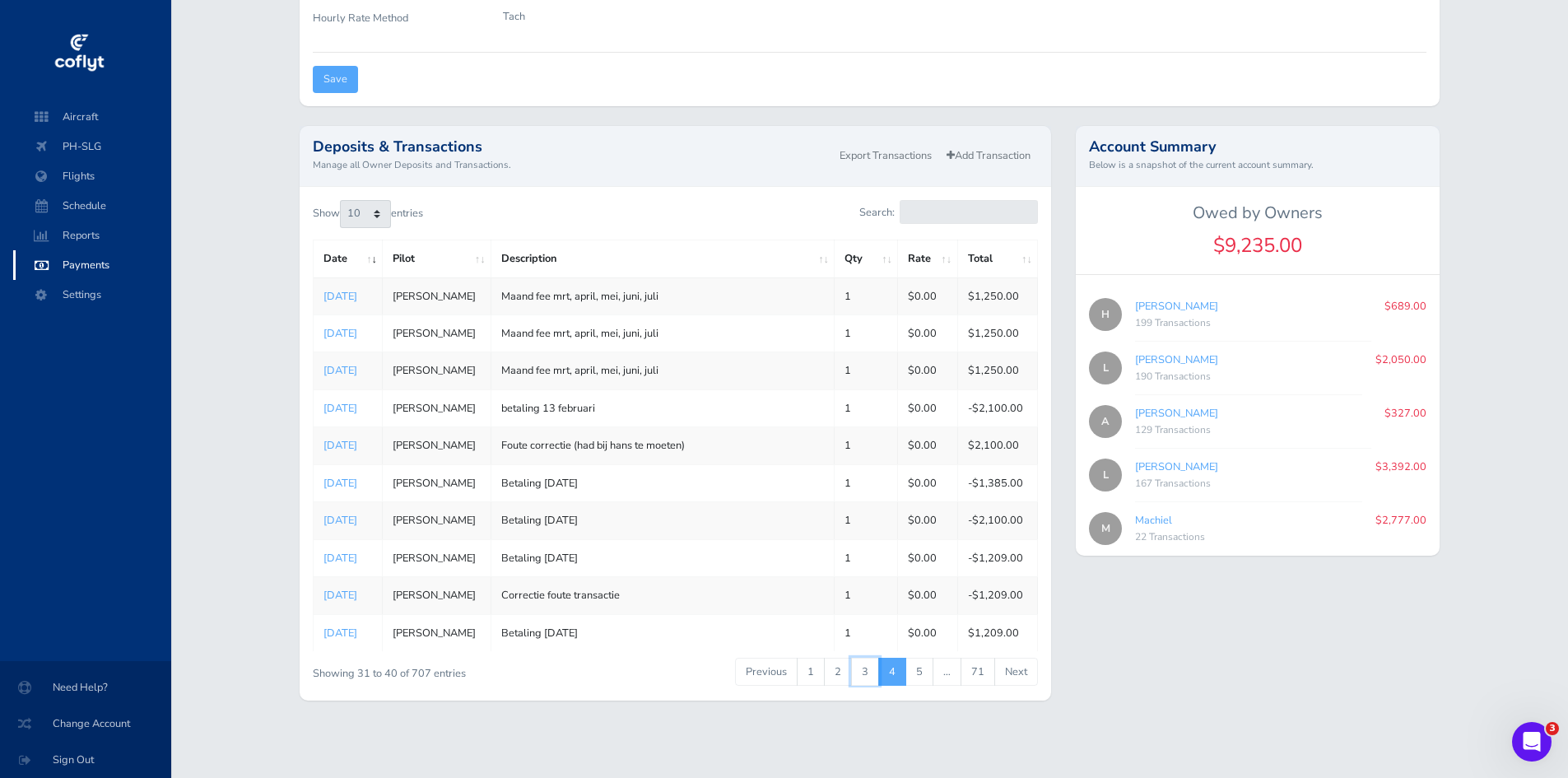
click at [871, 668] on link "3" at bounding box center [865, 671] width 28 height 28
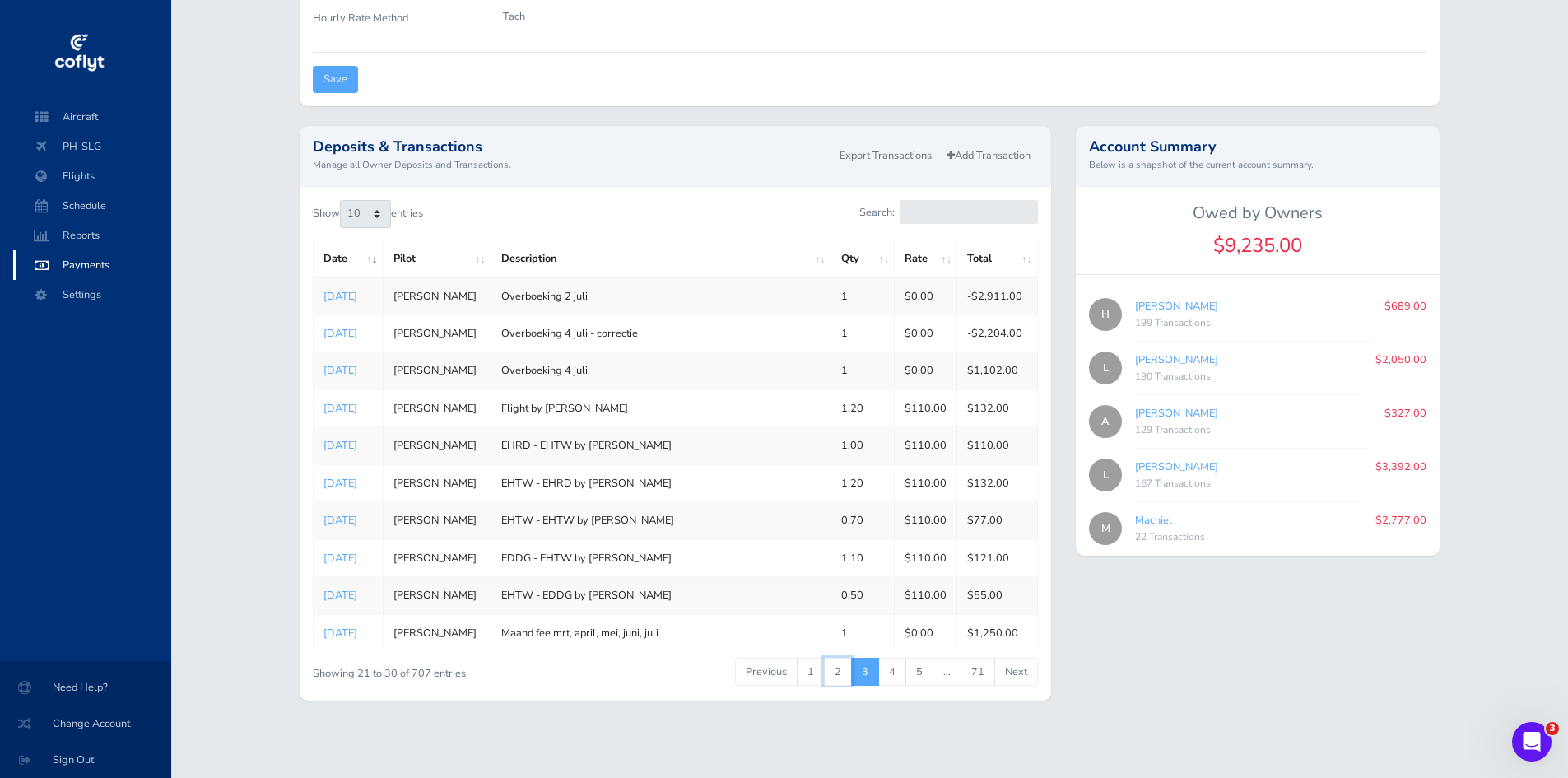
click at [835, 673] on link "2" at bounding box center [838, 671] width 28 height 28
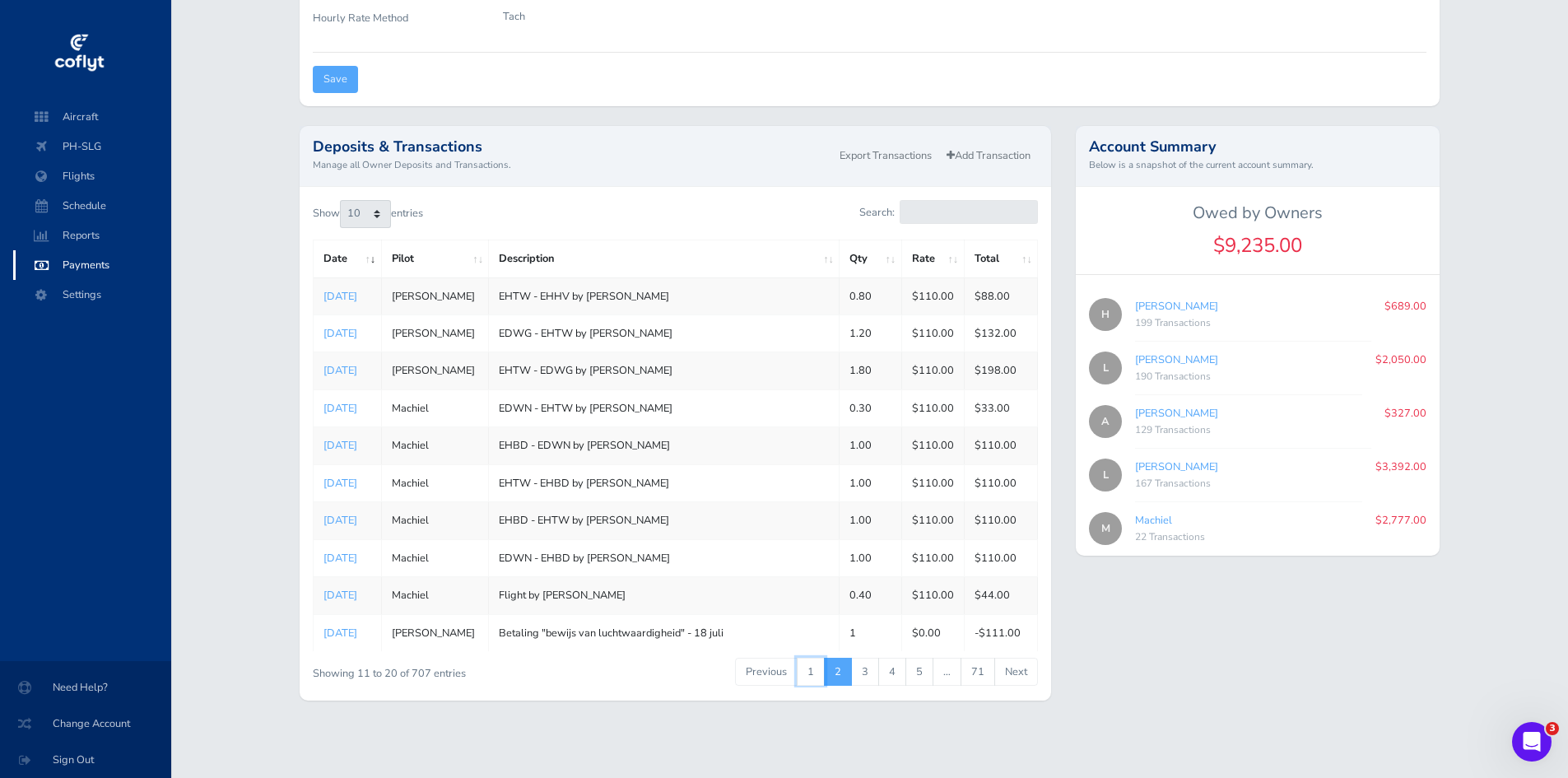
click at [817, 671] on link "1" at bounding box center [811, 671] width 28 height 28
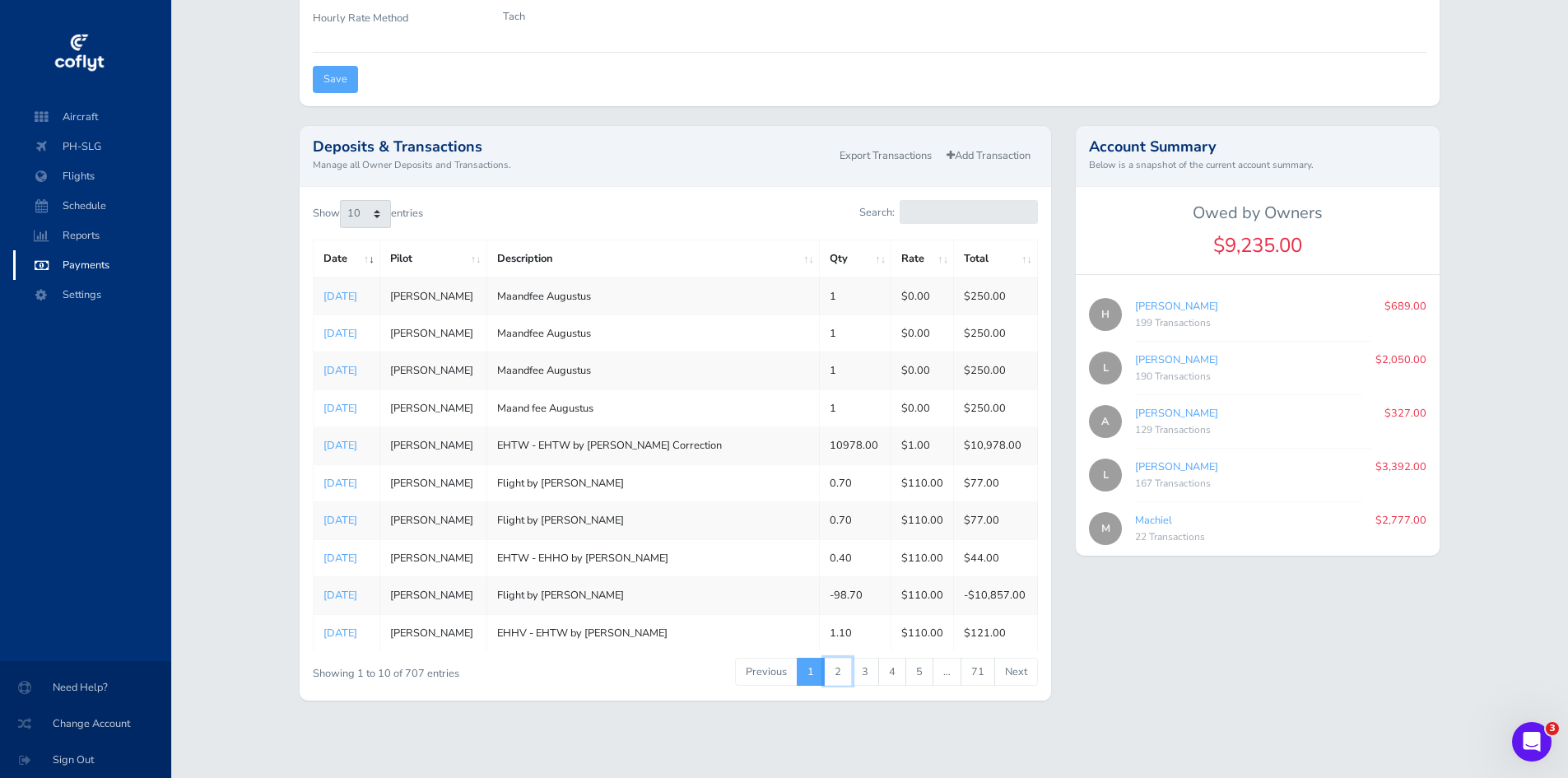
click at [840, 671] on link "2" at bounding box center [838, 671] width 28 height 28
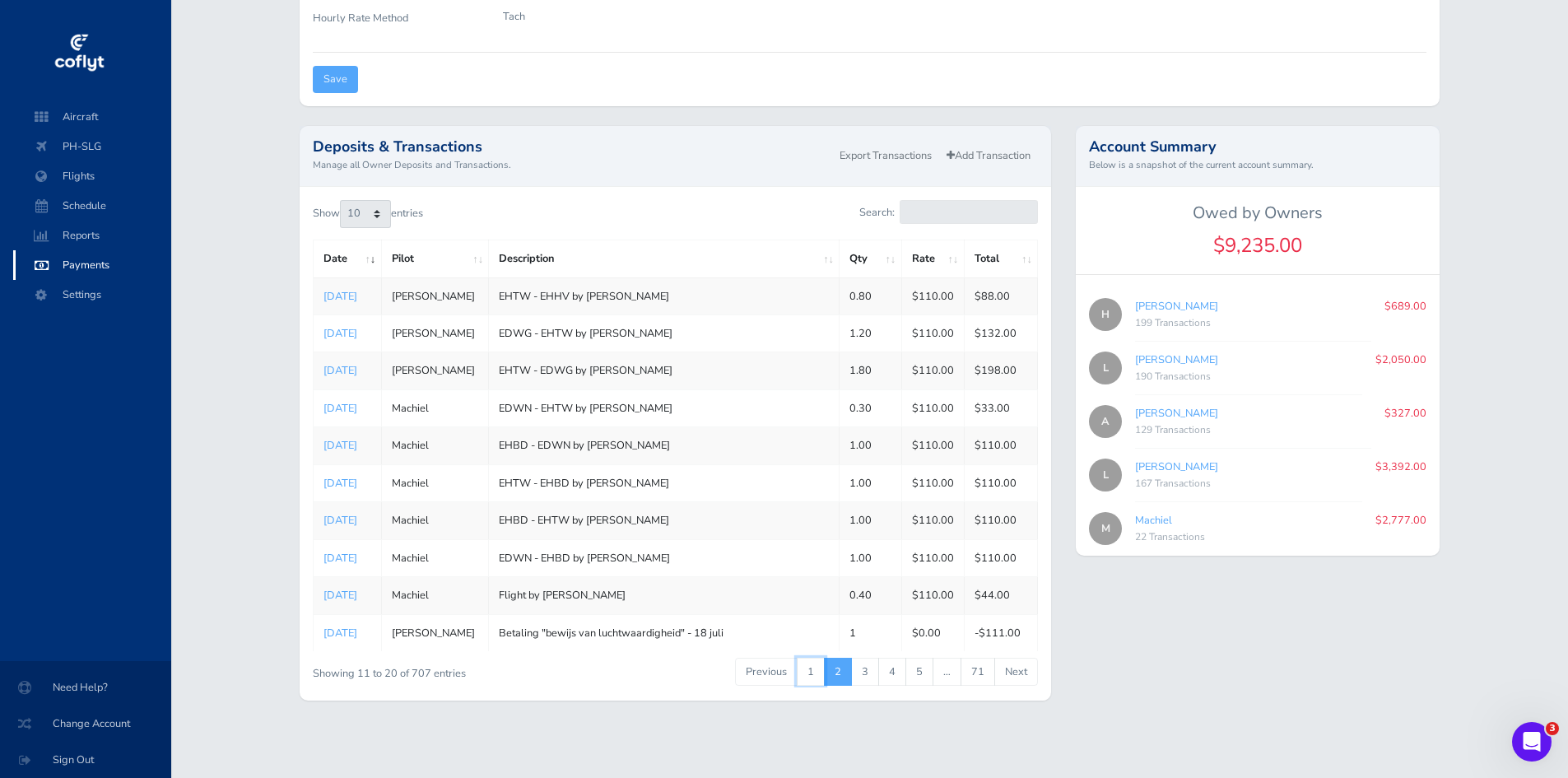
click at [811, 667] on link "1" at bounding box center [811, 671] width 28 height 28
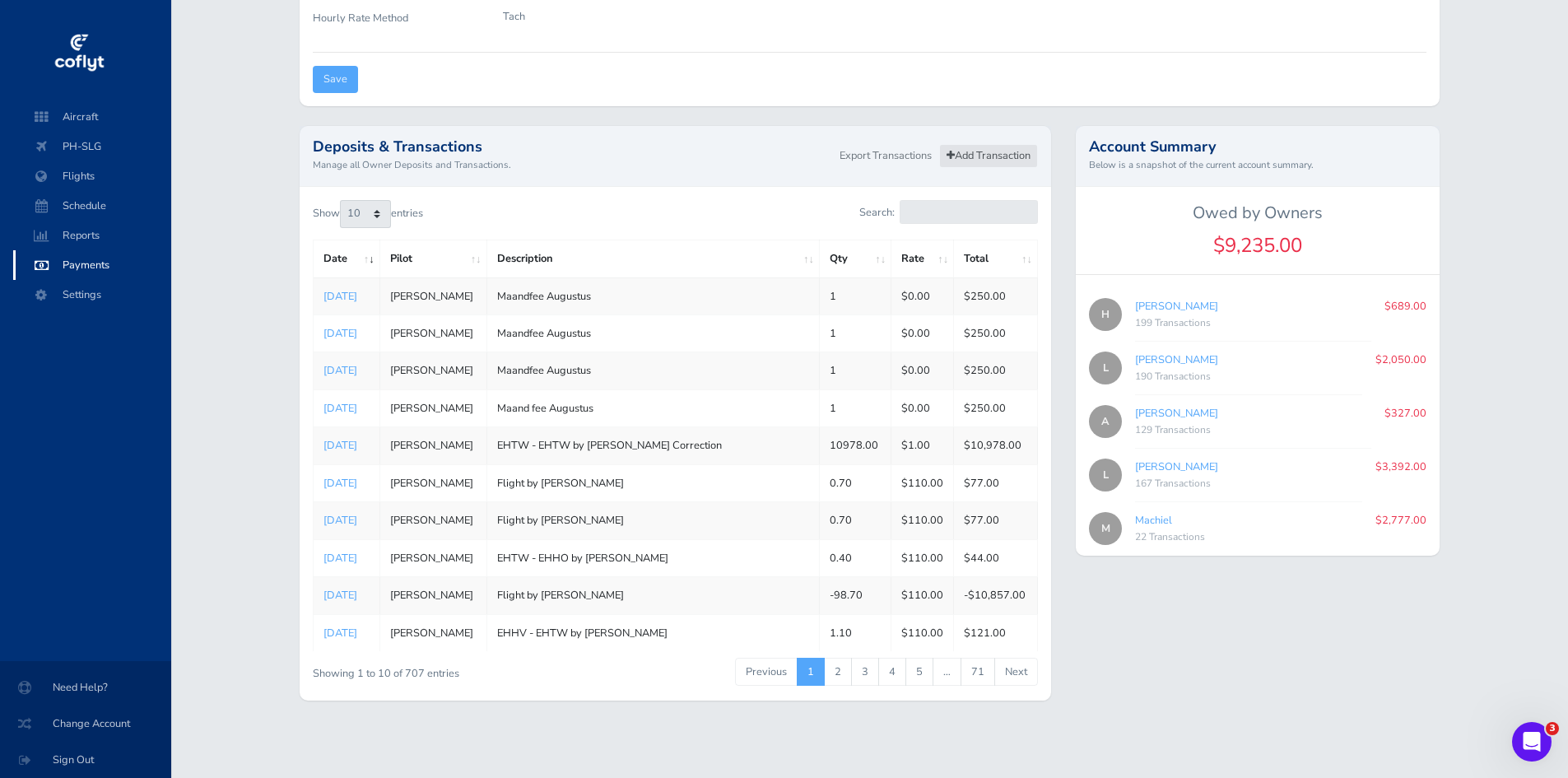
click at [970, 163] on link "Add Transaction" at bounding box center [988, 156] width 99 height 24
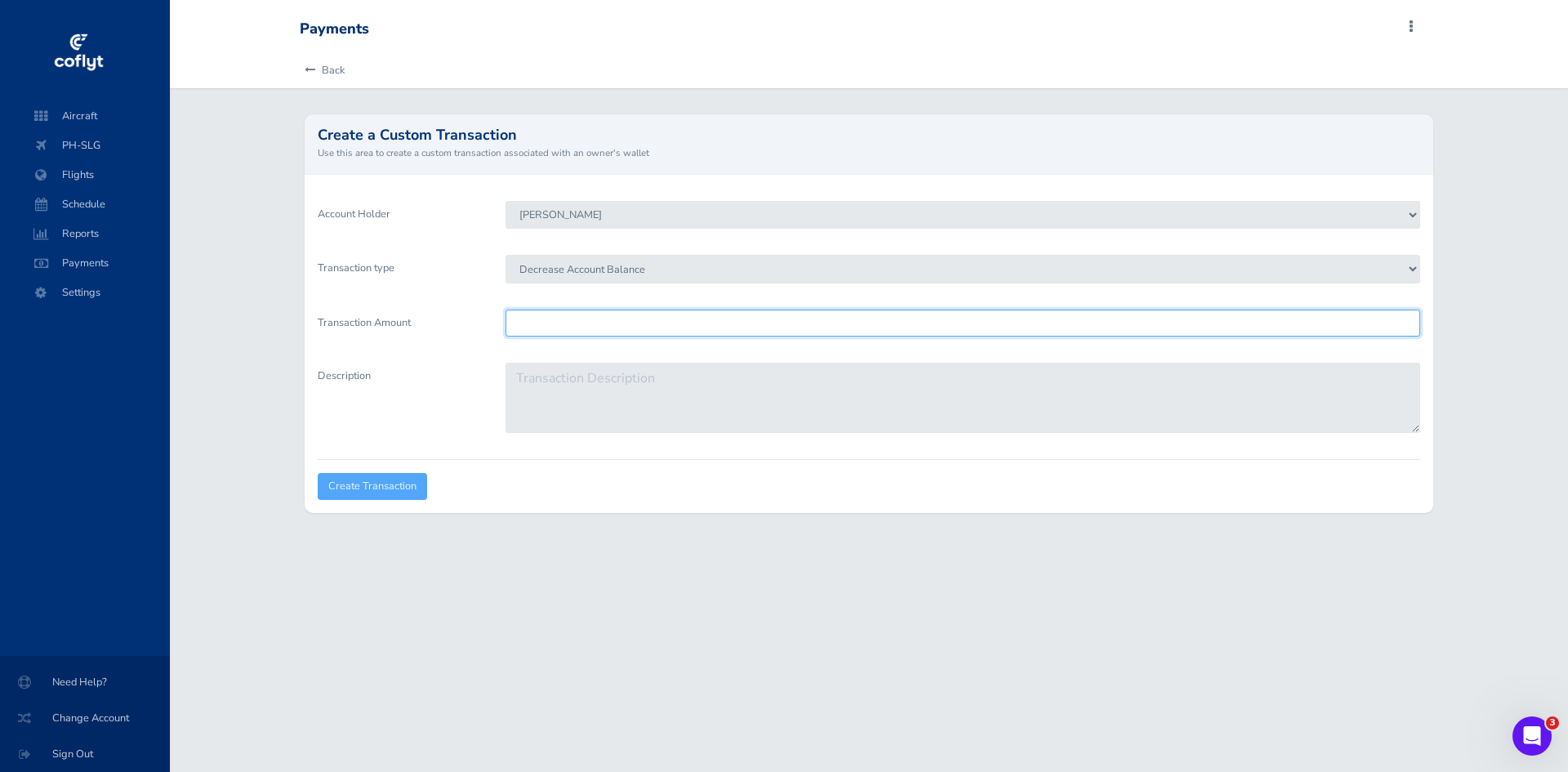
click at [608, 312] on input "Transaction Amount" at bounding box center [962, 322] width 915 height 27
type input "2000"
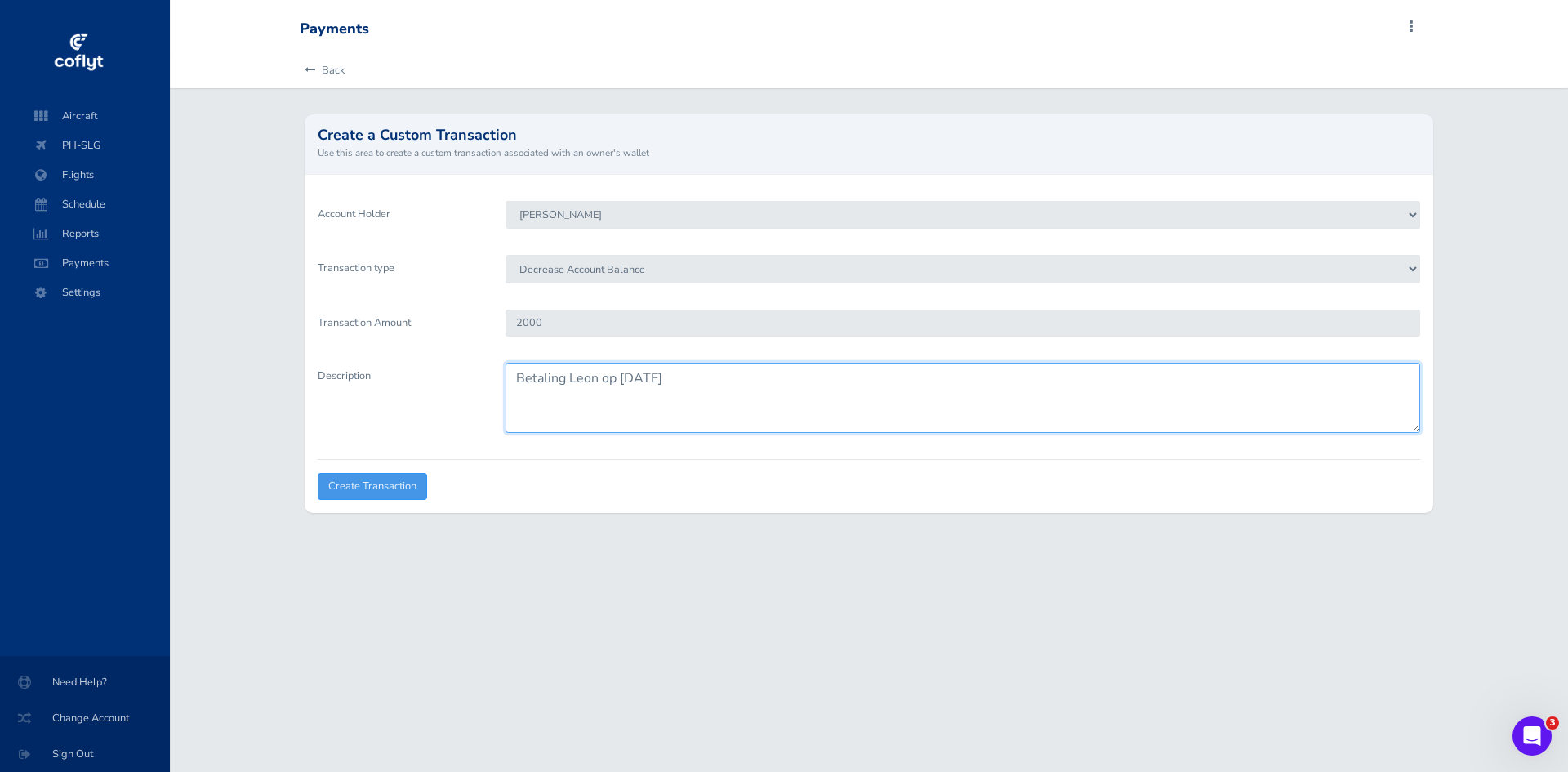
type textarea "Betaling [PERSON_NAME] op 28 [PERSON_NAME] 2025"
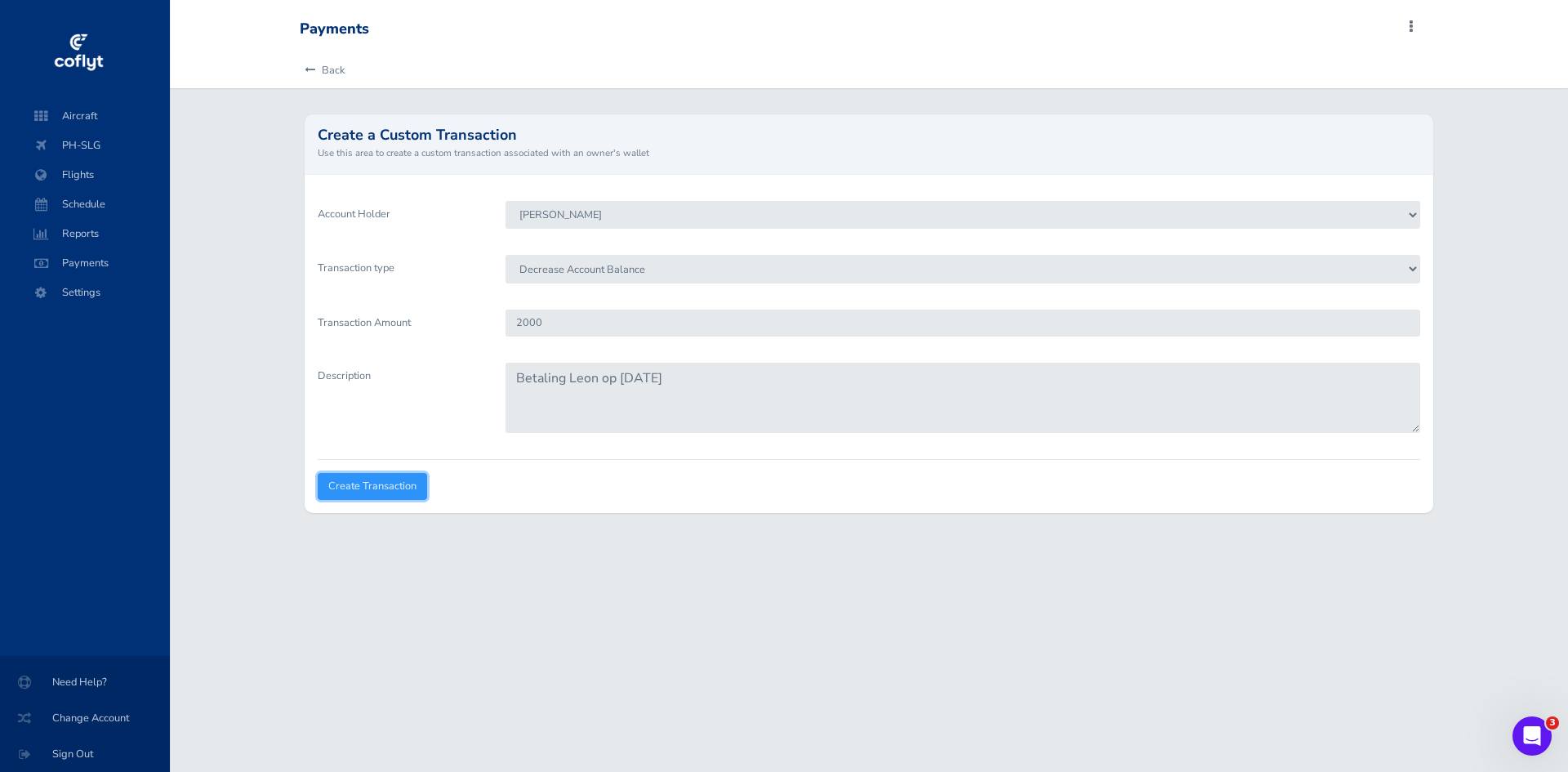
click at [394, 486] on input "Create Transaction" at bounding box center [372, 485] width 110 height 27
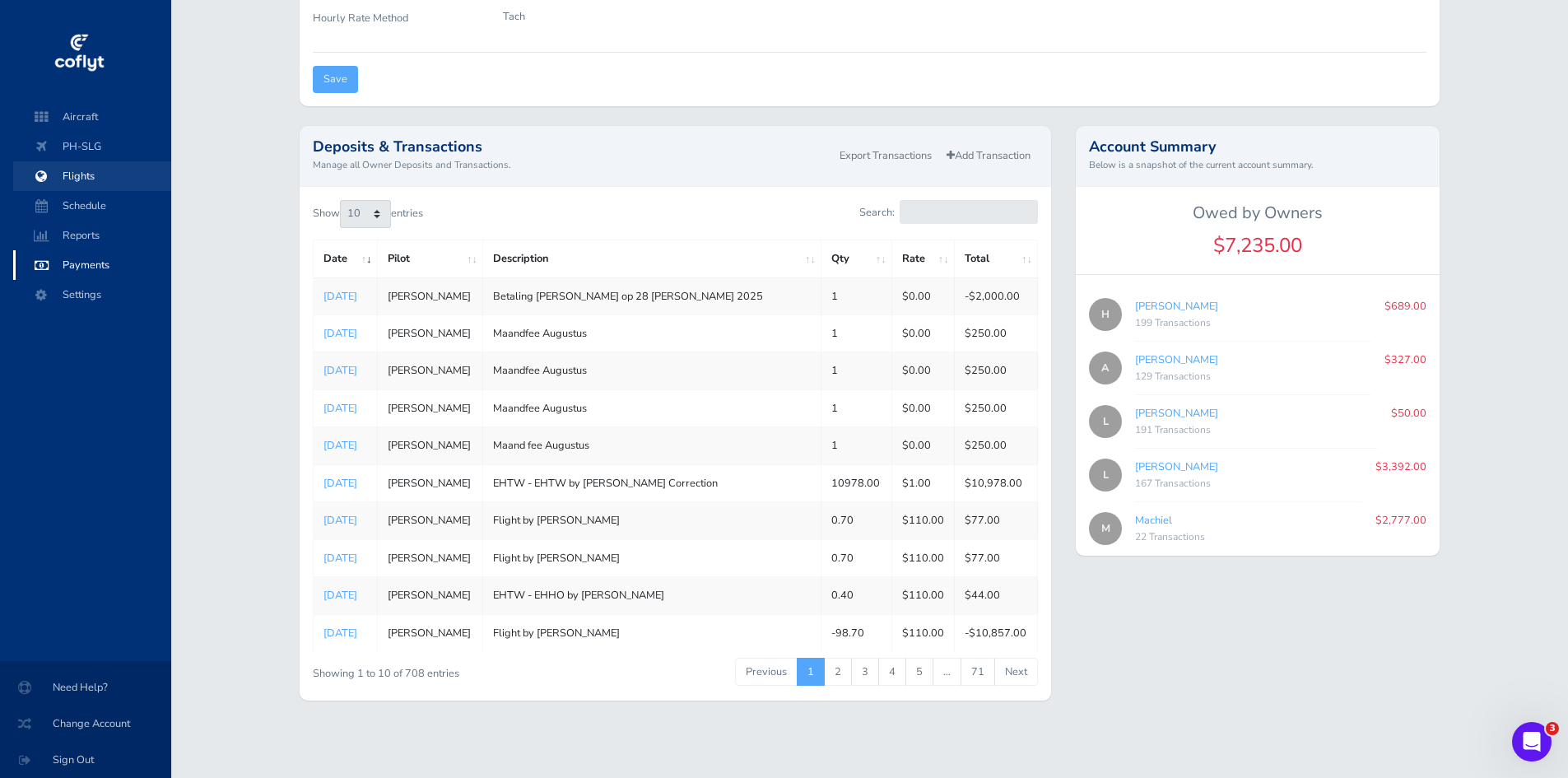
click at [57, 182] on span "Flights" at bounding box center [93, 176] width 126 height 30
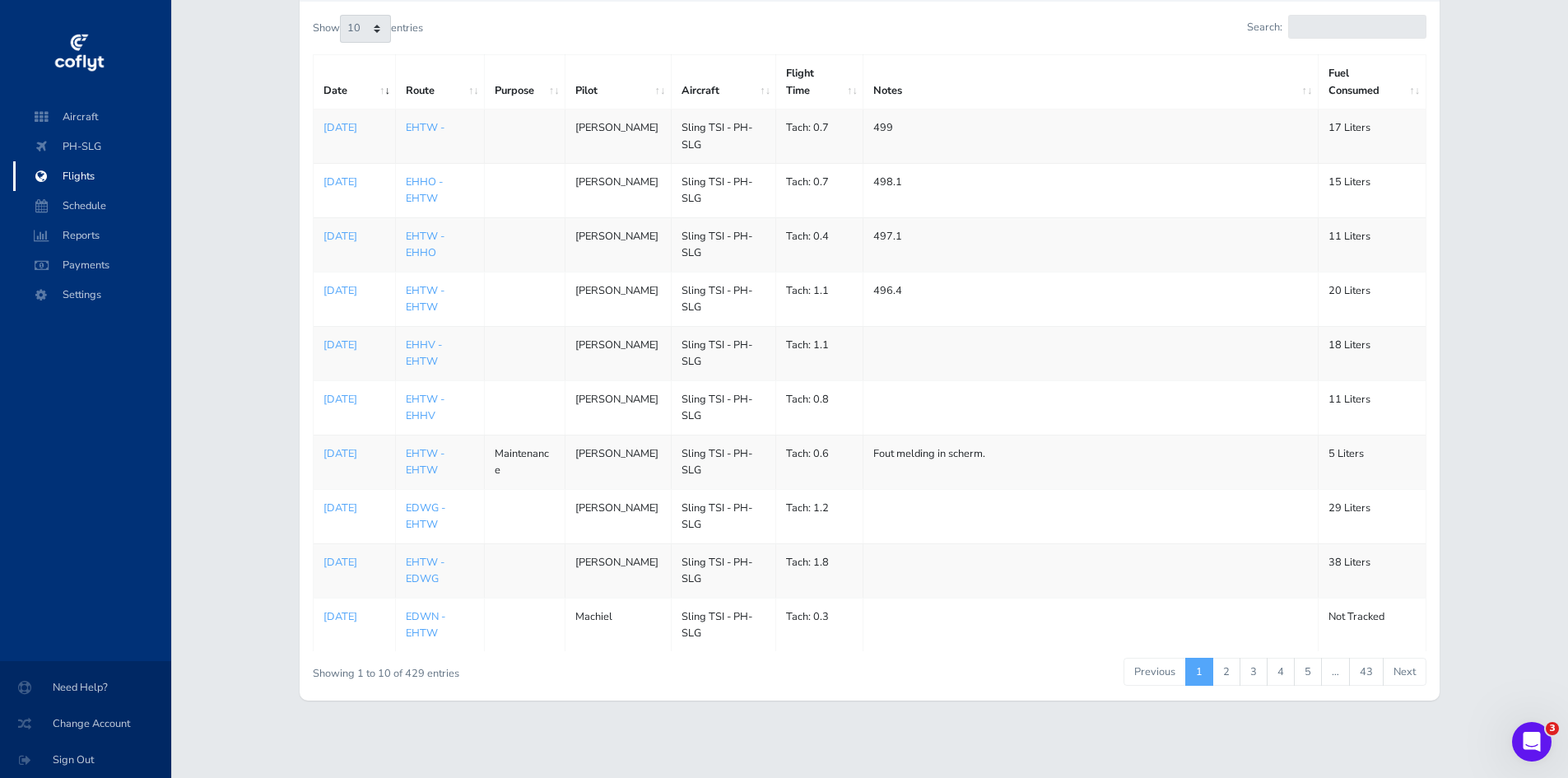
scroll to position [83, 0]
